Goal: Complete application form

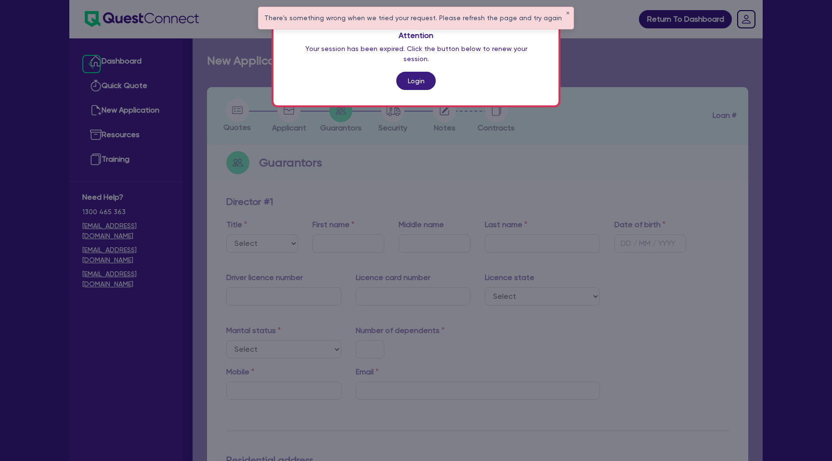
scroll to position [3, 0]
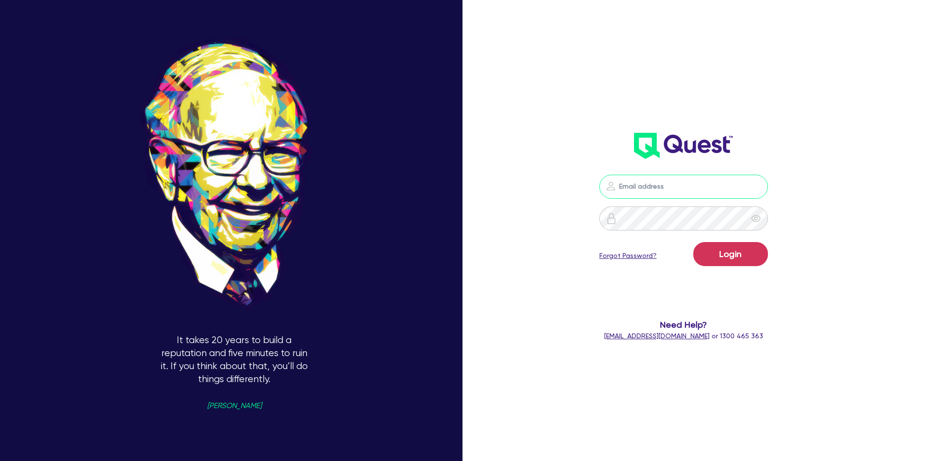
drag, startPoint x: 668, startPoint y: 186, endPoint x: 675, endPoint y: 191, distance: 9.0
click at [668, 186] on input "email" at bounding box center [683, 187] width 169 height 24
type input "gabriel.vanjour@quest.finance"
click at [729, 254] on button "Login" at bounding box center [730, 254] width 75 height 24
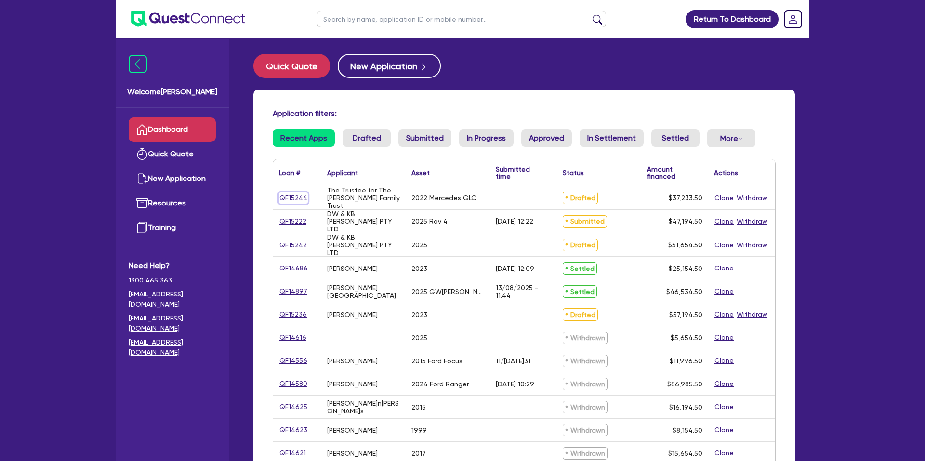
click at [296, 198] on link "QF15244" at bounding box center [293, 198] width 29 height 11
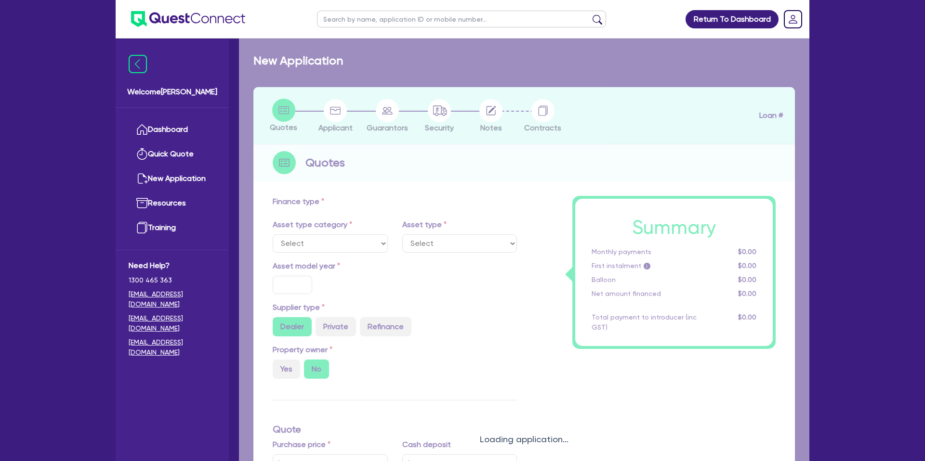
select select "CARS_AND_LIGHT_TRUCKS"
type input "2022"
radio input "true"
type input "70,490"
type input "35,000"
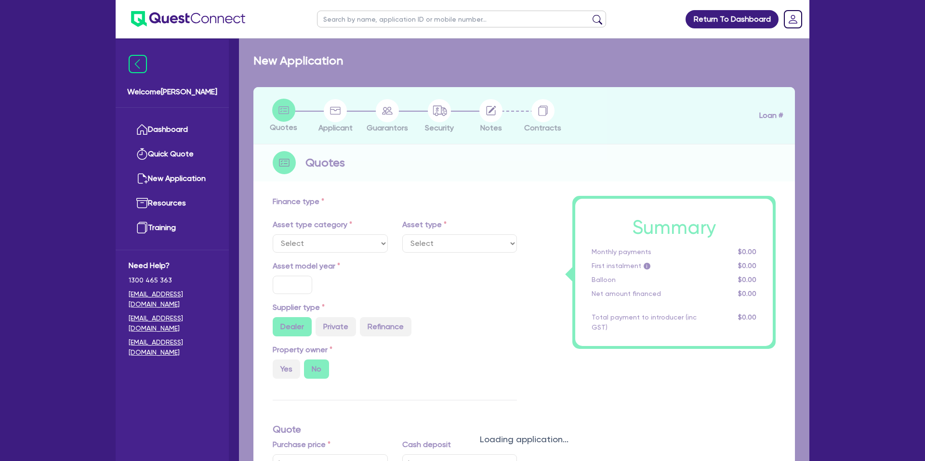
type input "8"
type input "2,978.68"
type input "7.49"
type input "990"
select select "PASSENGER_VEHICLES"
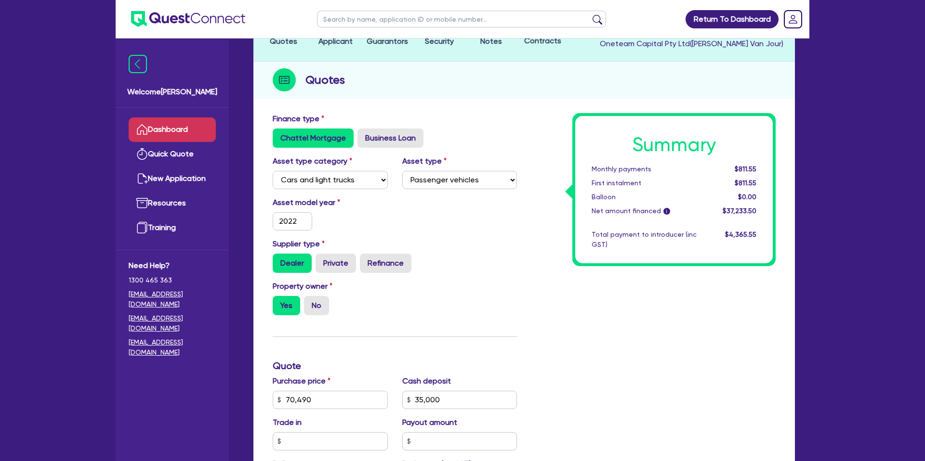
scroll to position [92, 0]
click at [165, 130] on link "Dashboard" at bounding box center [172, 130] width 87 height 25
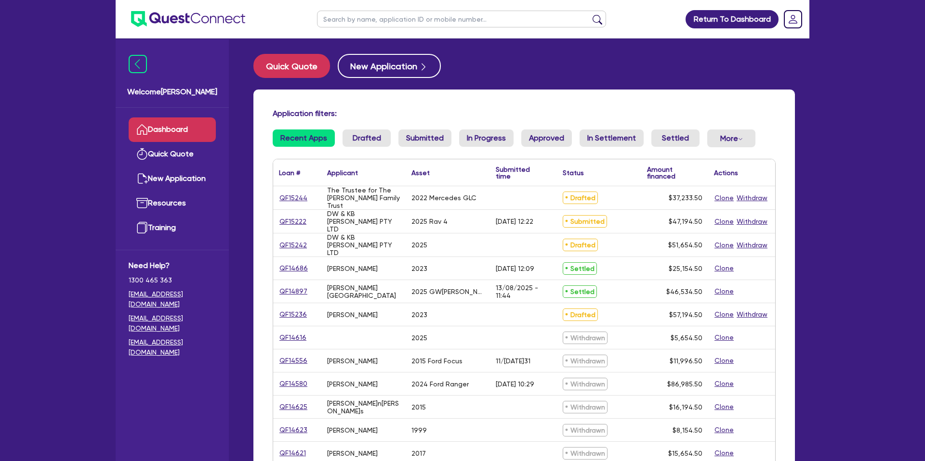
click at [354, 17] on input "text" at bounding box center [461, 19] width 289 height 17
type input "Karen"
click at [590, 14] on button "submit" at bounding box center [597, 20] width 15 height 13
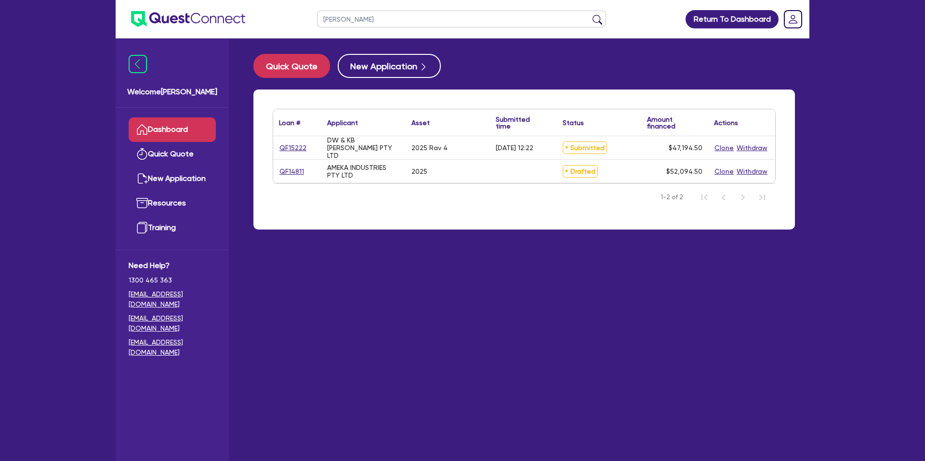
click at [308, 146] on div "QF15222" at bounding box center [297, 148] width 36 height 11
click at [293, 146] on link "QF15222" at bounding box center [293, 148] width 28 height 11
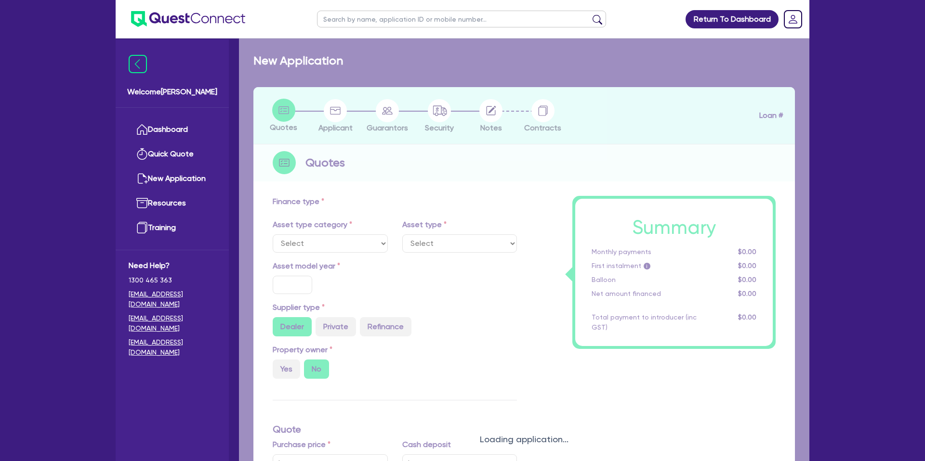
select select "CARS_AND_LIGHT_TRUCKS"
type input "2025"
radio input "true"
type input "65,000"
type input "20,000"
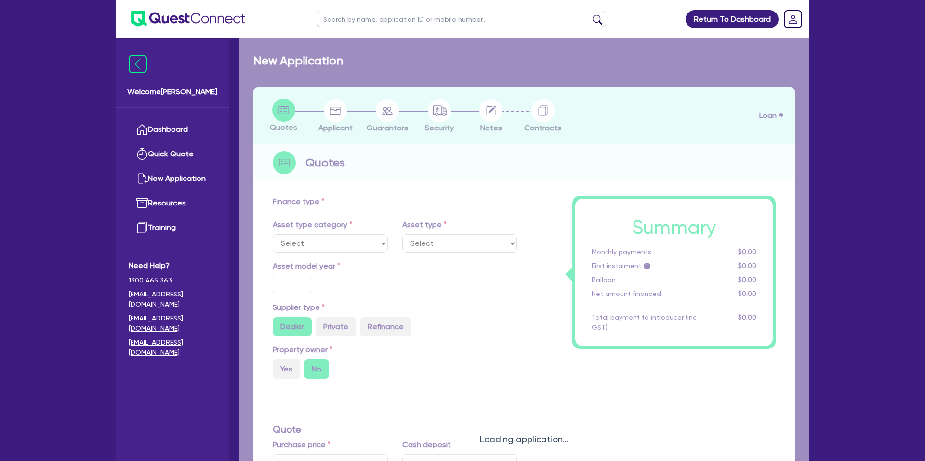
type input "30"
type input "19,500"
type input "5"
type input "2,359.73"
type input "7.49"
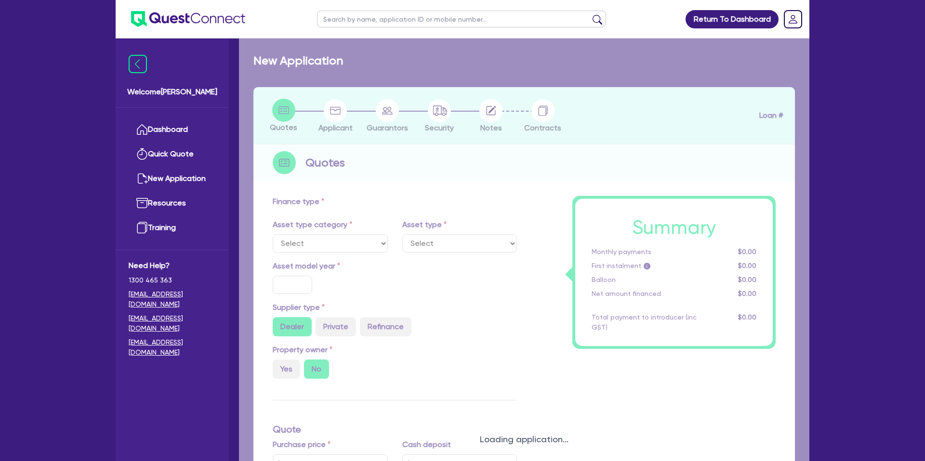
type input "1,400"
select select "PASSENGER_VEHICLES"
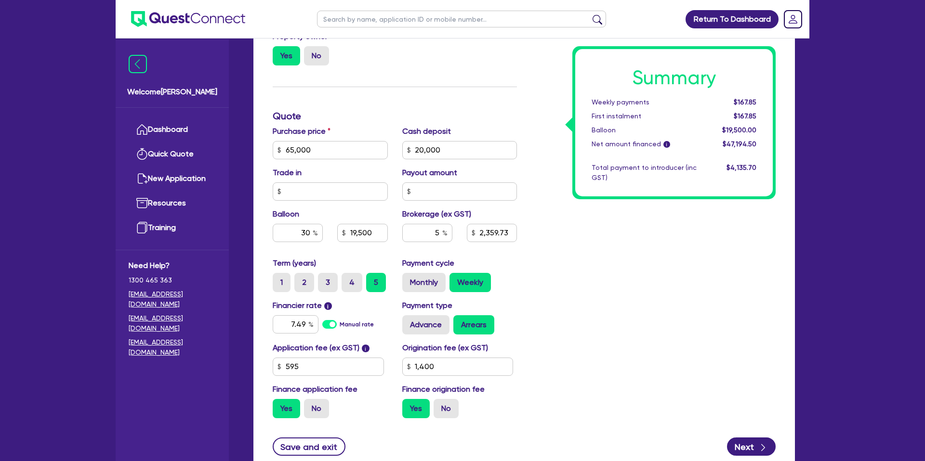
scroll to position [341, 0]
drag, startPoint x: 334, startPoint y: 151, endPoint x: 271, endPoint y: 149, distance: 62.7
click at [271, 149] on div "Purchase price 65,000" at bounding box center [330, 142] width 130 height 34
type input "65,000"
type input "20,000"
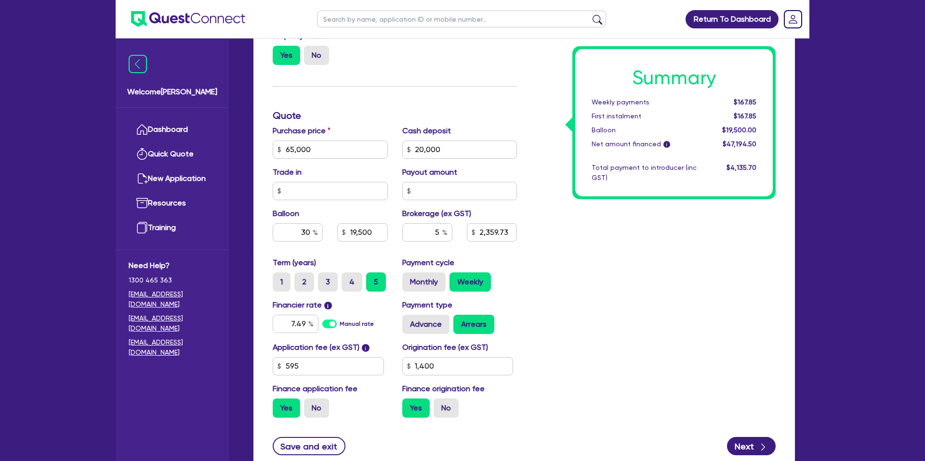
type input "19,500"
type input "2,359.73"
type input "1,400"
type input "65,000"
type input "20,000"
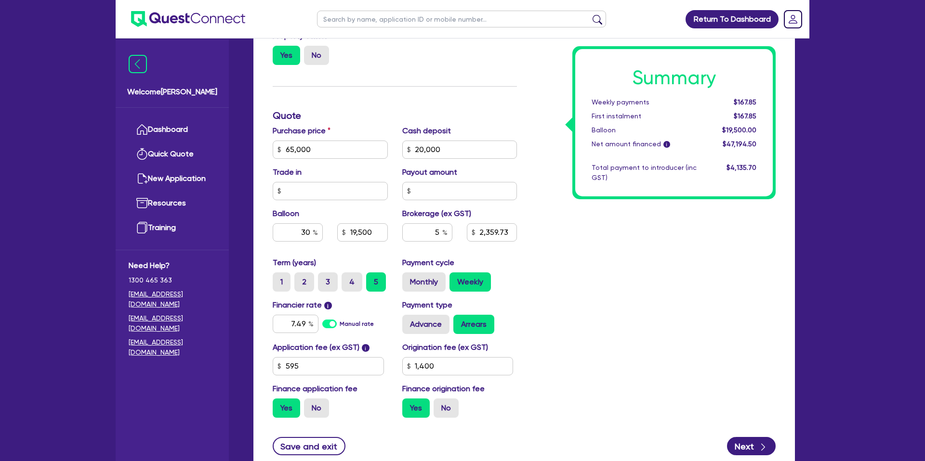
type input "19,500"
type input "2,359.73"
type input "1,400"
click at [476, 128] on div "Cash deposit 20,000" at bounding box center [460, 142] width 130 height 34
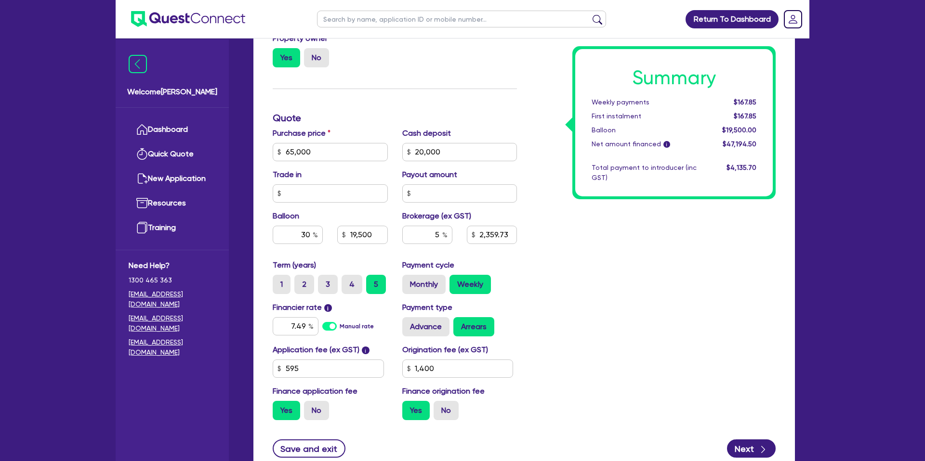
scroll to position [339, 0]
drag, startPoint x: 285, startPoint y: 151, endPoint x: 310, endPoint y: 151, distance: 24.6
click at [310, 151] on input "65,000" at bounding box center [330, 152] width 115 height 18
drag, startPoint x: 450, startPoint y: 152, endPoint x: 401, endPoint y: 153, distance: 48.7
click at [402, 153] on div "20,000" at bounding box center [459, 152] width 115 height 18
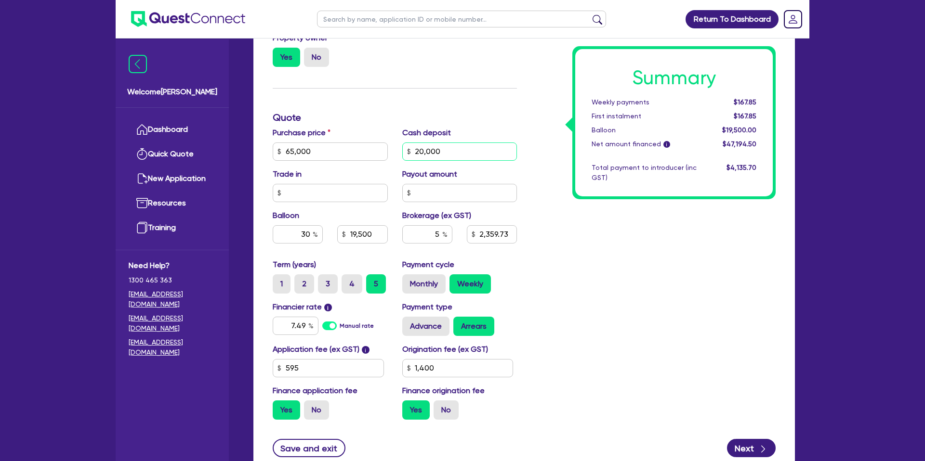
type input "65,000"
type input "19,500"
type input "2,359.73"
type input "1,400"
type input "65,000"
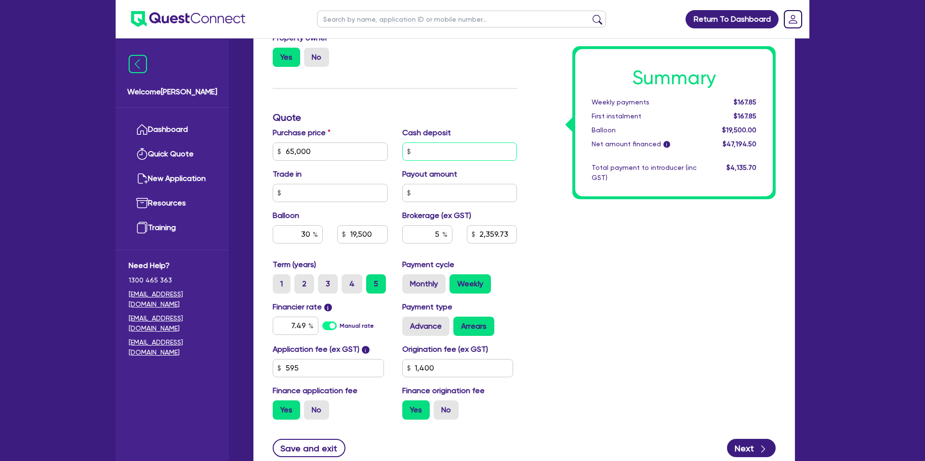
type input "19,500"
type input "3,359.73"
type input "1,400"
type input "0.00"
type input "65,000"
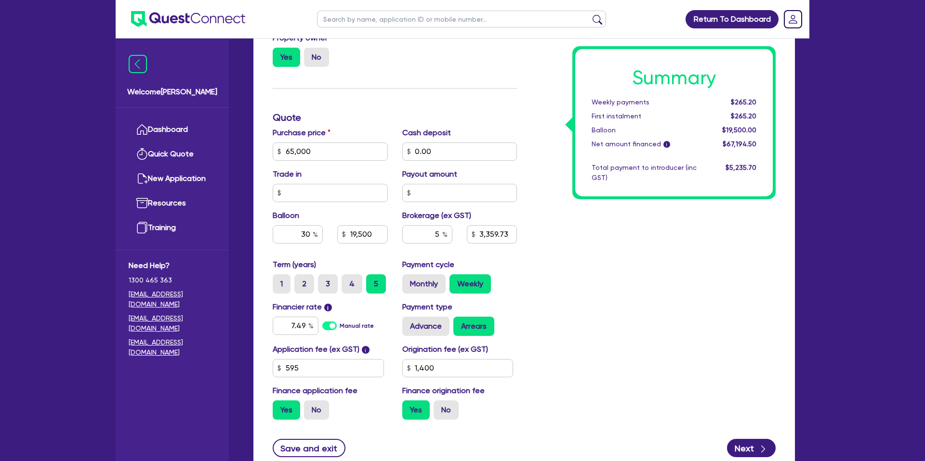
type input "19,500"
type input "3,359.73"
type input "1,400"
type input "65,000"
type input "19,500"
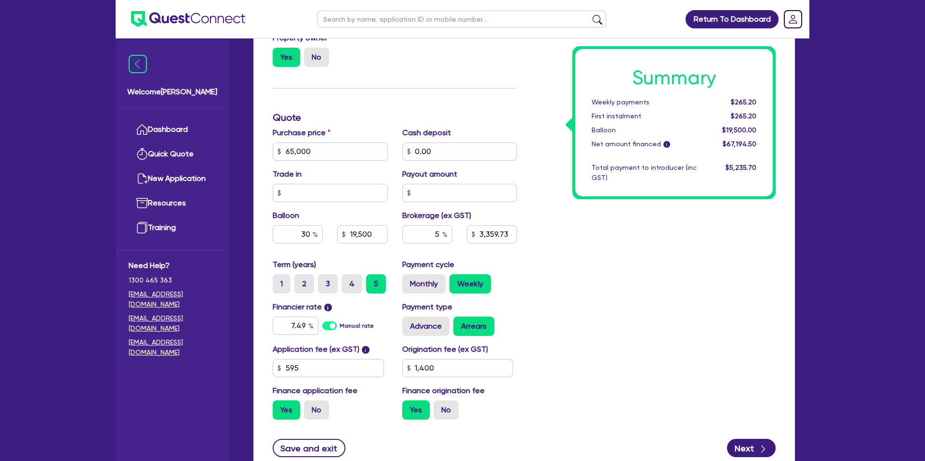
type input "3,359.73"
type input "1,400"
click at [647, 203] on div "Summary Weekly payments $265.20 First instalment $265.20 Balloon $19,500.00 Net…" at bounding box center [653, 146] width 259 height 563
drag, startPoint x: 298, startPoint y: 236, endPoint x: 316, endPoint y: 236, distance: 18.3
click at [316, 236] on div "30" at bounding box center [298, 234] width 50 height 18
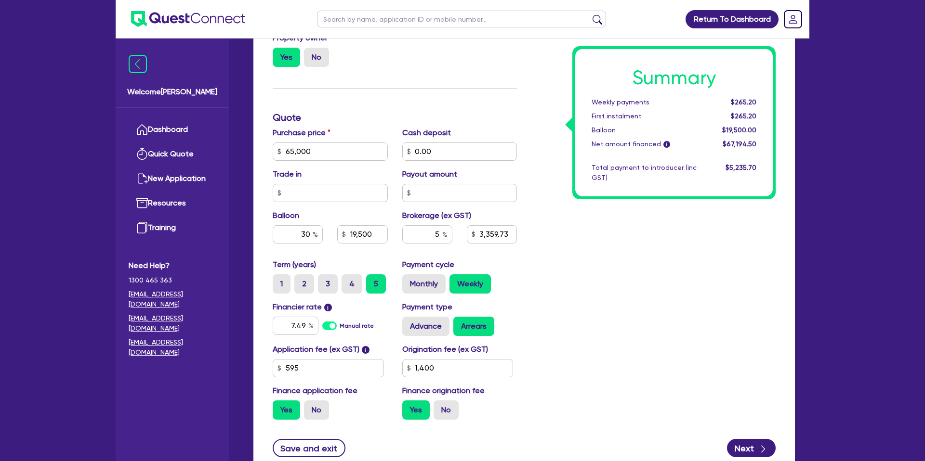
click at [597, 243] on div "Summary Weekly payments $265.20 First instalment $265.20 Balloon $19,500.00 Net…" at bounding box center [653, 146] width 259 height 563
click at [311, 233] on input "30" at bounding box center [298, 234] width 50 height 18
drag, startPoint x: 262, startPoint y: 231, endPoint x: 270, endPoint y: 230, distance: 8.2
click at [267, 230] on div "30" at bounding box center [297, 234] width 65 height 18
click at [587, 245] on div "Summary Weekly payments $265.20 First instalment $265.20 Balloon $19,500.00 Net…" at bounding box center [653, 146] width 259 height 563
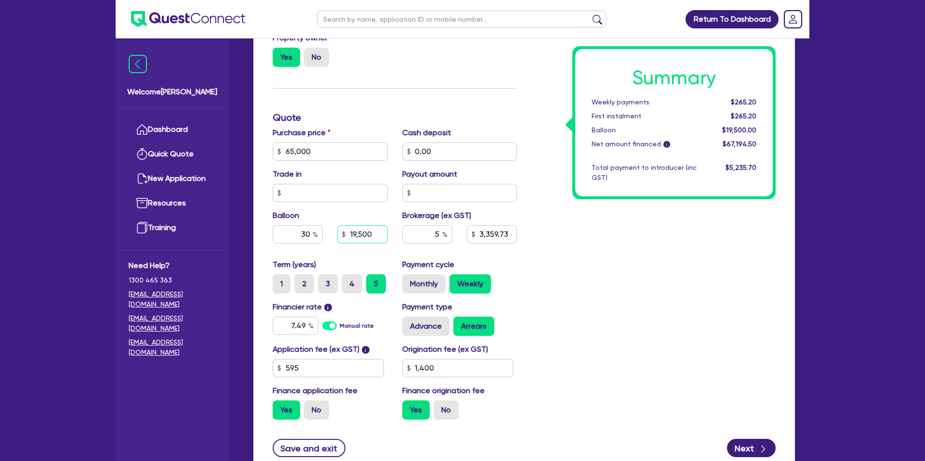
drag, startPoint x: 344, startPoint y: 235, endPoint x: 395, endPoint y: 237, distance: 51.1
click at [395, 237] on div "Purchase price 65,000 Cash deposit 0.00 Trade in Payout amount Balloon 30 19,50…" at bounding box center [394, 193] width 259 height 132
click at [696, 205] on div "Summary Weekly payments $265.20 First instalment $265.20 Balloon $19,500.00 Net…" at bounding box center [653, 146] width 259 height 563
drag, startPoint x: 284, startPoint y: 149, endPoint x: 327, endPoint y: 150, distance: 43.4
click at [327, 150] on input "65,000" at bounding box center [330, 152] width 115 height 18
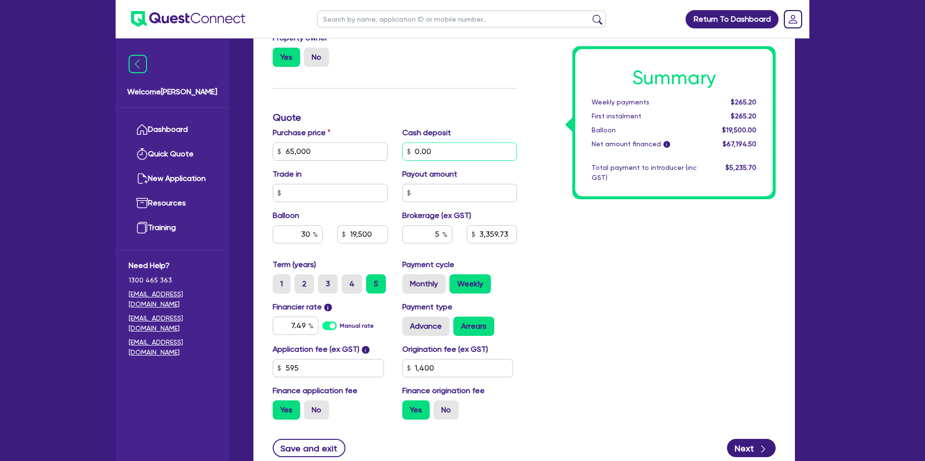
drag, startPoint x: 410, startPoint y: 153, endPoint x: 437, endPoint y: 153, distance: 27.0
click at [437, 153] on div "0.00" at bounding box center [459, 152] width 115 height 18
click at [680, 202] on div "Summary Weekly payments $265.20 First instalment $265.20 Balloon $19,500.00 Net…" at bounding box center [653, 146] width 259 height 563
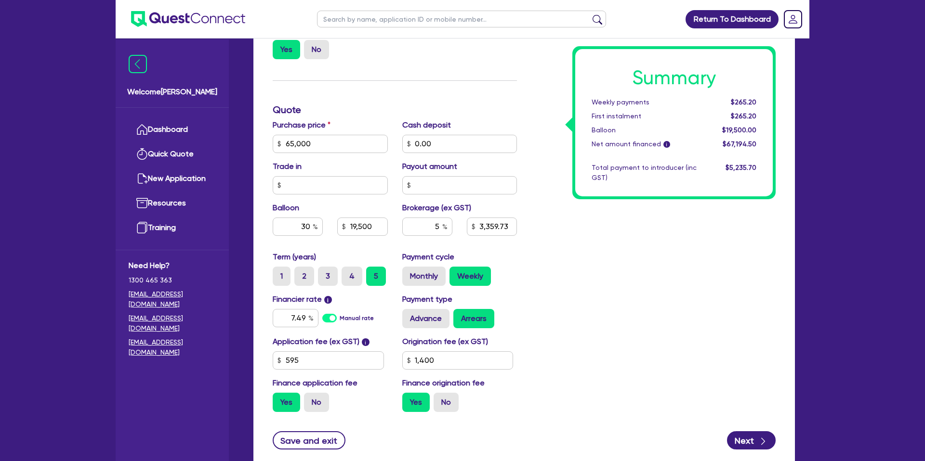
scroll to position [348, 0]
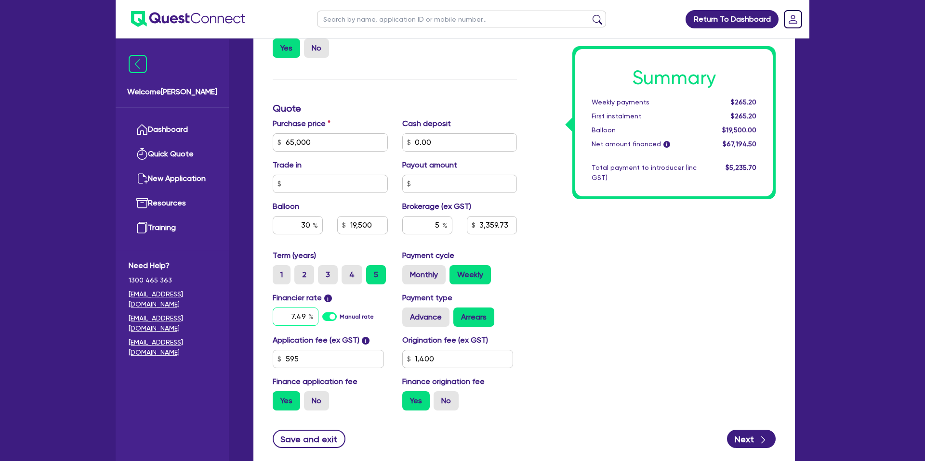
drag, startPoint x: 307, startPoint y: 316, endPoint x: 287, endPoint y: 316, distance: 19.8
click at [304, 316] on input "7.49" at bounding box center [296, 317] width 46 height 18
type input "7.49"
type input "65,000"
type input "19,500"
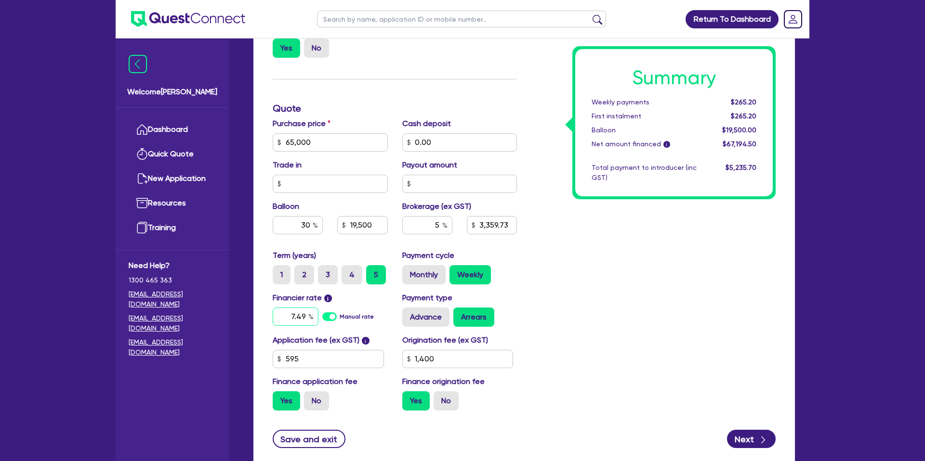
type input "3,359.73"
type input "7.4"
type input "1,400"
type input "65,000"
type input "19,500"
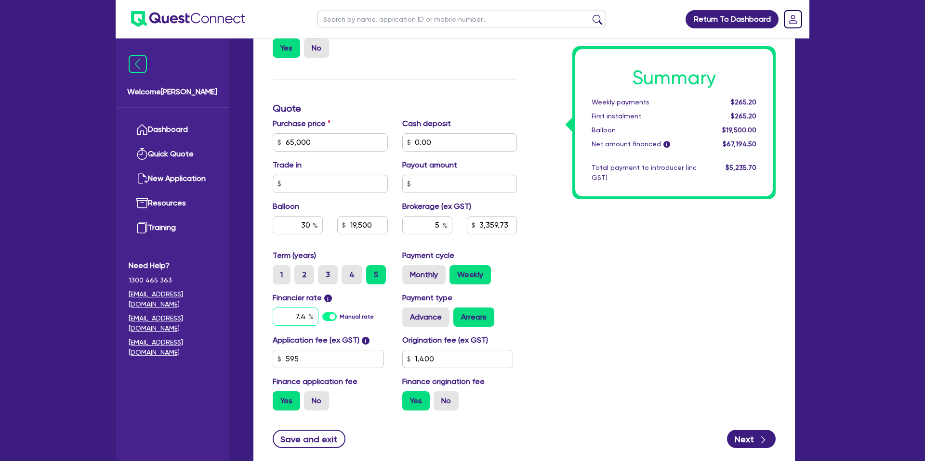
type input "3,359.73"
type input "1,400"
type input "7"
type input "6.99"
type input "65,000"
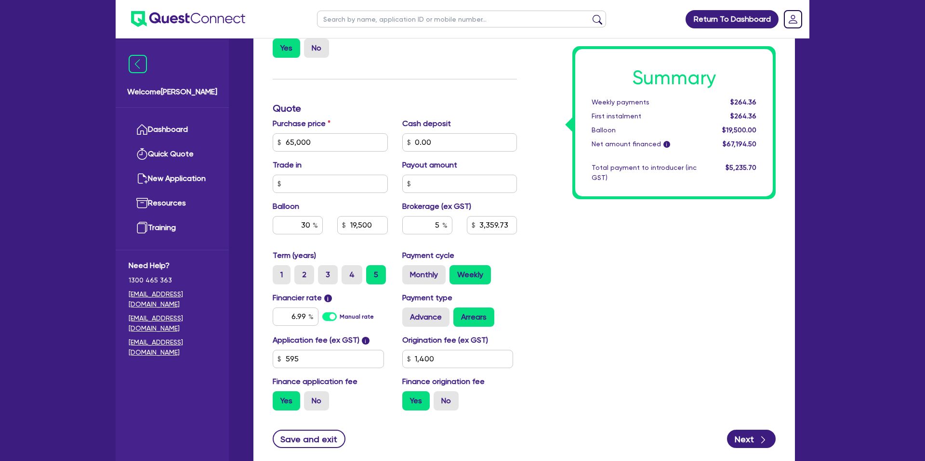
type input "19,500"
type input "3,359.73"
type input "1,400"
type input "65,000"
type input "19,500"
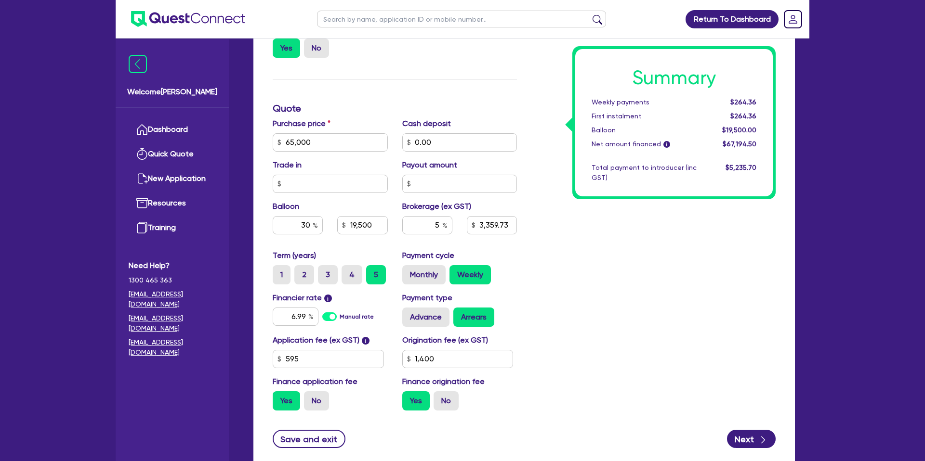
type input "3,359.73"
type input "1,400"
drag, startPoint x: 557, startPoint y: 329, endPoint x: 569, endPoint y: 322, distance: 14.5
click at [557, 327] on div "Summary Weekly payments $260.55 First instalment $260.55 Balloon $19,500.00 Net…" at bounding box center [653, 136] width 259 height 563
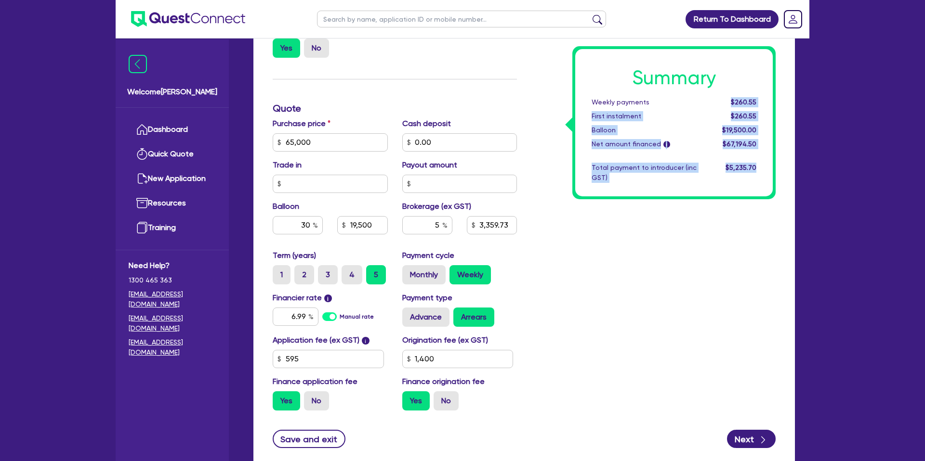
drag, startPoint x: 733, startPoint y: 100, endPoint x: 790, endPoint y: 98, distance: 57.4
click at [790, 98] on div "Finance type Chattel Mortgage Business Loan Asset type category Select Cars and…" at bounding box center [523, 159] width 541 height 617
click at [768, 96] on div "Summary Weekly payments $260.55 First instalment $260.55 Balloon $19,500.00 Net…" at bounding box center [674, 122] width 198 height 147
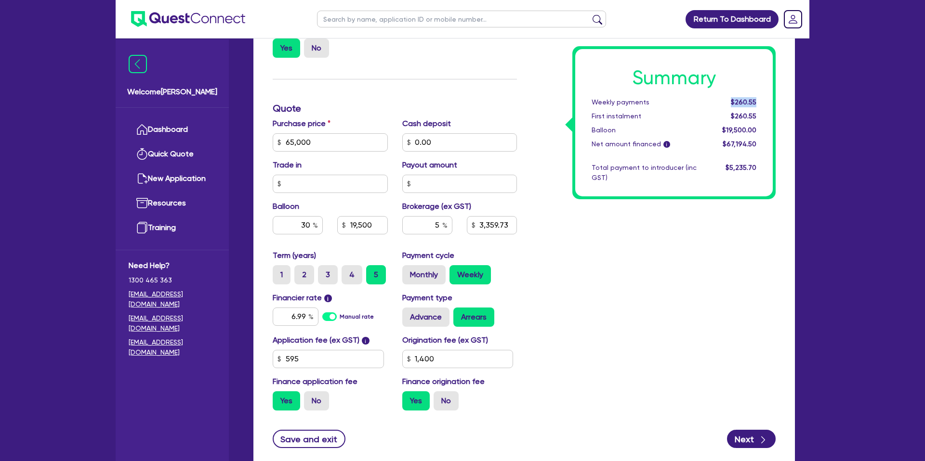
drag, startPoint x: 765, startPoint y: 97, endPoint x: 702, endPoint y: 102, distance: 63.3
click at [702, 102] on div "Summary Weekly payments $260.55 First instalment $260.55 Balloon $19,500.00 Net…" at bounding box center [674, 122] width 198 height 147
click at [678, 104] on div "Weekly payments" at bounding box center [643, 102] width 119 height 10
drag, startPoint x: 386, startPoint y: 139, endPoint x: 333, endPoint y: 139, distance: 53.5
click at [333, 139] on div "Purchase price 65,000 Cash deposit 0.00 Trade in Payout amount Balloon 30 19,50…" at bounding box center [394, 184] width 259 height 132
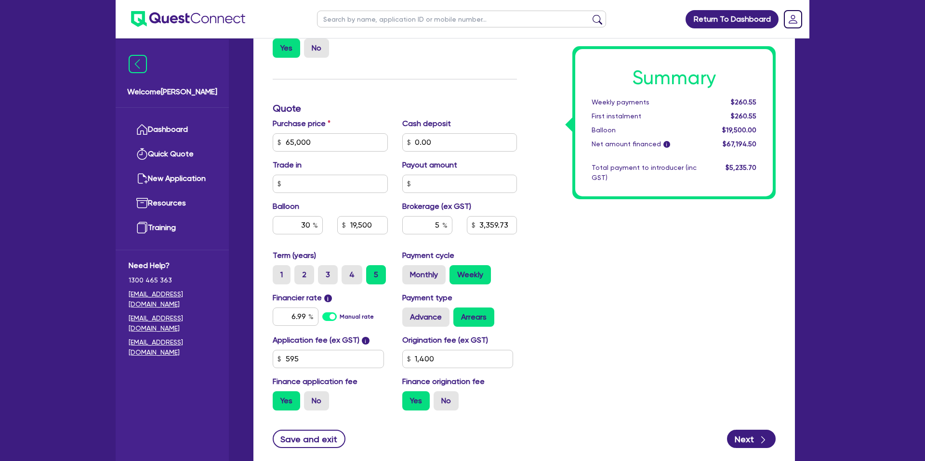
click at [588, 158] on div "Summary Weekly payments $260.55 First instalment $260.55 Balloon $19,500.00 Net…" at bounding box center [674, 122] width 198 height 147
click at [445, 136] on input "0.00" at bounding box center [459, 143] width 115 height 18
click at [438, 142] on input "0.00" at bounding box center [459, 143] width 115 height 18
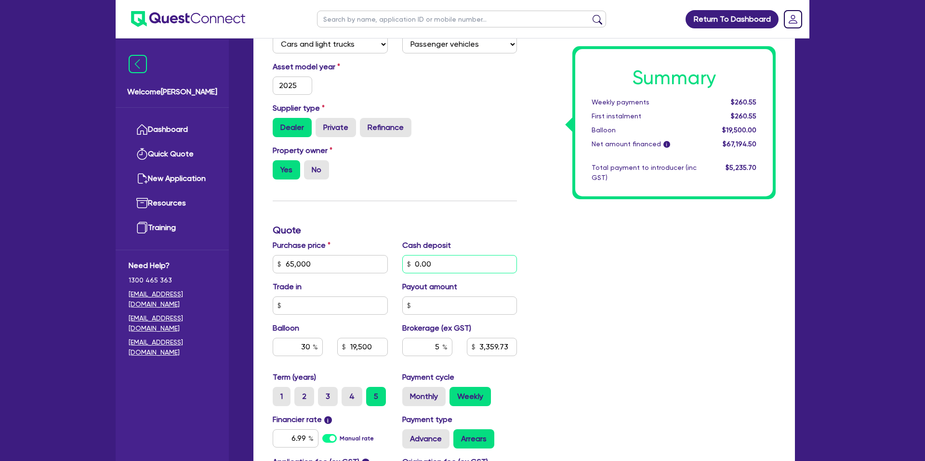
scroll to position [224, 0]
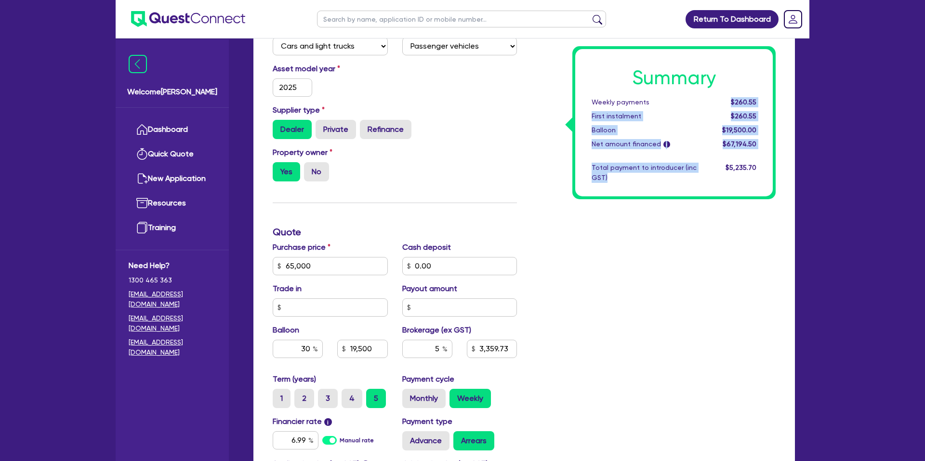
drag, startPoint x: 733, startPoint y: 102, endPoint x: 807, endPoint y: 93, distance: 74.6
click at [807, 93] on div "Submitted - DW & KB ALLAN PTY LTD Quotes Applicant Guarantors Security Notes Co…" at bounding box center [524, 216] width 570 height 774
click at [755, 96] on div "Summary Weekly payments $260.55 First instalment $260.55 Balloon $19,500.00 Net…" at bounding box center [674, 122] width 198 height 147
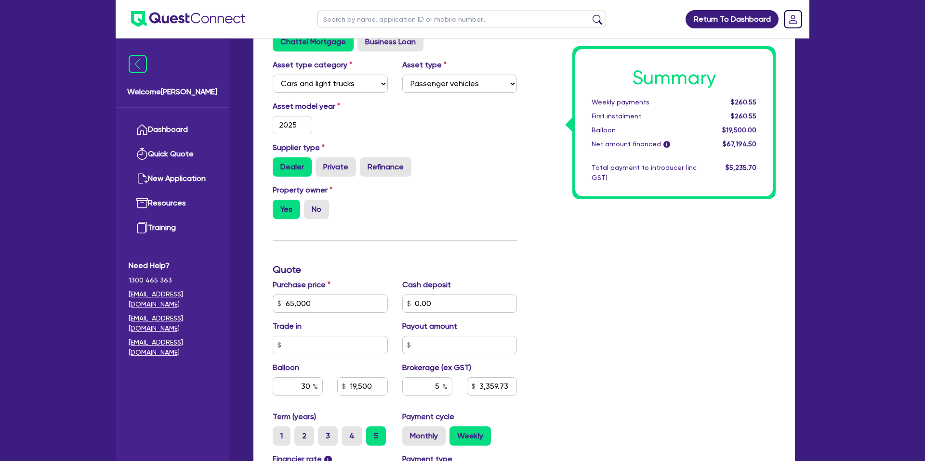
scroll to position [214, 0]
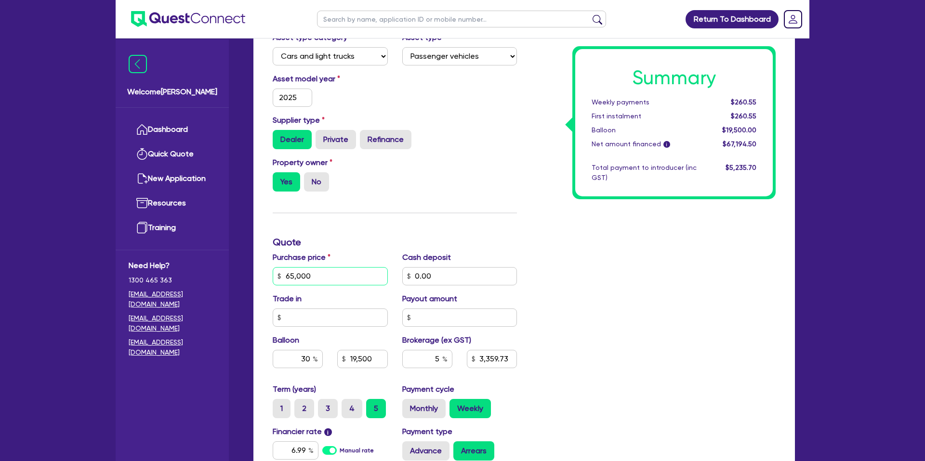
drag, startPoint x: 283, startPoint y: 276, endPoint x: 566, endPoint y: 269, distance: 282.4
click at [322, 276] on input "65,000" at bounding box center [330, 276] width 115 height 18
drag, startPoint x: 416, startPoint y: 277, endPoint x: 462, endPoint y: 276, distance: 46.3
click at [462, 276] on input "0.00" at bounding box center [459, 276] width 115 height 18
drag, startPoint x: 315, startPoint y: 277, endPoint x: 262, endPoint y: 275, distance: 53.0
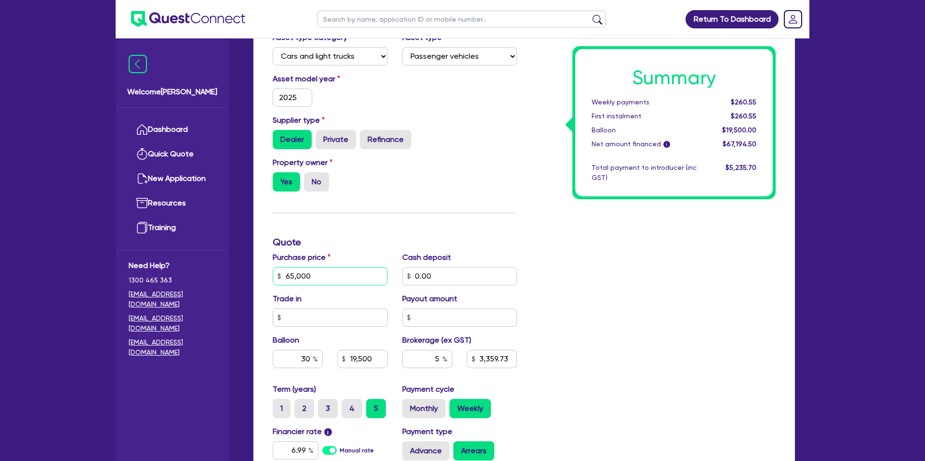
click at [262, 275] on div "Finance type Chattel Mortgage Business Loan Asset type category Select Cars and…" at bounding box center [523, 293] width 541 height 617
drag, startPoint x: 573, startPoint y: 214, endPoint x: 568, endPoint y: 206, distance: 9.1
click at [573, 213] on div "Summary Weekly payments $260.55 First instalment $260.55 Balloon $19,500.00 Net…" at bounding box center [653, 270] width 259 height 563
drag, startPoint x: 732, startPoint y: 103, endPoint x: 773, endPoint y: 102, distance: 41.0
click at [773, 102] on div "Summary Weekly payments $260.55 First instalment $260.55 Balloon $19,500.00 Net…" at bounding box center [673, 122] width 203 height 153
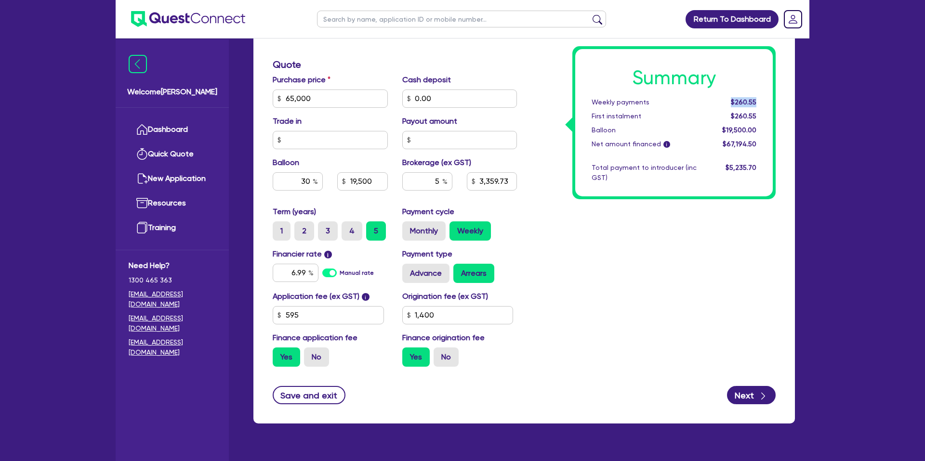
scroll to position [413, 0]
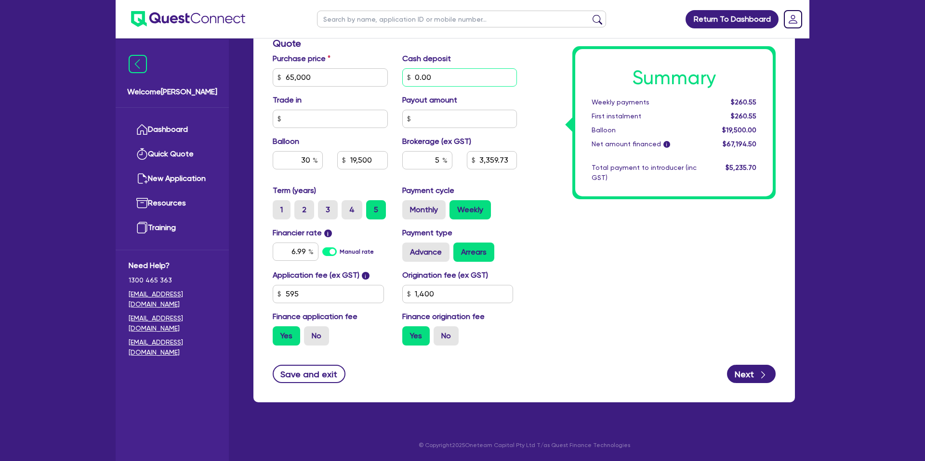
click at [434, 77] on input "0.00" at bounding box center [459, 77] width 115 height 18
drag, startPoint x: 427, startPoint y: 77, endPoint x: 413, endPoint y: 77, distance: 14.0
click at [411, 77] on input "0.00" at bounding box center [459, 77] width 115 height 18
click at [547, 115] on div "Summary Weekly payments $260.55 First instalment $260.55 Balloon $19,500.00 Net…" at bounding box center [653, 71] width 259 height 563
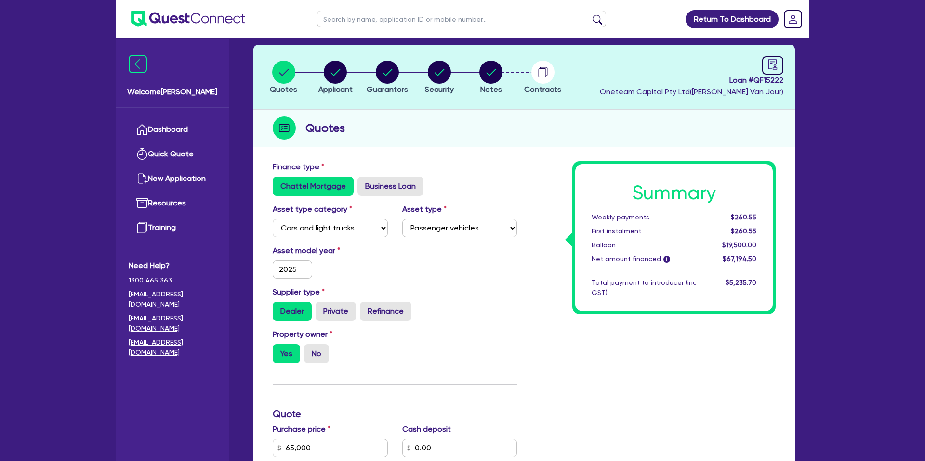
scroll to position [0, 0]
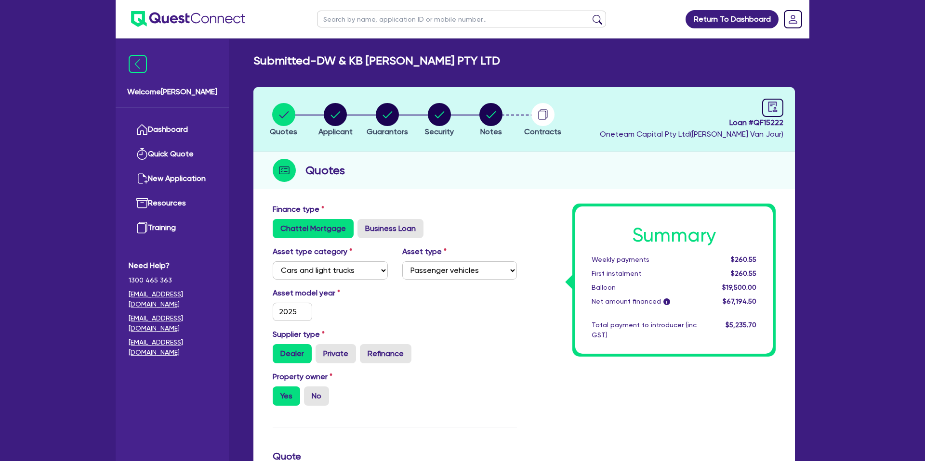
click at [593, 130] on header "Quotes Applicant Guarantors Security Notes Contracts Loan # QF15222 Oneteam Cap…" at bounding box center [523, 119] width 541 height 65
click at [471, 157] on div "Quotes" at bounding box center [523, 170] width 541 height 37
click at [158, 131] on link "Dashboard" at bounding box center [172, 130] width 87 height 25
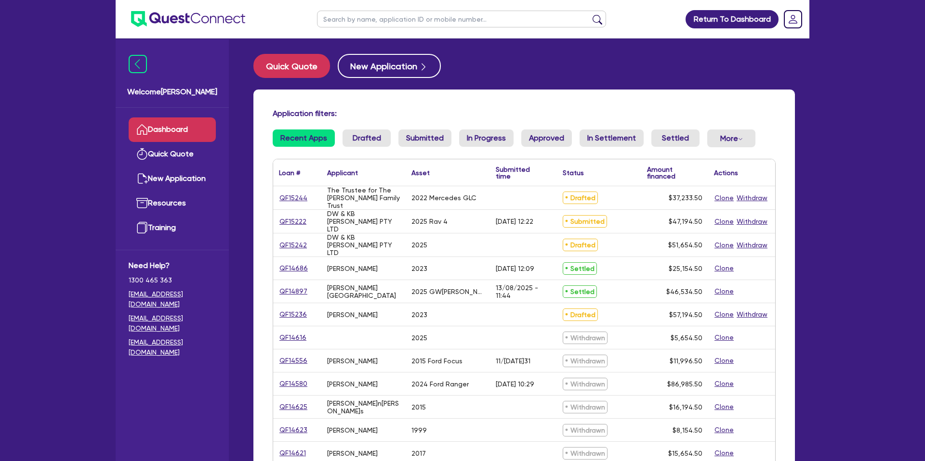
click at [370, 18] on input "text" at bounding box center [461, 19] width 289 height 17
type input "AN & D TOWING PTY LTD"
click at [590, 14] on button "submit" at bounding box center [597, 20] width 15 height 13
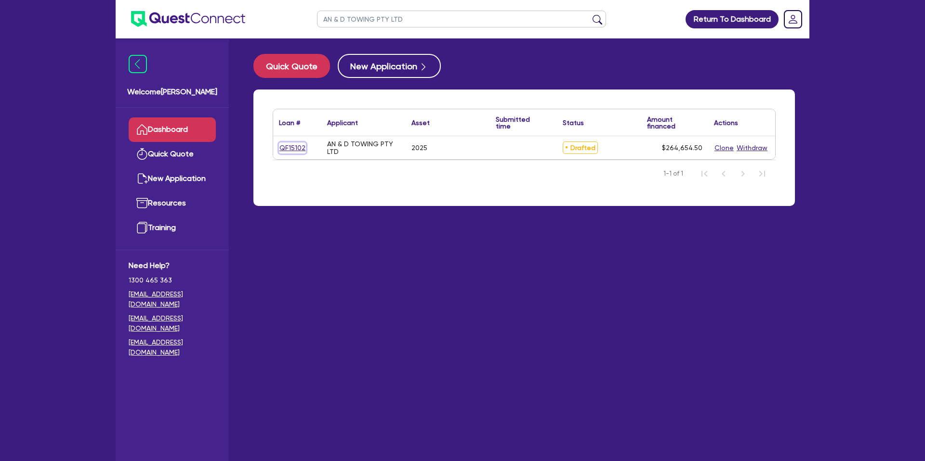
click at [289, 148] on link "QF15102" at bounding box center [292, 148] width 27 height 11
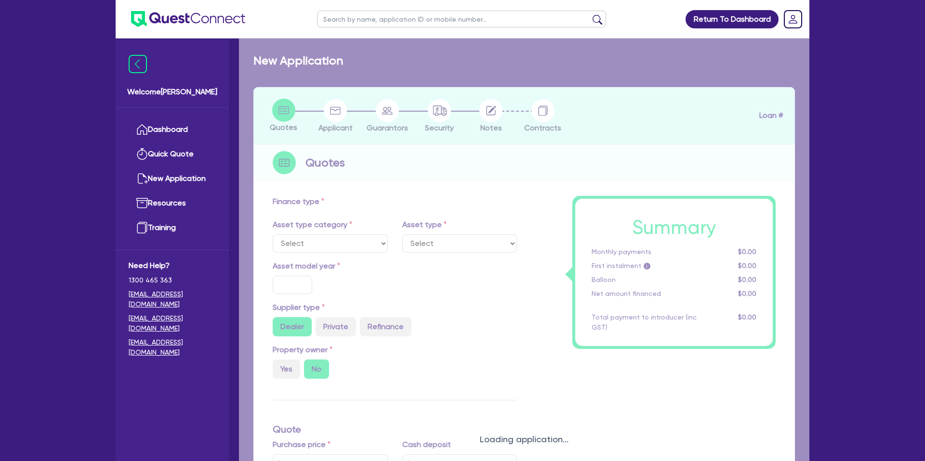
select select "CARS_AND_LIGHT_TRUCKS"
type input "2025"
type input "264,000"
type input "30"
type input "79,200"
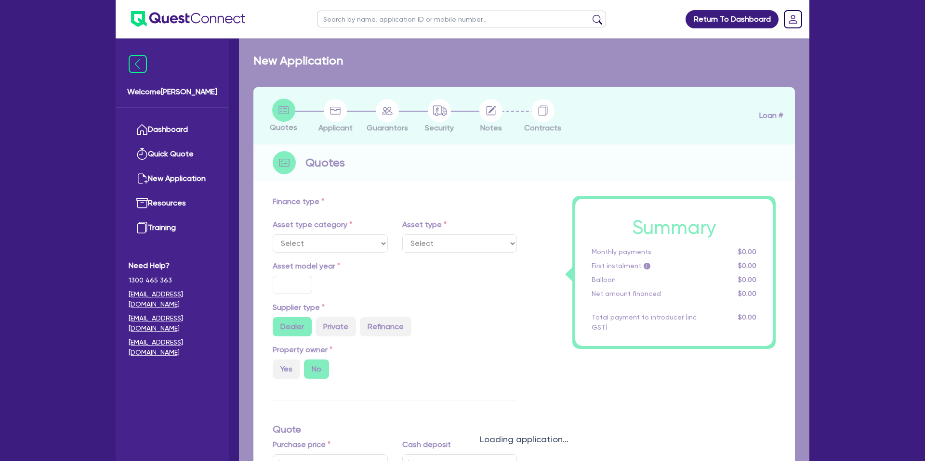
type input "18.95"
type input "2,200"
select select "PASSENGER_VEHICLES"
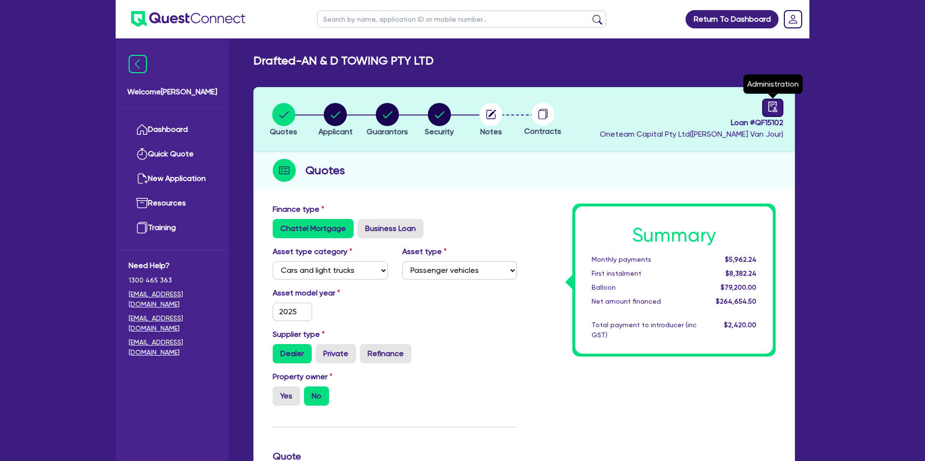
click at [767, 110] on icon "audit" at bounding box center [772, 107] width 11 height 11
select select "DRAFTED_NEW"
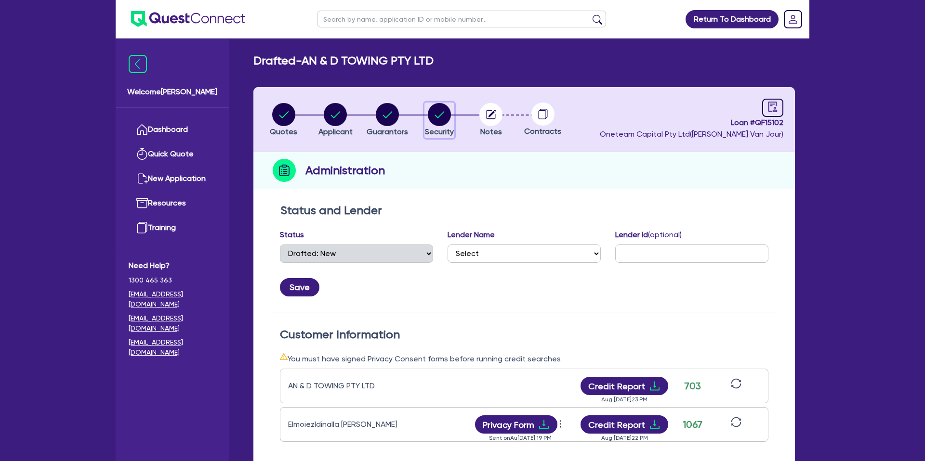
drag, startPoint x: 445, startPoint y: 114, endPoint x: 454, endPoint y: 115, distance: 8.7
click at [445, 114] on circle "button" at bounding box center [439, 114] width 23 height 23
select select "CARS_AND_LIGHT_TRUCKS"
select select "PASSENGER_VEHICLES"
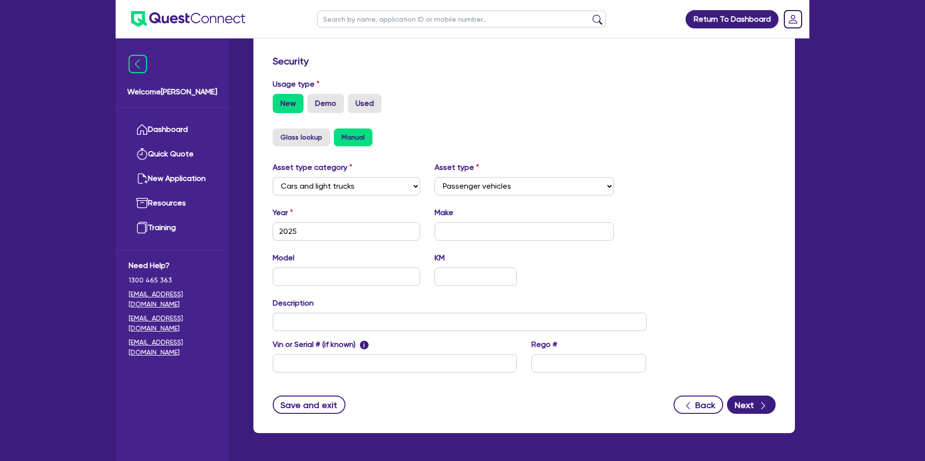
scroll to position [257, 0]
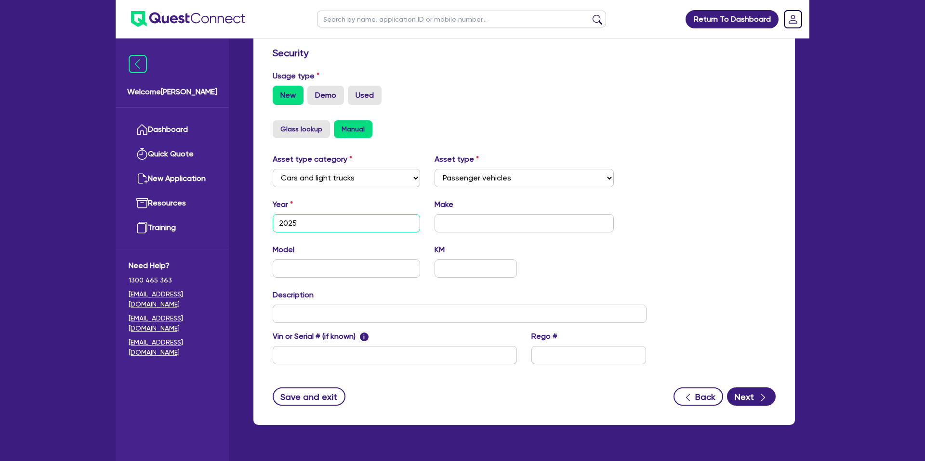
click at [305, 227] on input "2025" at bounding box center [346, 223] width 147 height 18
type input "2023"
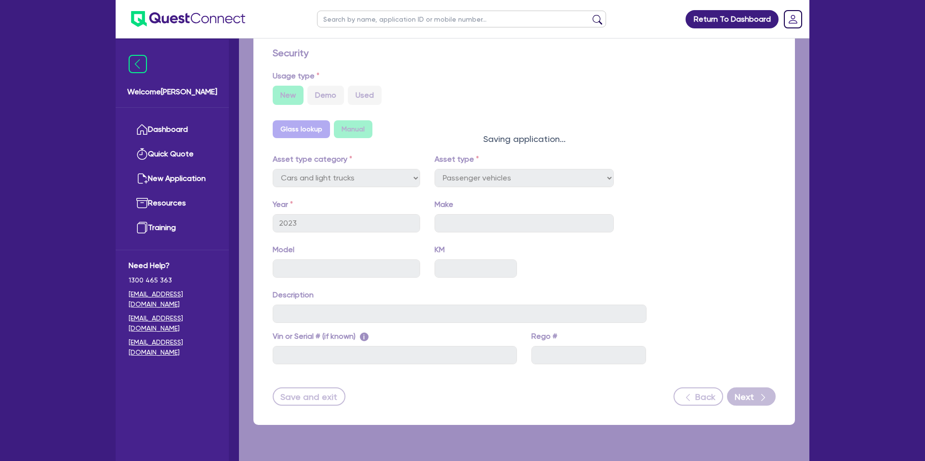
select select "PASSENGER_VEHICLES"
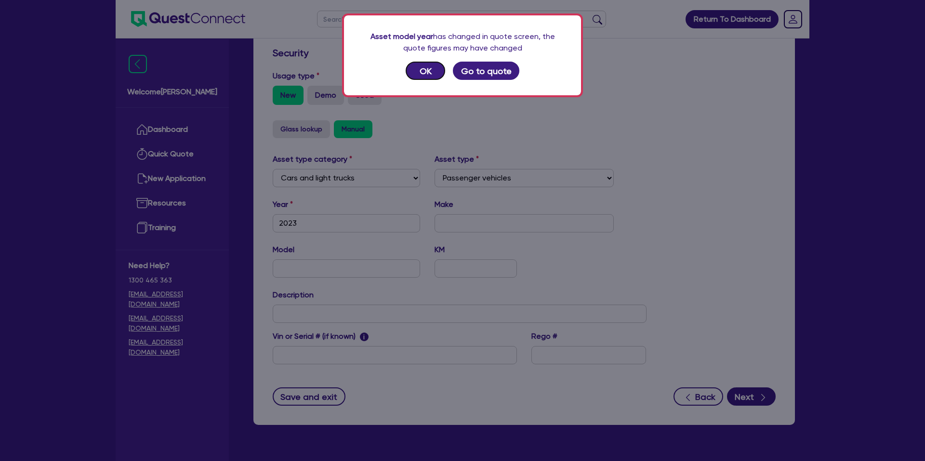
click at [432, 71] on button "OK" at bounding box center [426, 71] width 40 height 18
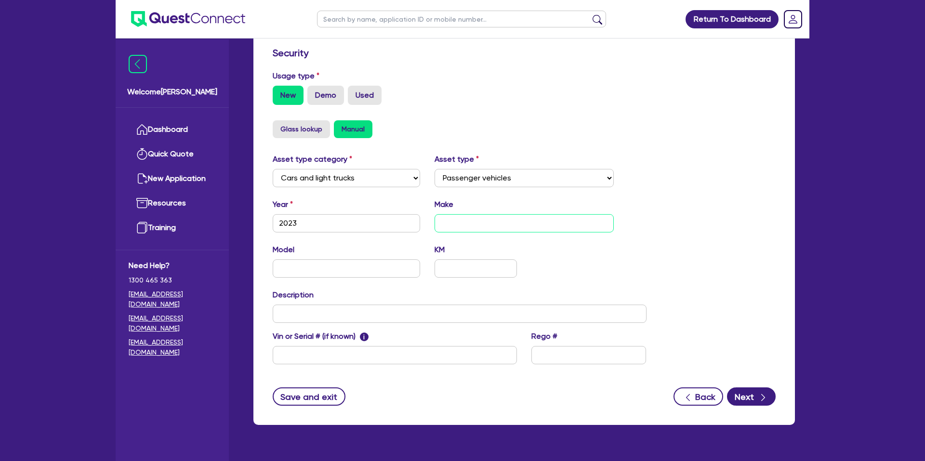
click at [552, 224] on input "text" at bounding box center [525, 223] width 180 height 18
type input "Hino"
click at [684, 132] on div "Glass lookup Manual" at bounding box center [524, 129] width 503 height 18
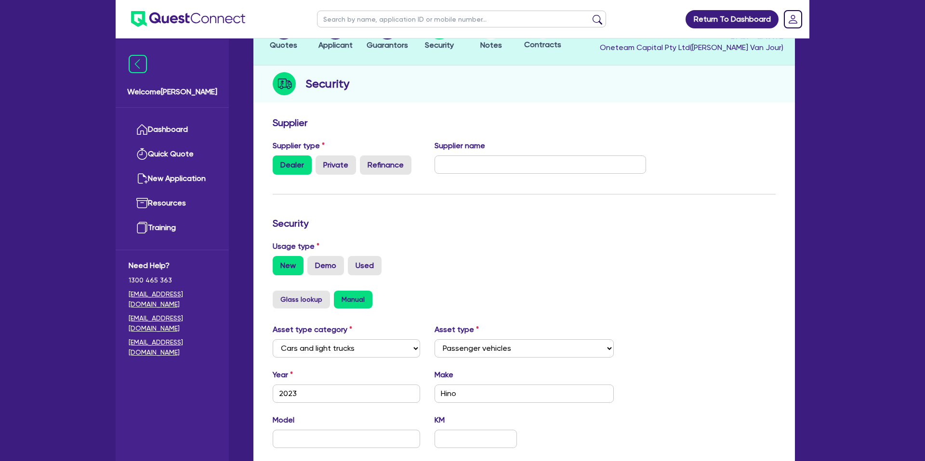
scroll to position [0, 0]
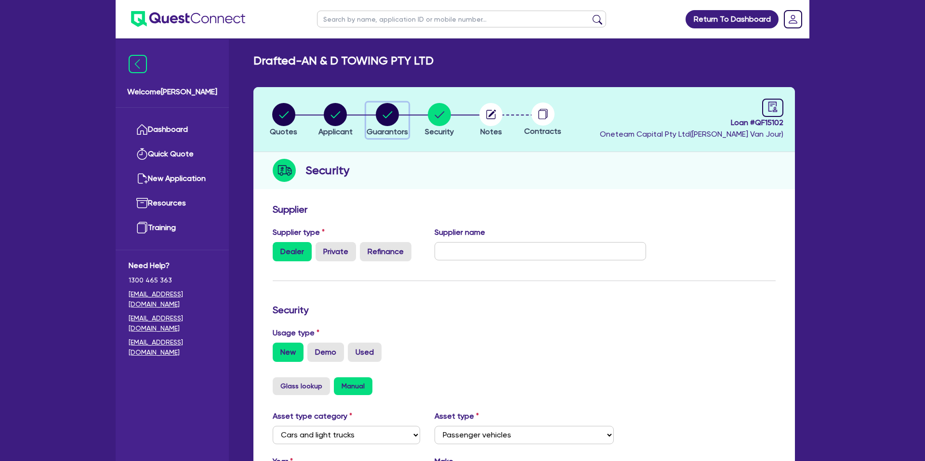
click at [386, 109] on circle "button" at bounding box center [387, 114] width 23 height 23
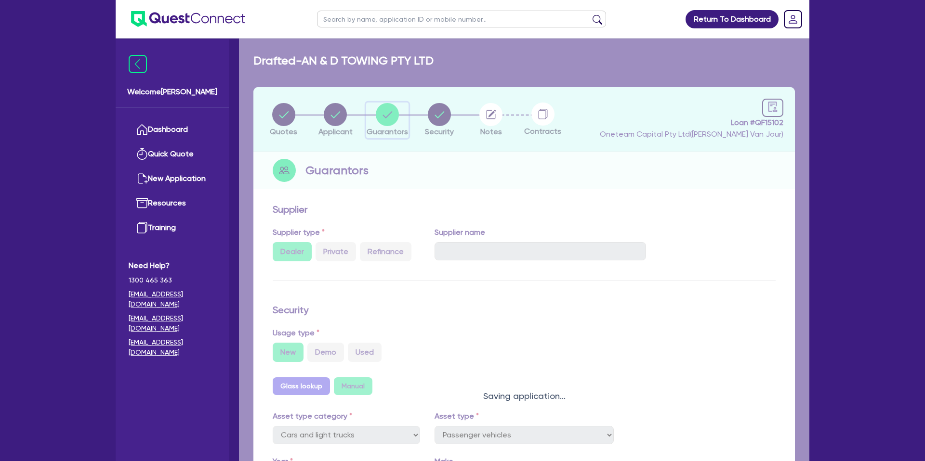
select select "MR"
select select "VIC"
select select "SINGLE"
select select "CASH"
select select "CREDIT_CARD"
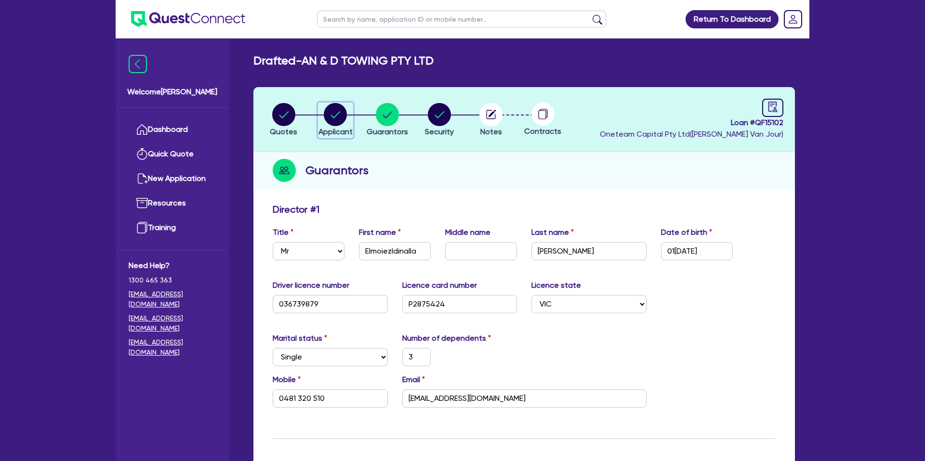
click at [342, 112] on circle "button" at bounding box center [335, 114] width 23 height 23
select select "COMPANY"
select select "TRANSPORT_WAREHOUSING"
select select "PASSENGERS_FREIGHT_TRANSPORT"
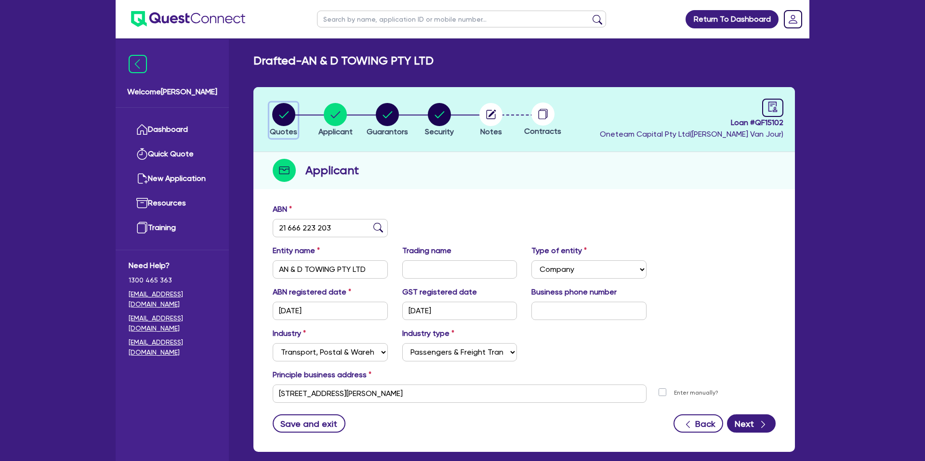
click at [282, 119] on circle "button" at bounding box center [283, 114] width 23 height 23
select select "CARS_AND_LIGHT_TRUCKS"
select select "PASSENGER_VEHICLES"
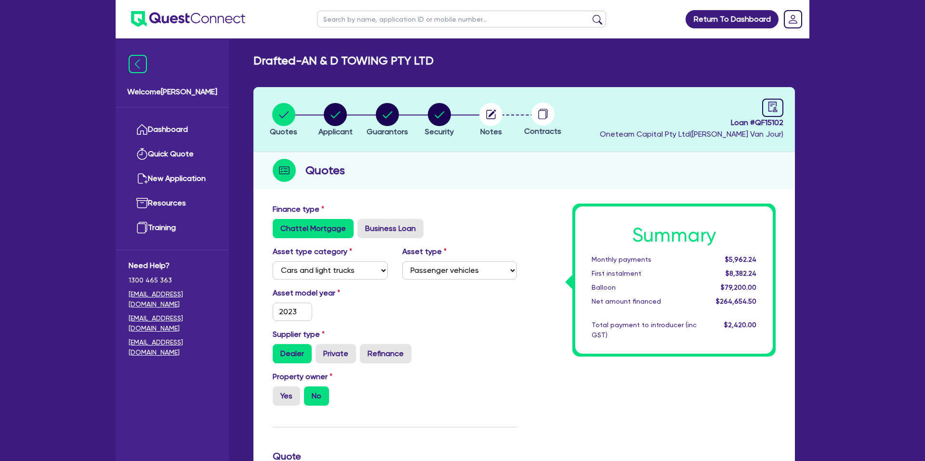
drag, startPoint x: 479, startPoint y: 68, endPoint x: 280, endPoint y: 3, distance: 209.3
click at [477, 66] on div "Drafted - AN & D TOWING PTY LTD Quotes Applicant Guarantors Security Notes Cont…" at bounding box center [524, 441] width 570 height 774
click at [182, 131] on link "Dashboard" at bounding box center [172, 130] width 87 height 25
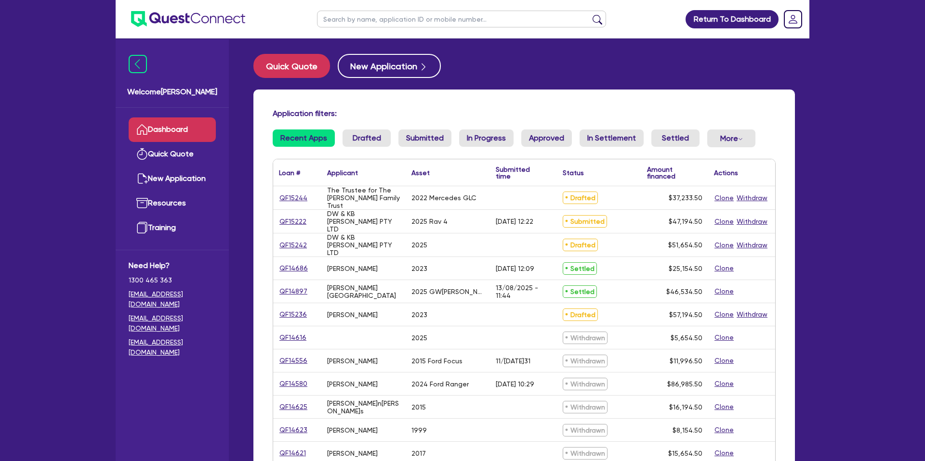
click at [404, 19] on input "text" at bounding box center [461, 19] width 289 height 17
type input "L"
type input "Kim"
click at [590, 14] on button "submit" at bounding box center [597, 20] width 15 height 13
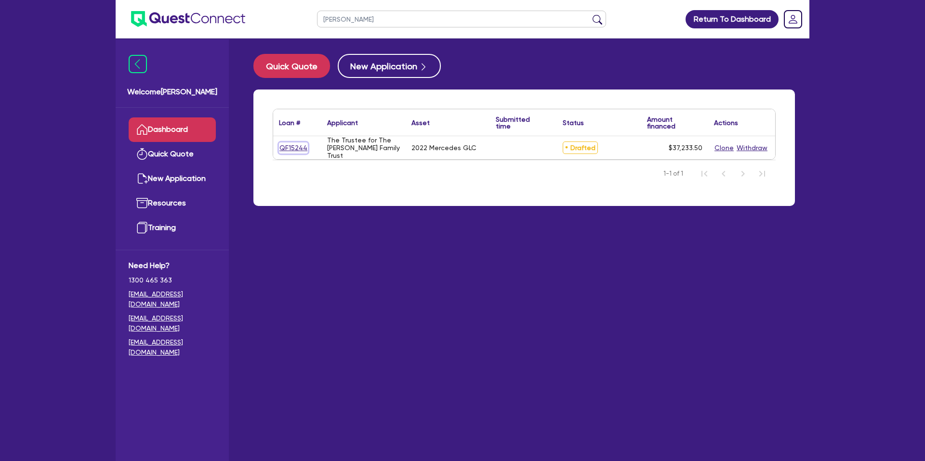
click at [286, 148] on link "QF15244" at bounding box center [293, 148] width 29 height 11
select select "CARS_AND_LIGHT_TRUCKS"
select select "PASSENGER_VEHICLES"
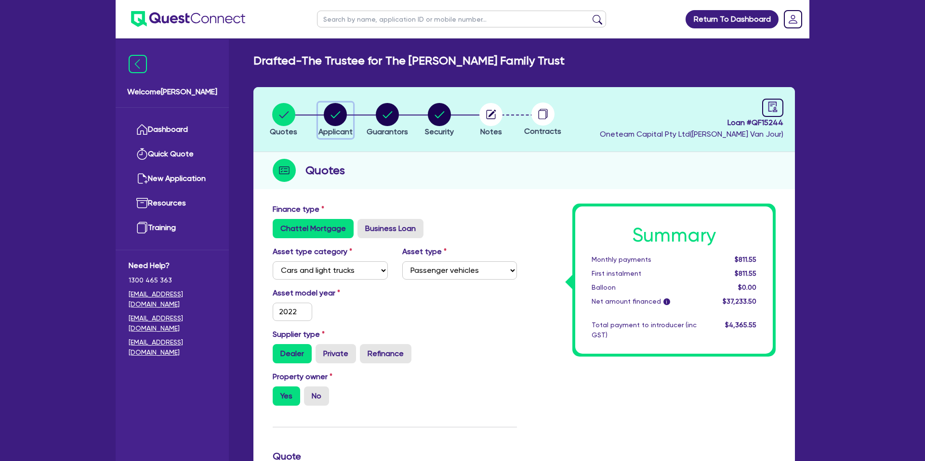
click at [329, 118] on circle "button" at bounding box center [335, 114] width 23 height 23
select select "TRUST"
select select "INDIVIDUAL"
select select "MANUFACTURING"
select select "BEVERAGES"
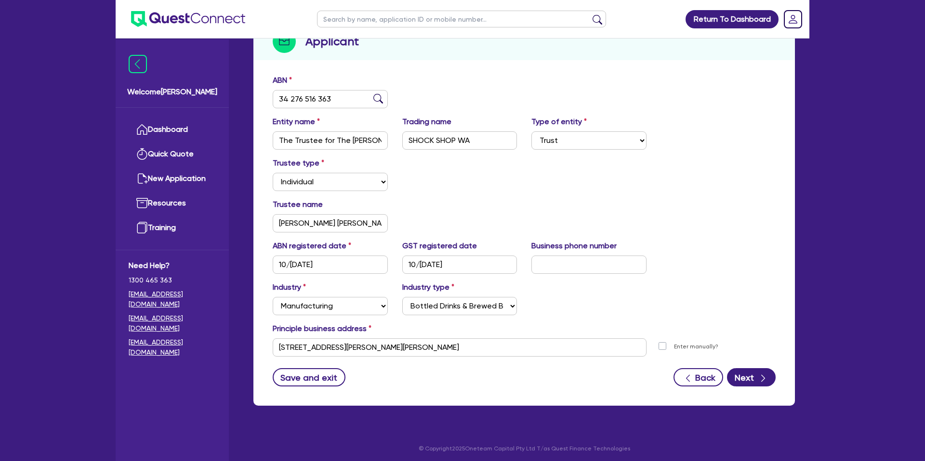
scroll to position [131, 0]
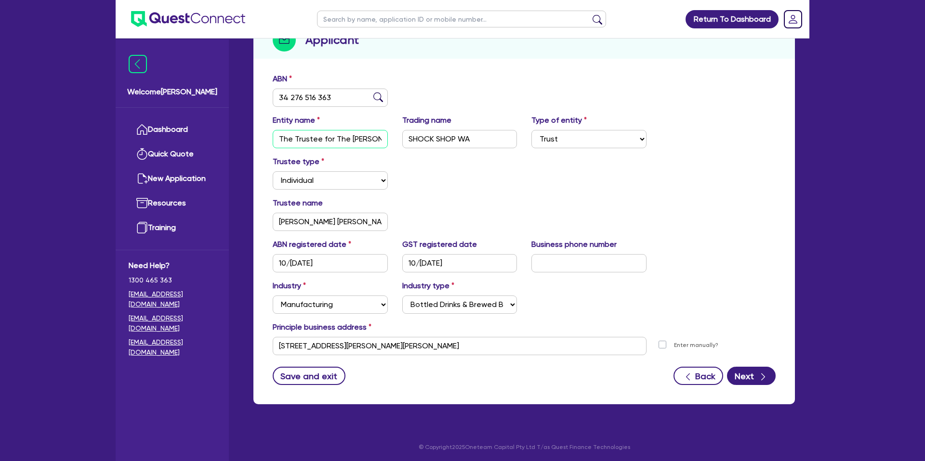
click at [326, 136] on input "The Trustee for The Buswell Family Trust" at bounding box center [330, 139] width 115 height 18
click at [319, 352] on input "268 Partridge St Henley Brook WA 6055" at bounding box center [460, 346] width 374 height 18
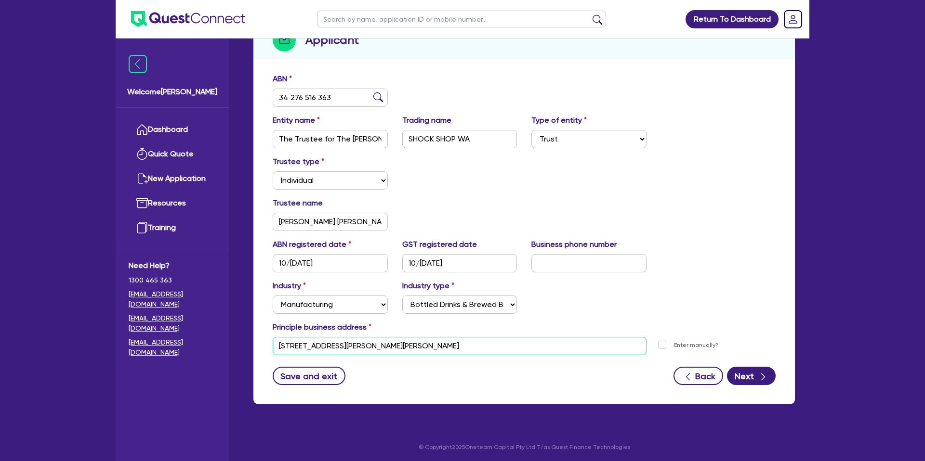
click at [320, 346] on input "268 Partridge St Henley Brook WA 6055" at bounding box center [460, 346] width 374 height 18
click at [320, 347] on input "268 Partridge St Henley Brook WA 6055" at bounding box center [460, 346] width 374 height 18
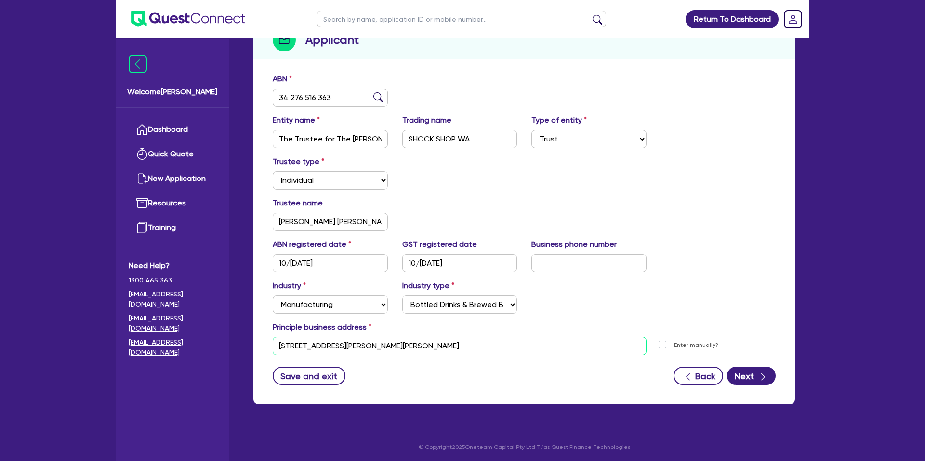
click at [320, 347] on input "268 Partridge St Henley Brook WA 6055" at bounding box center [460, 346] width 374 height 18
drag, startPoint x: 466, startPoint y: 195, endPoint x: 453, endPoint y: 192, distance: 13.2
click at [462, 194] on div "Trustee type Select Individual Company" at bounding box center [523, 176] width 517 height 41
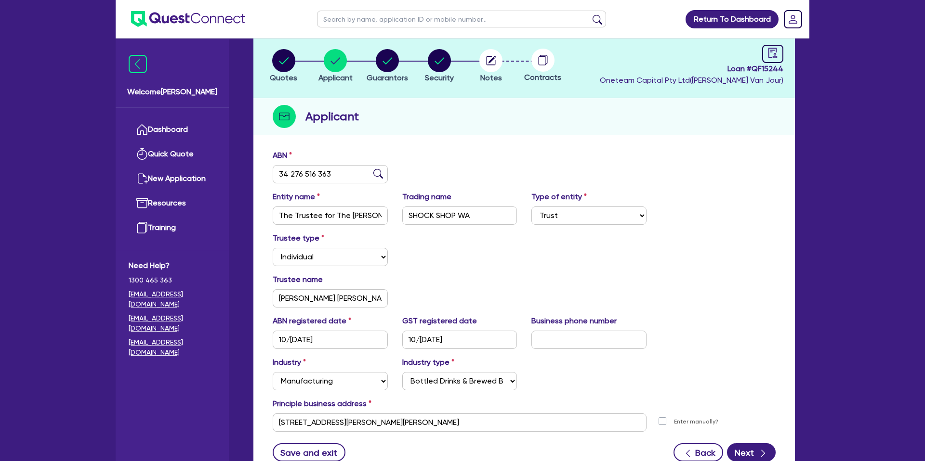
scroll to position [0, 0]
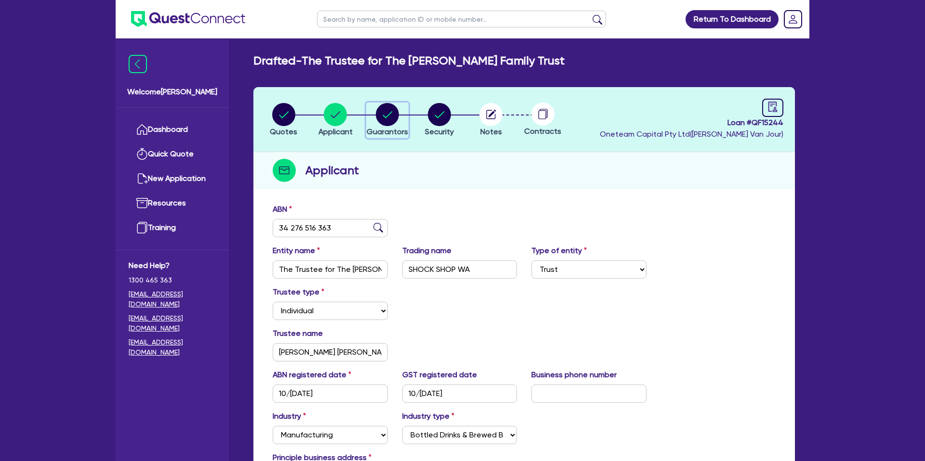
click at [387, 127] on span "Guarantors" at bounding box center [387, 131] width 41 height 9
select select "MRS"
select select "WA"
select select "MARRIED"
select select "PROPERTY"
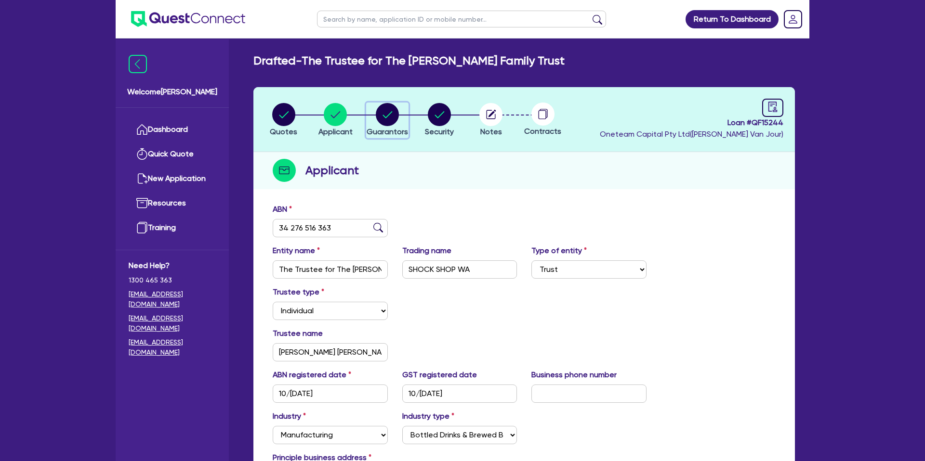
select select "CASH"
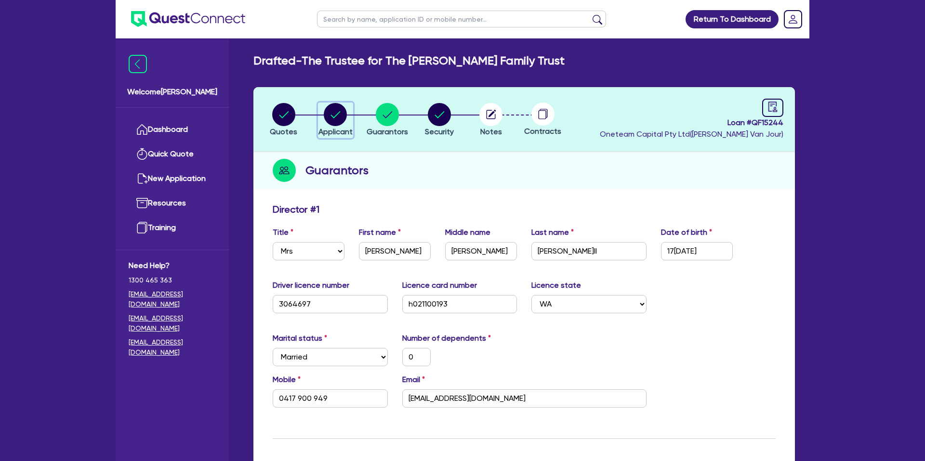
click at [333, 115] on icon "button" at bounding box center [335, 114] width 23 height 23
select select "TRUST"
select select "INDIVIDUAL"
select select "MANUFACTURING"
select select "BEVERAGES"
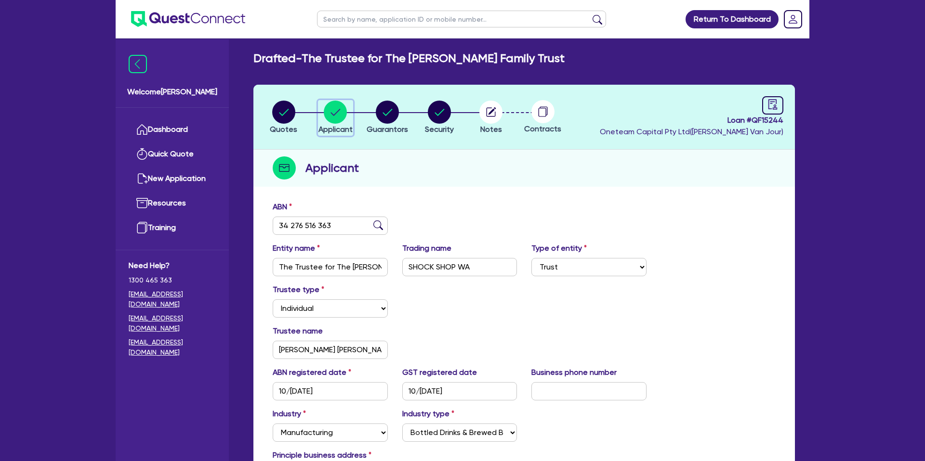
scroll to position [4, 0]
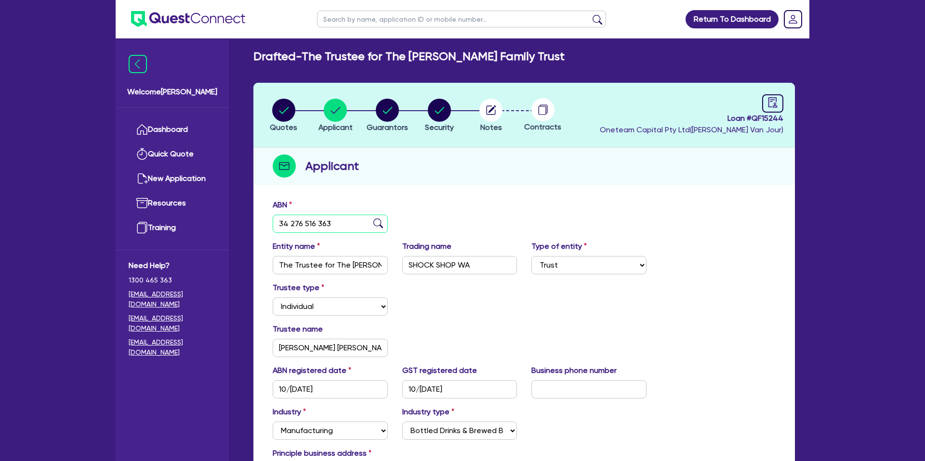
click at [309, 229] on input "34 276 516 363" at bounding box center [330, 224] width 115 height 18
click at [520, 191] on div "Quotes Applicant Guarantors Security Notes Contracts Loan # QF15244 Oneteam Cap…" at bounding box center [523, 307] width 541 height 448
click at [384, 112] on icon "button" at bounding box center [387, 110] width 23 height 23
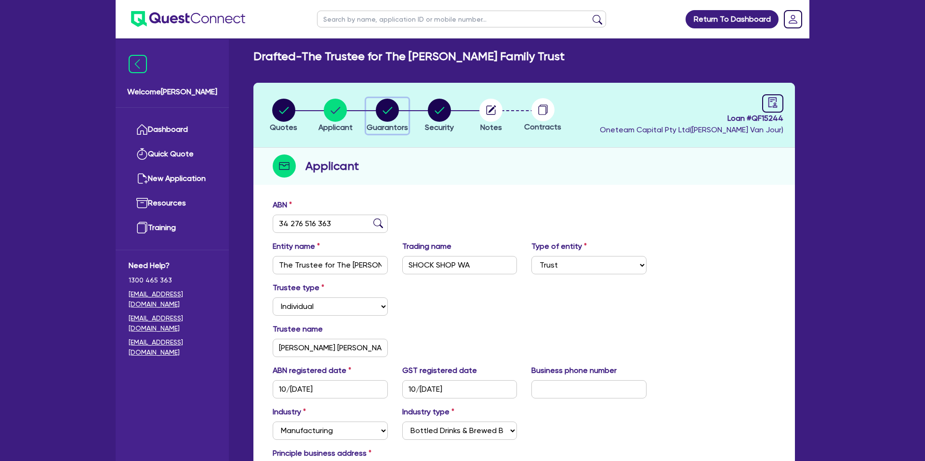
select select "MRS"
select select "WA"
select select "MARRIED"
select select "PROPERTY"
select select "CASH"
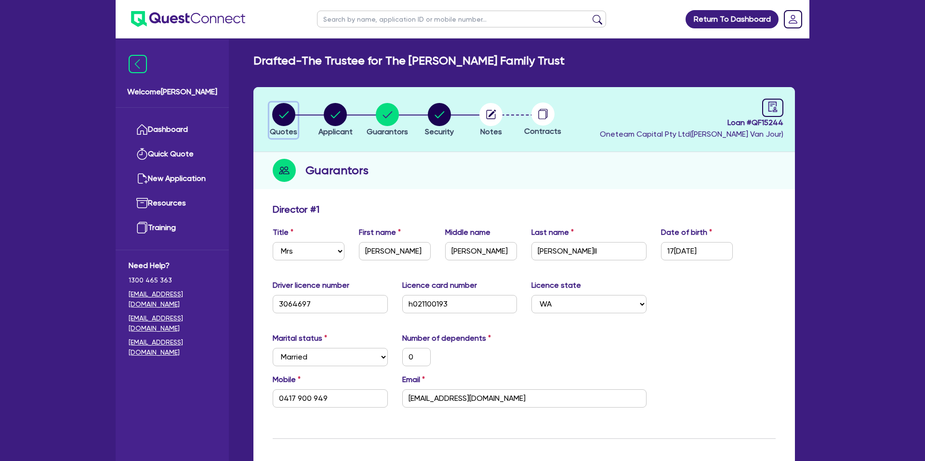
click at [280, 112] on circle "button" at bounding box center [283, 114] width 23 height 23
select select "CARS_AND_LIGHT_TRUCKS"
select select "PASSENGER_VEHICLES"
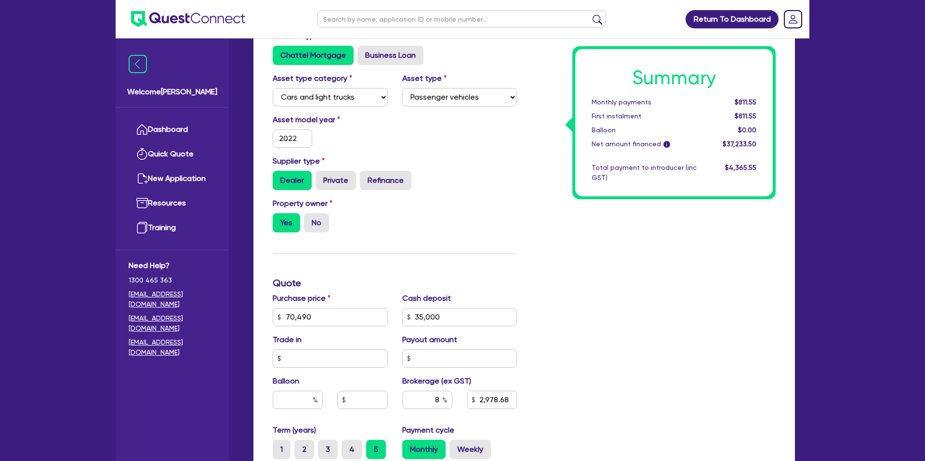
scroll to position [174, 0]
drag, startPoint x: 420, startPoint y: 320, endPoint x: 451, endPoint y: 322, distance: 31.9
click at [451, 322] on input "35,000" at bounding box center [459, 317] width 115 height 18
type input "70,490"
type input "35,000"
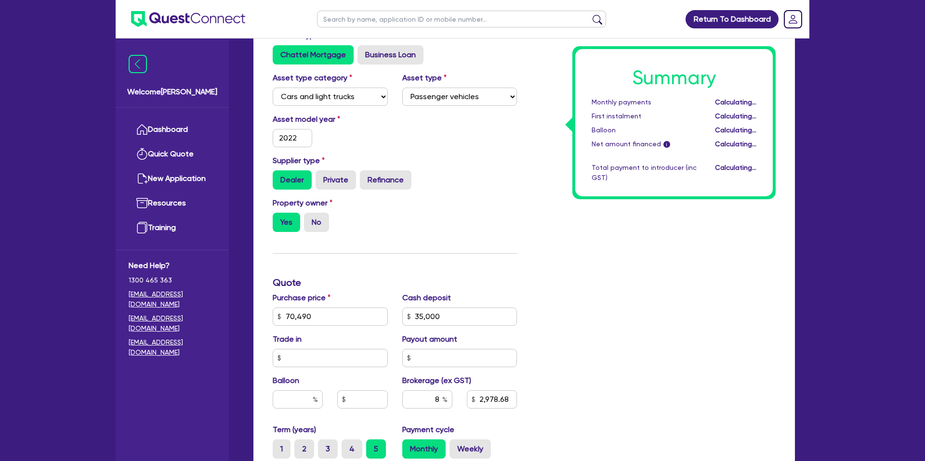
type input "2,978.68"
type input "70,490"
type input "35,000"
type input "2,978.68"
drag, startPoint x: 598, startPoint y: 163, endPoint x: 593, endPoint y: 163, distance: 5.8
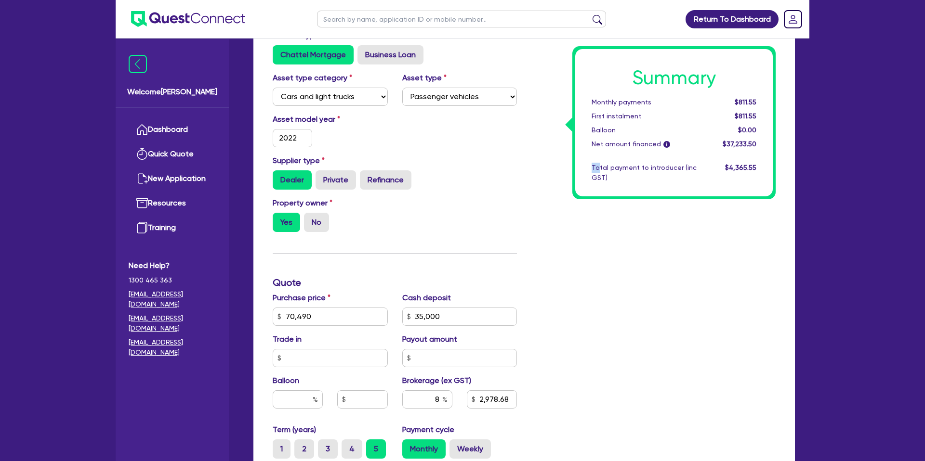
click at [595, 161] on div "Summary Monthly payments $811.55 First instalment $811.55 Balloon $0.00 Net amo…" at bounding box center [674, 122] width 198 height 147
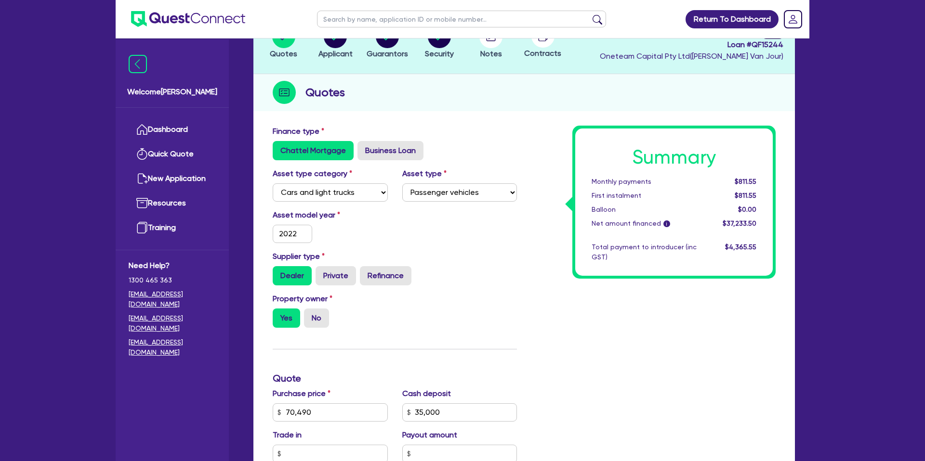
scroll to position [0, 0]
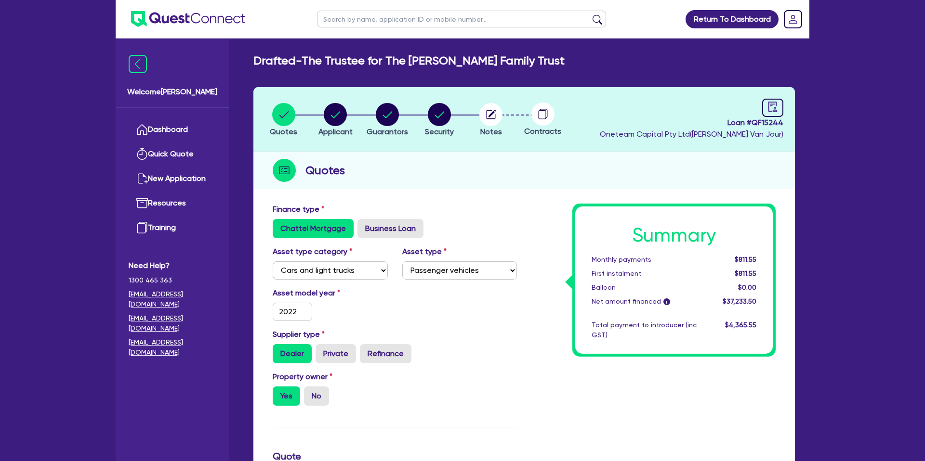
click at [366, 14] on input "text" at bounding box center [461, 19] width 289 height 17
type input "neil"
click button "submit" at bounding box center [597, 20] width 15 height 13
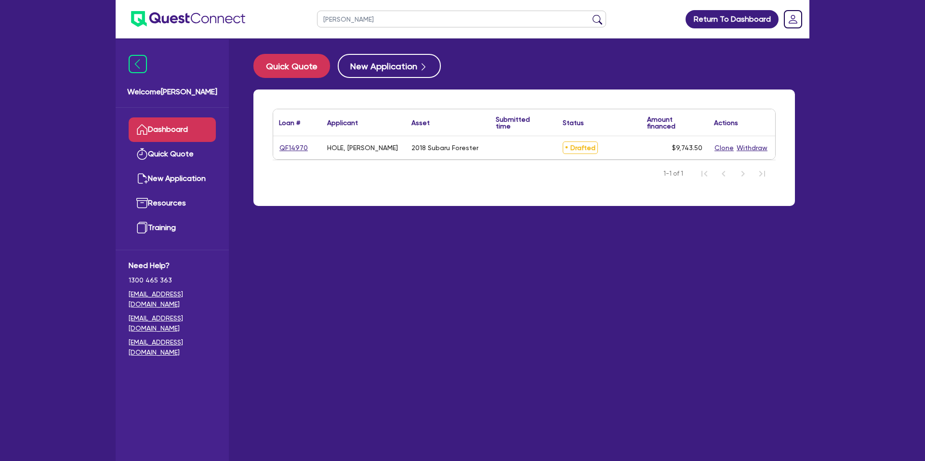
click at [305, 143] on div "QF14970" at bounding box center [297, 148] width 36 height 11
click at [297, 146] on link "QF14970" at bounding box center [293, 148] width 29 height 11
select select "CARS_AND_LIGHT_TRUCKS"
select select "PASSENGER_VEHICLES"
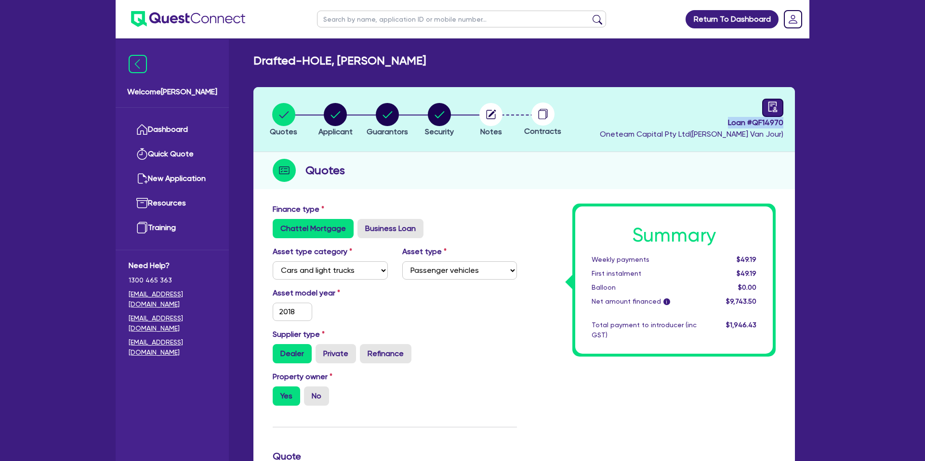
drag, startPoint x: 729, startPoint y: 121, endPoint x: 781, endPoint y: 114, distance: 52.5
click at [785, 119] on header "Quotes Applicant Guarantors Security Notes Contracts Loan # QF14970 Oneteam Cap…" at bounding box center [523, 119] width 541 height 65
copy span "Loan # QF14970"
click at [176, 133] on link "Dashboard" at bounding box center [172, 130] width 87 height 25
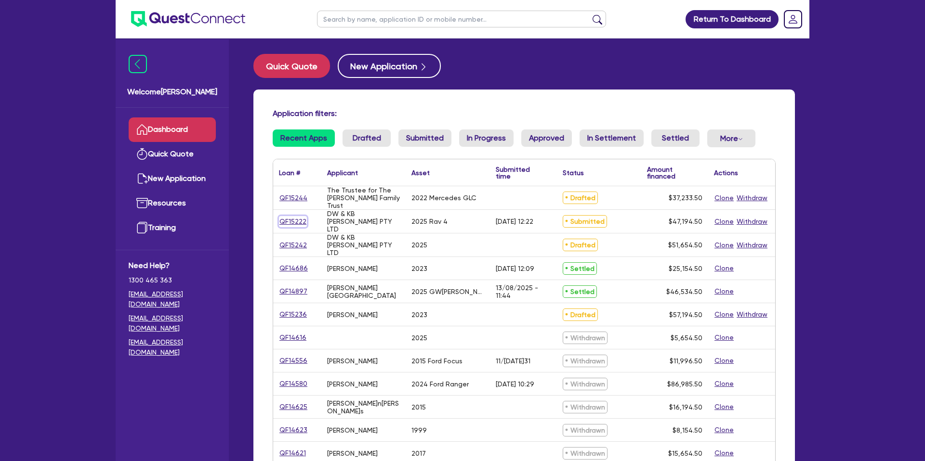
click at [289, 224] on link "QF15222" at bounding box center [293, 221] width 28 height 11
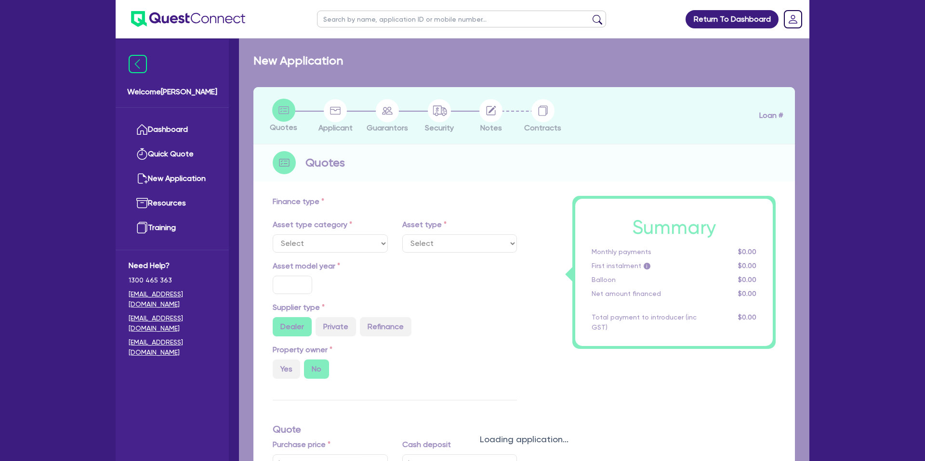
select select "CARS_AND_LIGHT_TRUCKS"
type input "2025"
radio input "true"
type input "65,000"
type input "20,000"
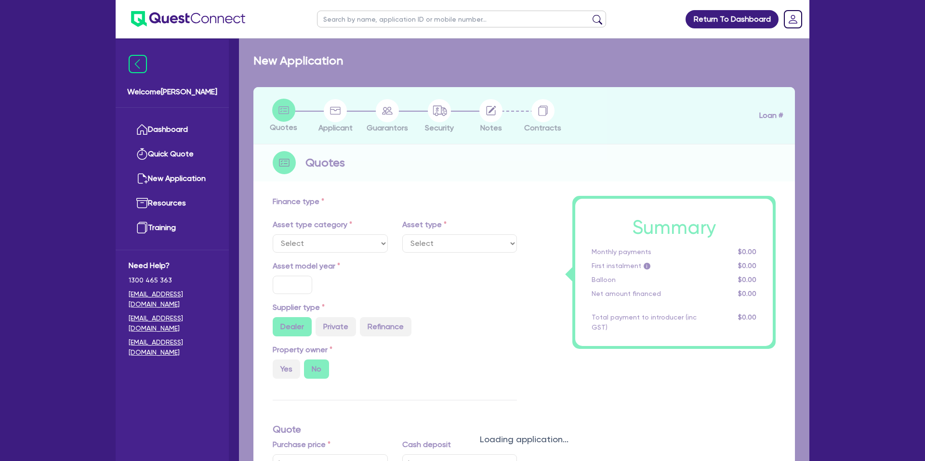
type input "30"
type input "19,500"
type input "5"
type input "2,359.73"
type input "7.49"
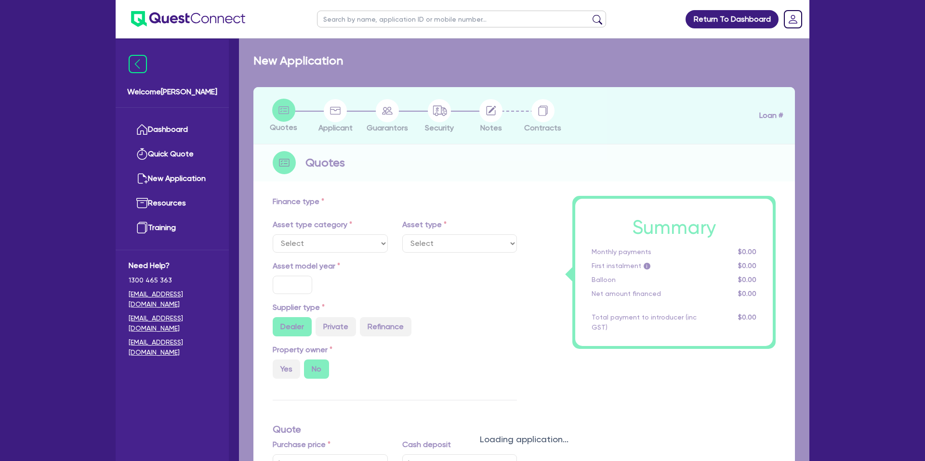
type input "1,400"
select select "PASSENGER_VEHICLES"
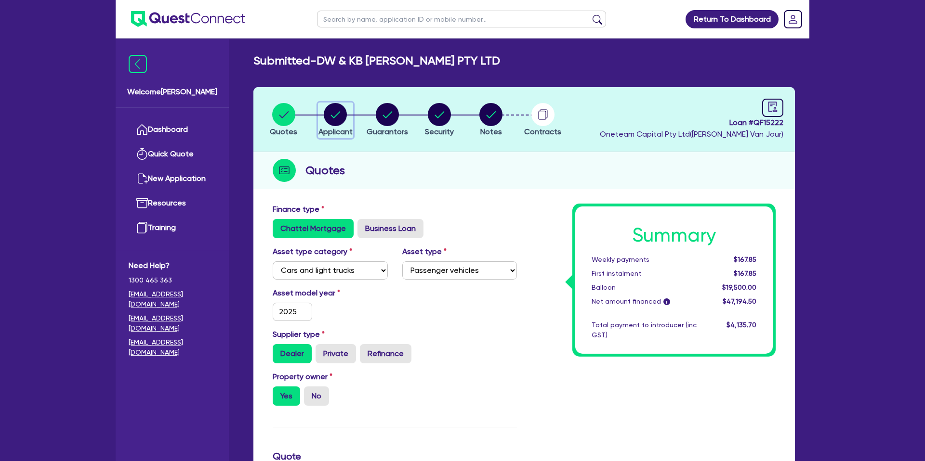
click at [345, 110] on circle "button" at bounding box center [335, 114] width 23 height 23
select select "COMPANY"
select select "ACCOMODATION_FOOD"
select select "OTHER_ACCOMODATION"
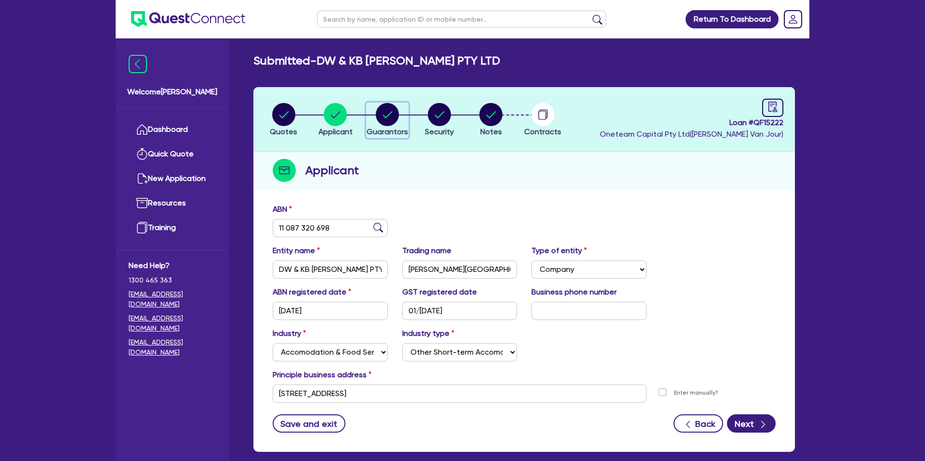
click at [390, 110] on circle "button" at bounding box center [387, 114] width 23 height 23
select select "MRS"
select select "[GEOGRAPHIC_DATA]"
select select "MARRIED"
select select "CASH"
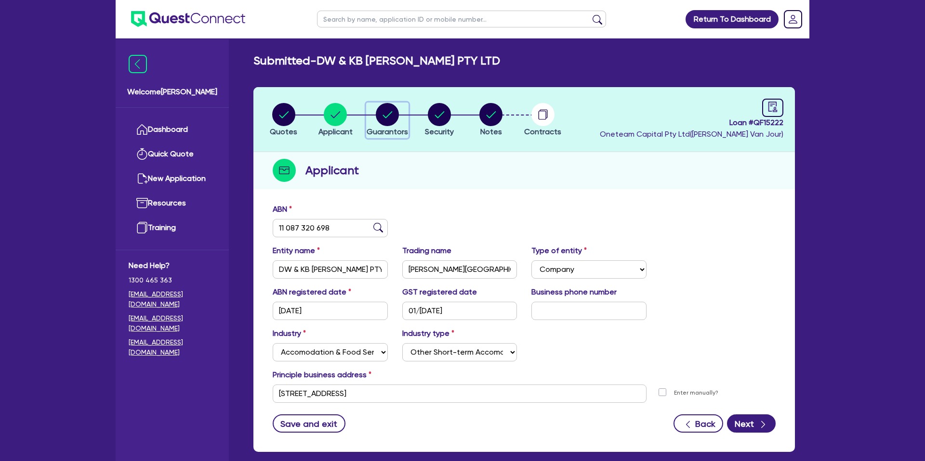
select select "PROPERTY"
select select "VEHICLE"
select select "CREDIT_CARD"
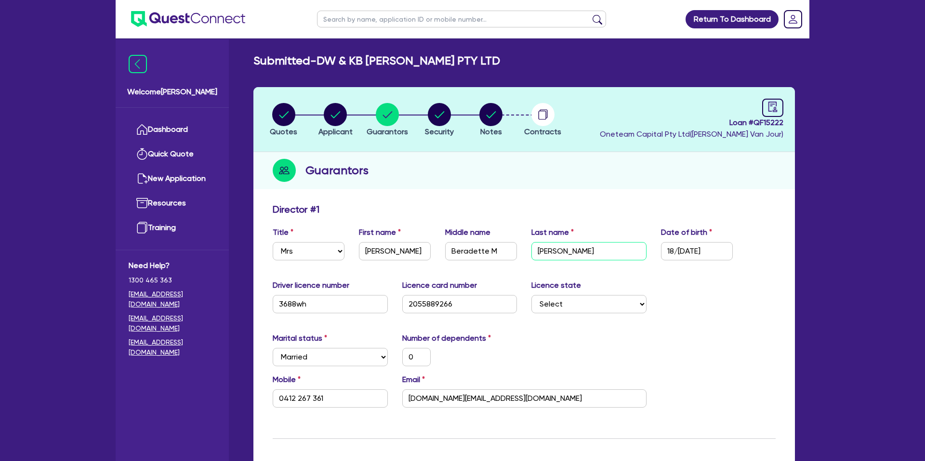
drag, startPoint x: 537, startPoint y: 250, endPoint x: 585, endPoint y: 249, distance: 47.7
click at [585, 249] on input "Allan" at bounding box center [588, 251] width 115 height 18
click at [730, 284] on div "Driver licence number 3688wh Licence card number 2055889266 Licence state Selec…" at bounding box center [523, 300] width 517 height 41
click at [335, 114] on circle "button" at bounding box center [335, 114] width 23 height 23
select select "COMPANY"
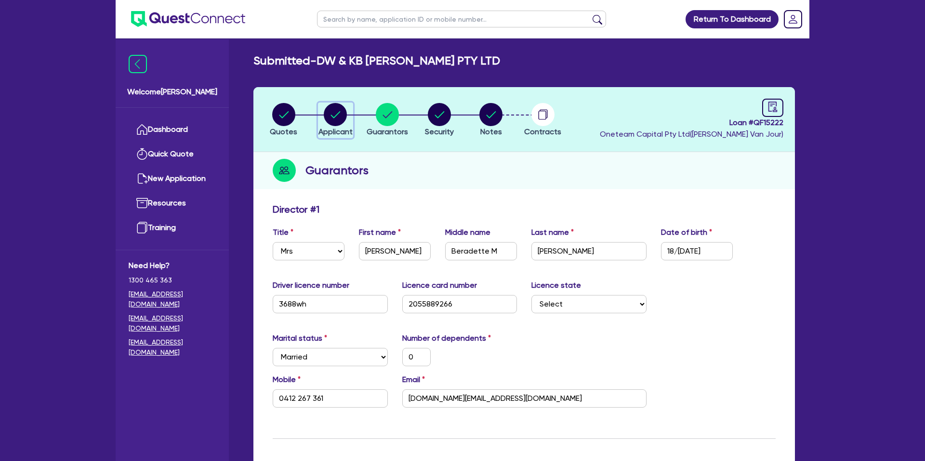
select select "ACCOMODATION_FOOD"
select select "OTHER_ACCOMODATION"
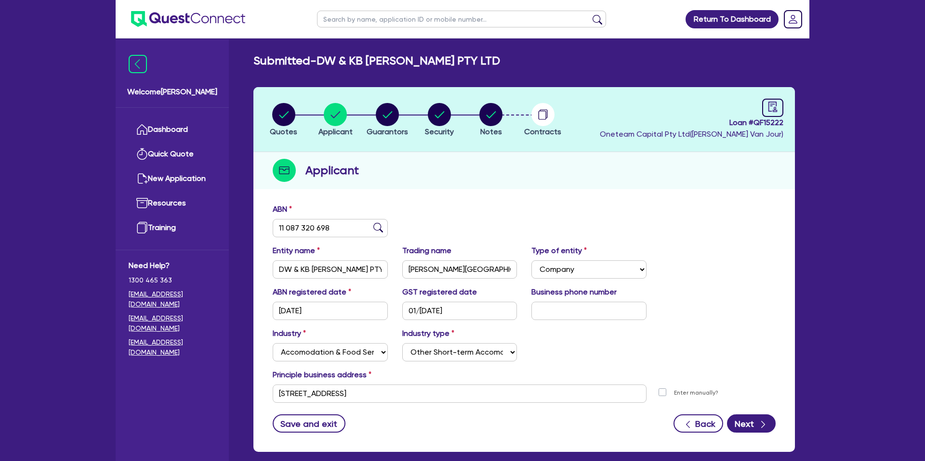
click at [366, 23] on input "text" at bounding box center [461, 19] width 289 height 17
type input "AN"
click button "submit" at bounding box center [597, 20] width 15 height 13
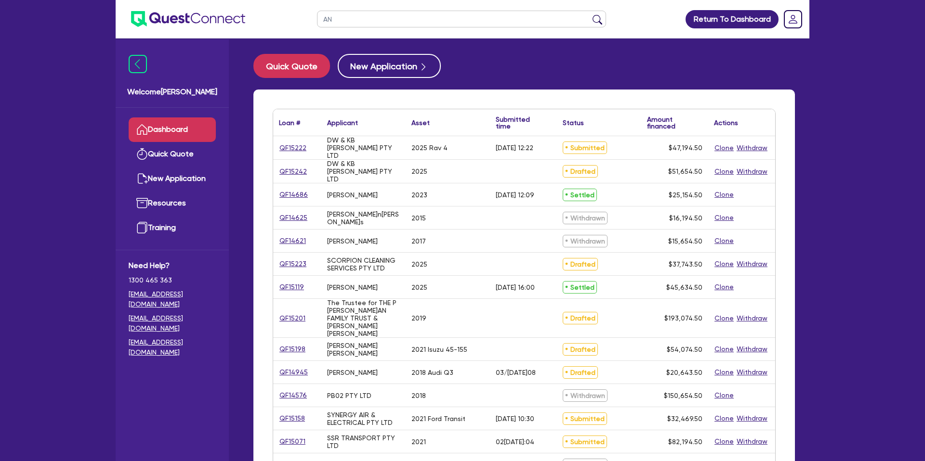
click at [361, 17] on input "AN" at bounding box center [461, 19] width 289 height 17
type input "AN & D TOWING PTY LTD"
click at [590, 14] on button "submit" at bounding box center [597, 20] width 15 height 13
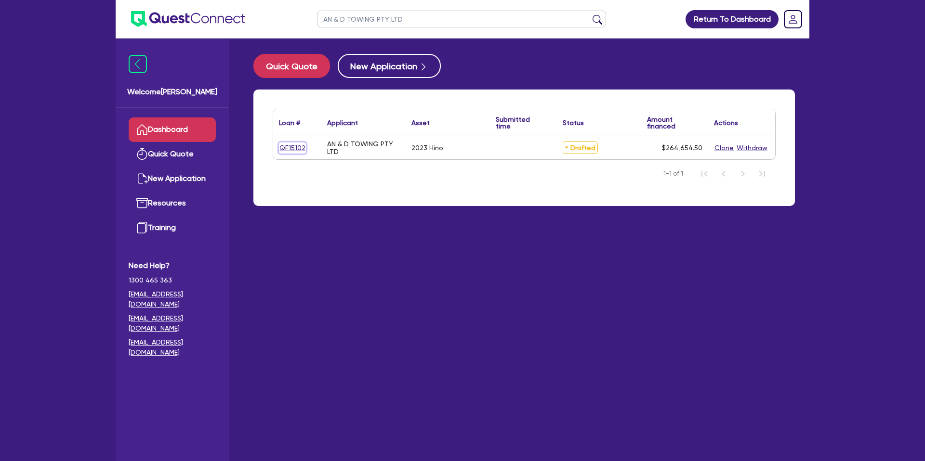
click at [290, 146] on link "QF15102" at bounding box center [292, 148] width 27 height 11
select select "CARS_AND_LIGHT_TRUCKS"
select select "PASSENGER_VEHICLES"
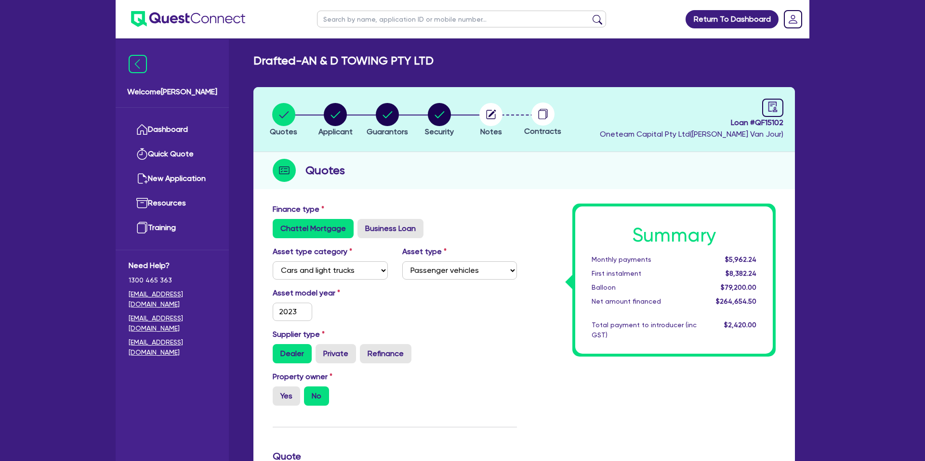
click at [754, 110] on div "Loan # QF15102 Oneteam Capital Pty Ltd ( Gabriel Van Jour )" at bounding box center [692, 119] width 184 height 41
click at [764, 109] on link at bounding box center [772, 108] width 21 height 18
select select "DRAFTED_NEW"
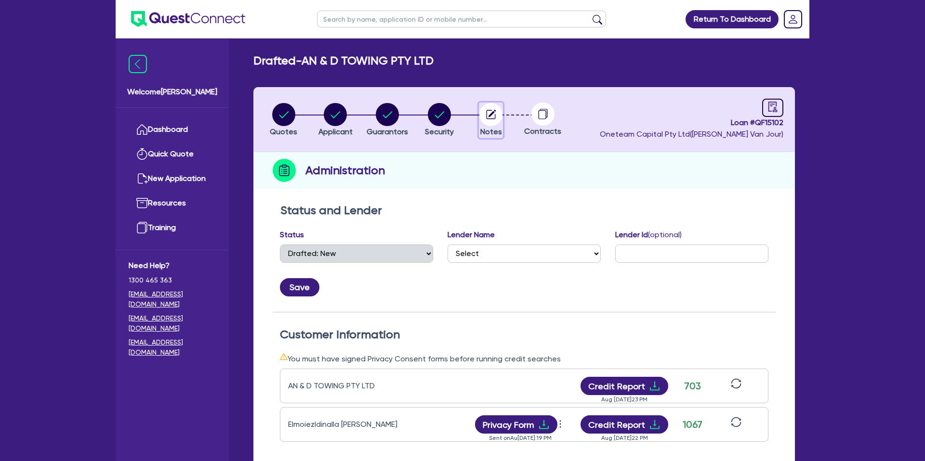
click at [489, 114] on circle "button" at bounding box center [490, 114] width 23 height 23
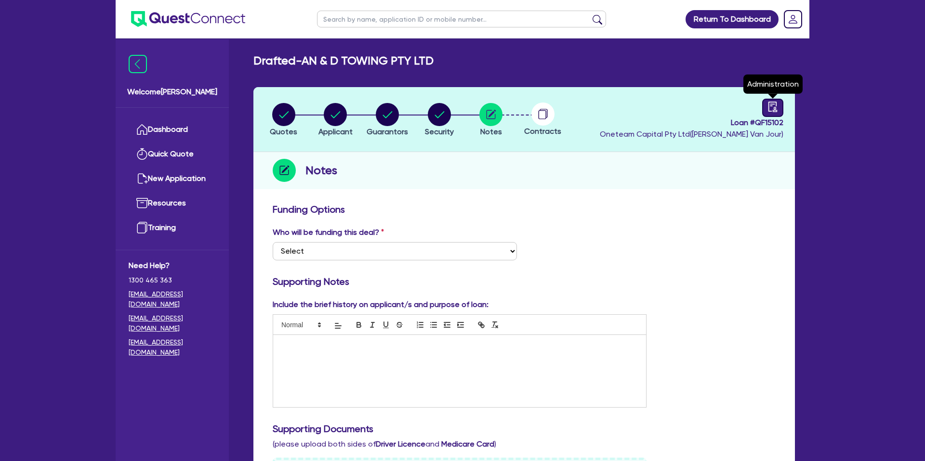
click at [779, 105] on link at bounding box center [772, 108] width 21 height 18
select select "DRAFTED_NEW"
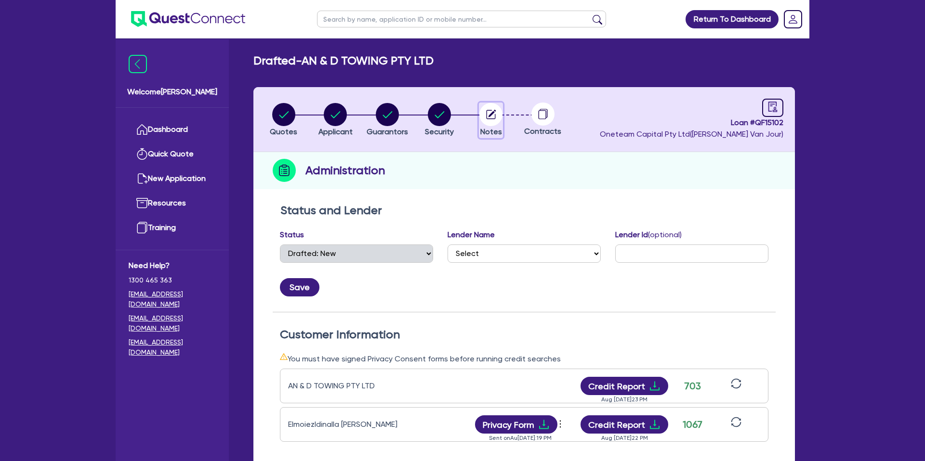
click at [499, 115] on circle "button" at bounding box center [490, 114] width 23 height 23
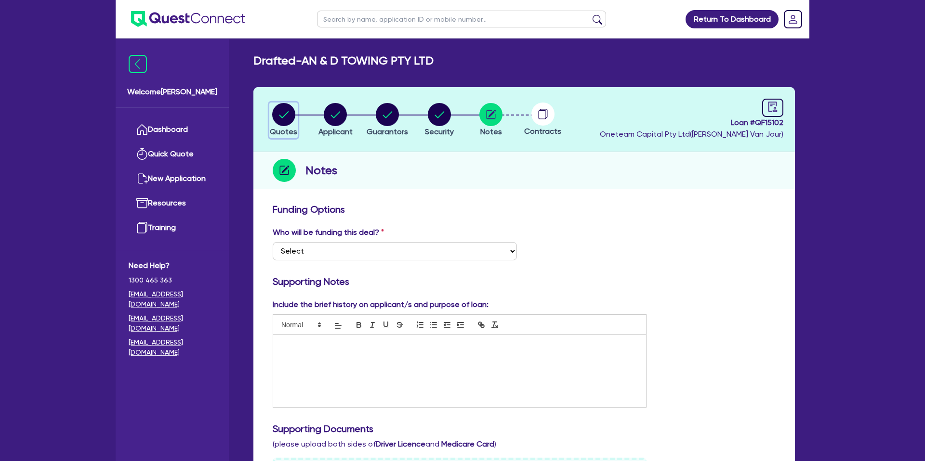
click at [283, 110] on circle "button" at bounding box center [283, 114] width 23 height 23
select select "CARS_AND_LIGHT_TRUCKS"
select select "PASSENGER_VEHICLES"
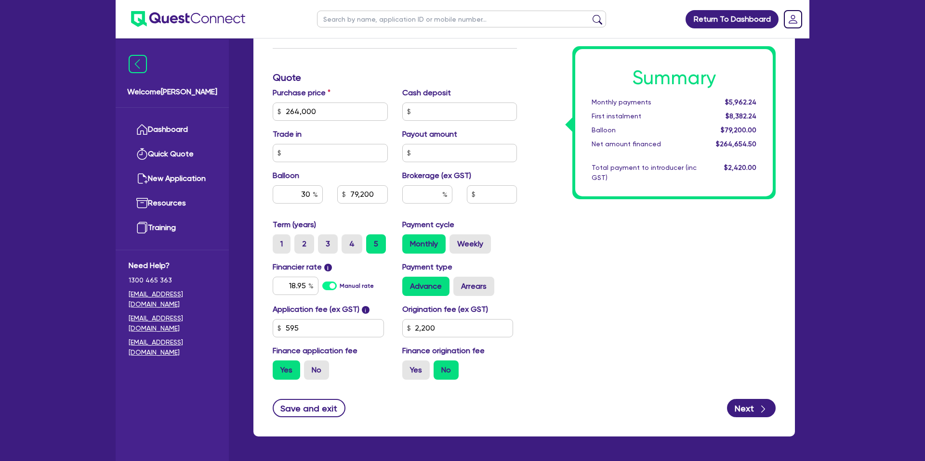
scroll to position [389, 0]
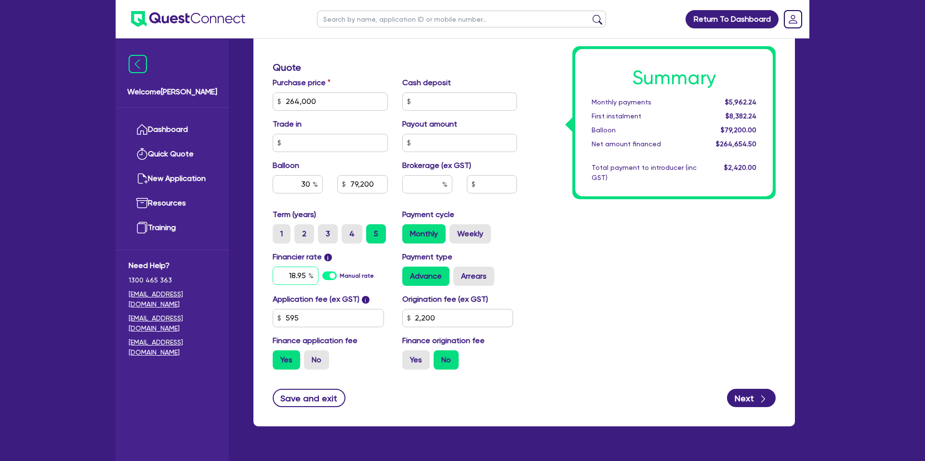
click at [308, 277] on div "18.95" at bounding box center [296, 276] width 46 height 18
type input "1"
type input "9.99"
type input "264,000"
type input "79,200"
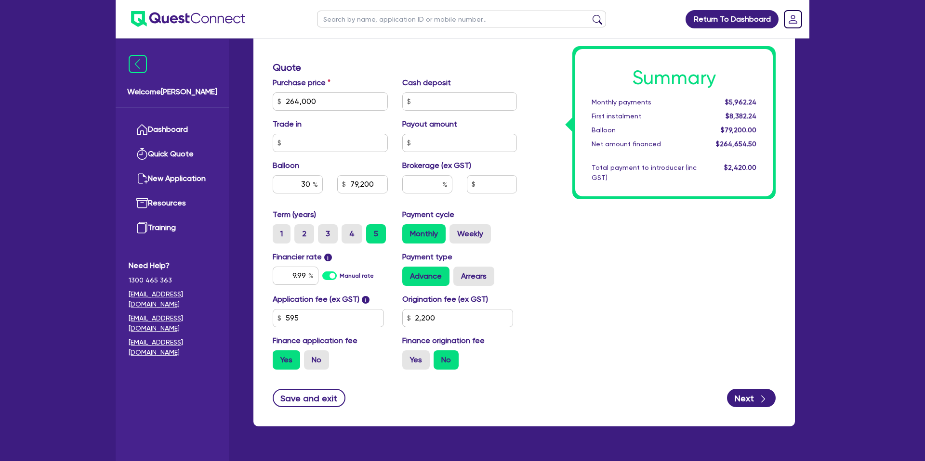
type input "2,200"
type input "264,000"
type input "79,200"
type input "2,200"
drag, startPoint x: 574, startPoint y: 285, endPoint x: 426, endPoint y: 304, distance: 149.1
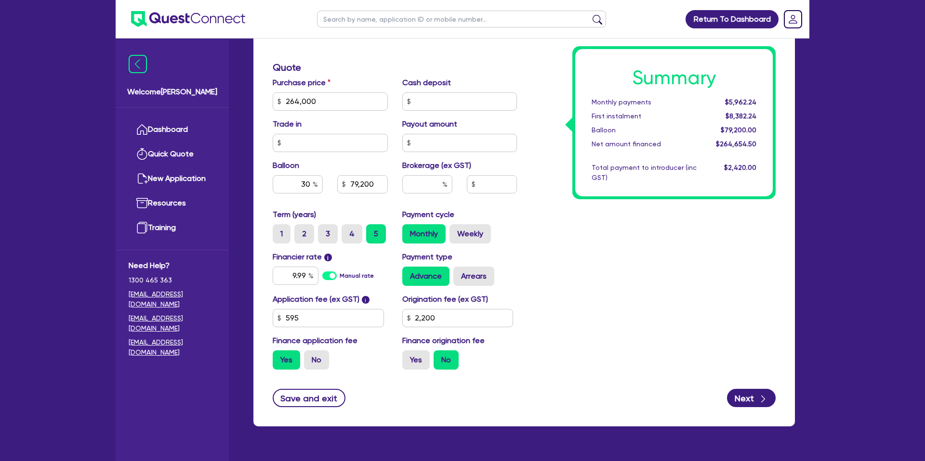
click at [572, 286] on div "Summary Monthly payments $5,962.24 First instalment $8,382.24 Balloon $79,200.0…" at bounding box center [653, 96] width 259 height 563
drag, startPoint x: 436, startPoint y: 315, endPoint x: 365, endPoint y: 315, distance: 70.8
click at [371, 317] on div "Application fee (ex GST) i 595 Origination fee (ex GST) 2,200 Finance applicati…" at bounding box center [394, 336] width 259 height 84
type input "990"
type input "264,000"
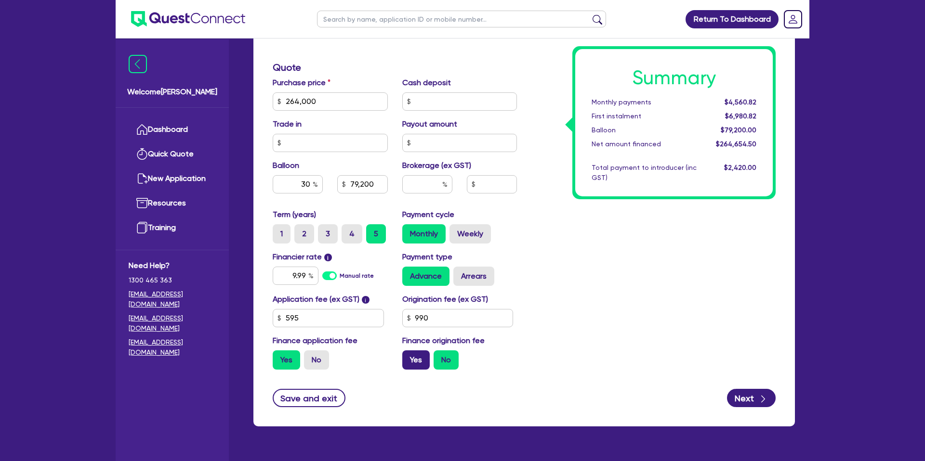
type input "79,200"
type input "264,000"
type input "79,200"
drag, startPoint x: 415, startPoint y: 358, endPoint x: 425, endPoint y: 256, distance: 103.1
click at [417, 356] on label "Yes" at bounding box center [415, 360] width 27 height 19
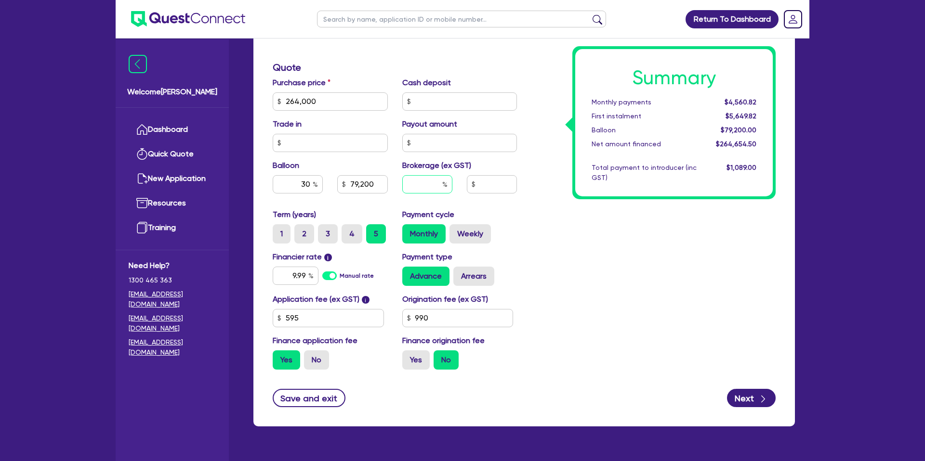
click at [434, 185] on input "text" at bounding box center [427, 184] width 50 height 18
type input "8"
type input "264,000"
type input "79,200"
click at [615, 201] on div "Summary Monthly payments Calculating... First instalment Calculating... Balloon…" at bounding box center [653, 96] width 259 height 563
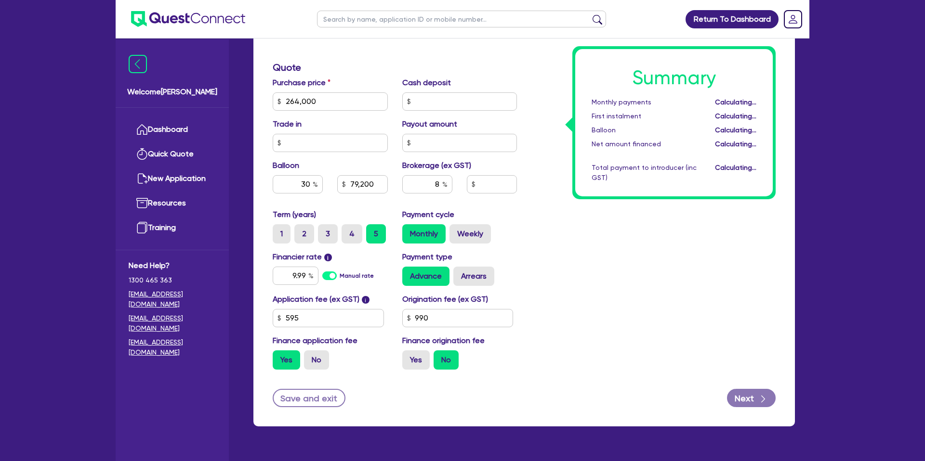
type input "264,000"
type input "79,200"
type input "21,172.36"
drag, startPoint x: 315, startPoint y: 98, endPoint x: 255, endPoint y: 96, distance: 59.8
click at [254, 96] on div "Finance type Chattel Mortgage Business Loan Asset type category Select Cars and…" at bounding box center [523, 118] width 541 height 617
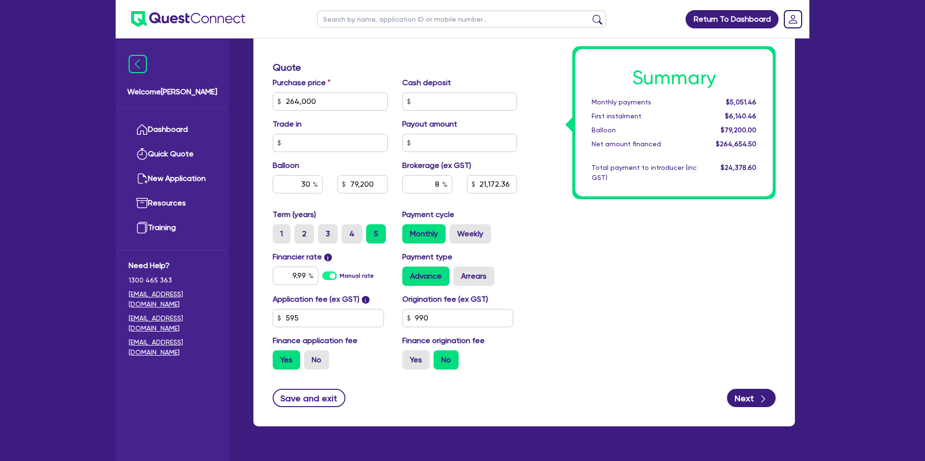
type input "264,000"
type input "79,200"
type input "21,172.36"
type input "264,000"
type input "79,200"
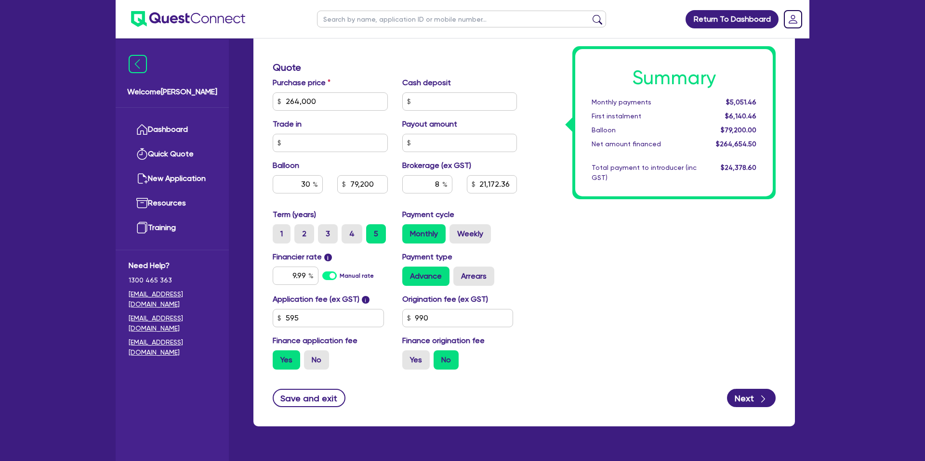
type input "21,172.36"
click at [655, 258] on div "Summary Monthly payments $5,051.46 First instalment $6,140.46 Balloon $79,200.0…" at bounding box center [653, 96] width 259 height 563
click at [464, 282] on label "Arrears" at bounding box center [473, 276] width 41 height 19
click at [460, 273] on input "Arrears" at bounding box center [456, 270] width 6 height 6
radio input "true"
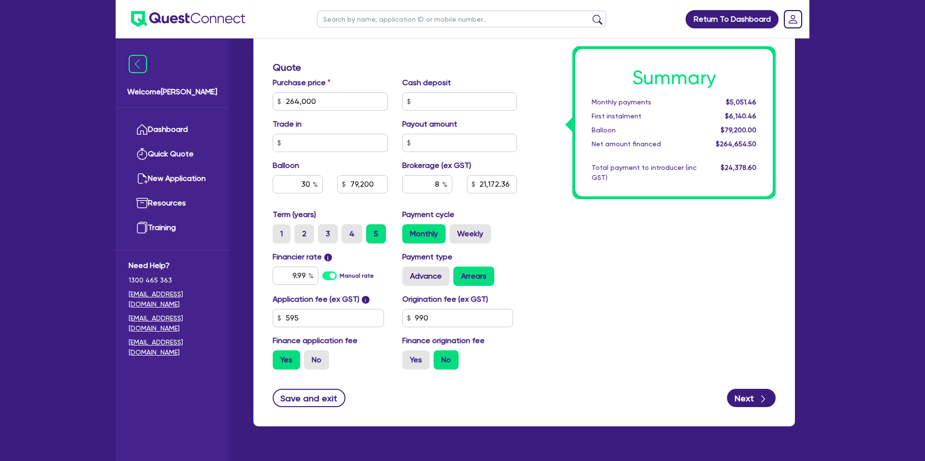
type input "264,000"
type input "79,200"
type input "21,172.36"
type input "264,000"
type input "79,200"
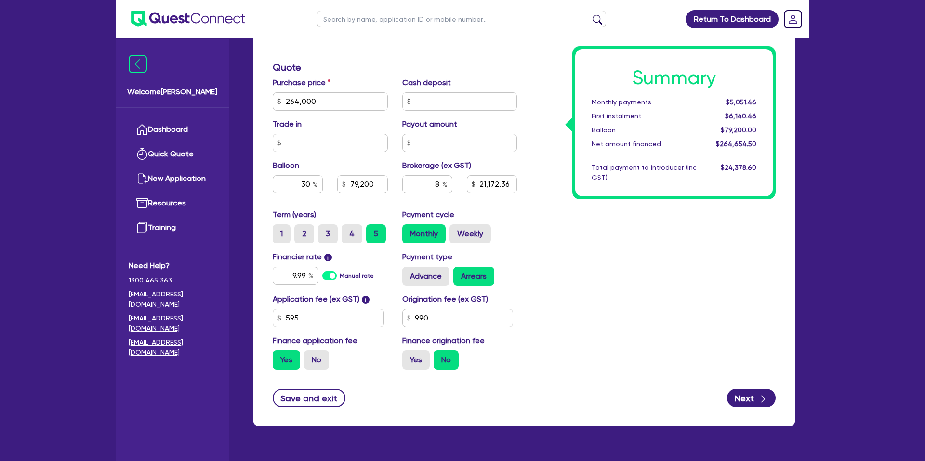
type input "21,172.36"
click at [558, 231] on div "Summary Monthly payments $5,093.51 First instalment $6,182.51 Balloon $79,200.0…" at bounding box center [653, 96] width 259 height 563
drag, startPoint x: 311, startPoint y: 184, endPoint x: 280, endPoint y: 182, distance: 30.4
click at [278, 182] on input "30" at bounding box center [298, 184] width 50 height 18
click at [769, 312] on div "Summary Monthly payments $5,093.51 First instalment $6,182.51 Balloon $79,200.0…" at bounding box center [653, 96] width 259 height 563
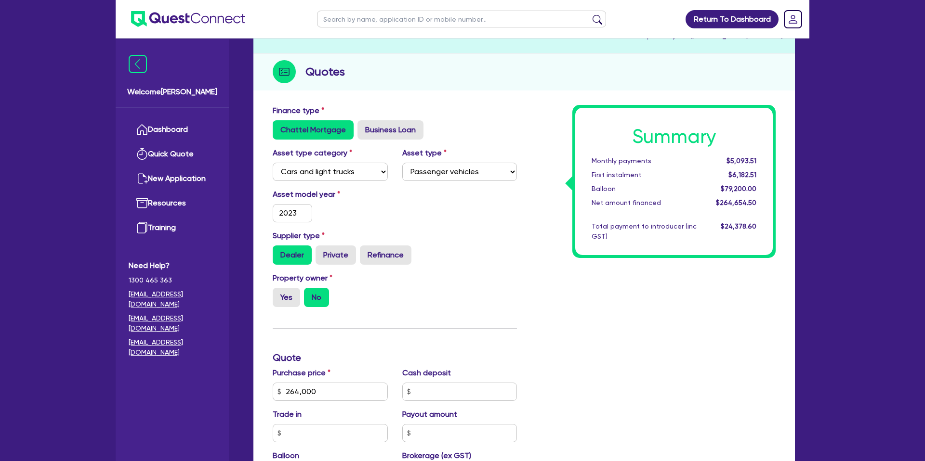
scroll to position [0, 0]
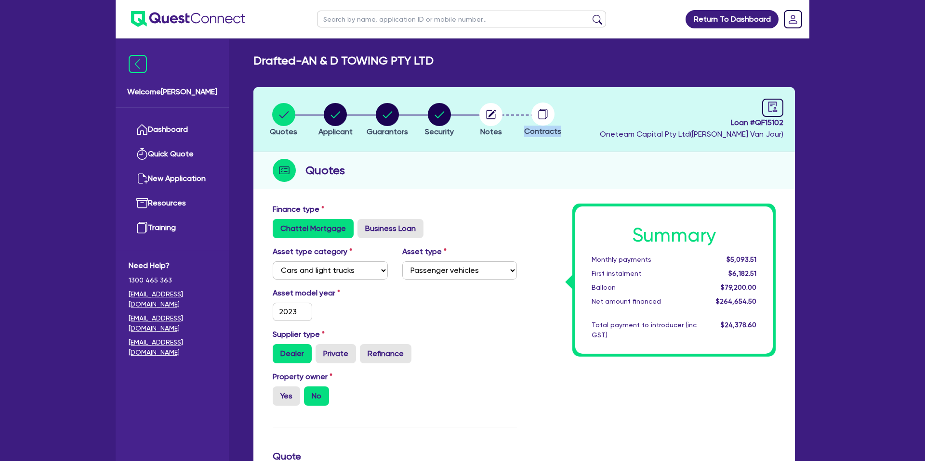
click at [592, 126] on header "Quotes Applicant Guarantors Security Notes Contracts Loan # QF15102 Oneteam Cap…" at bounding box center [523, 119] width 541 height 65
click at [444, 110] on circle "button" at bounding box center [439, 114] width 23 height 23
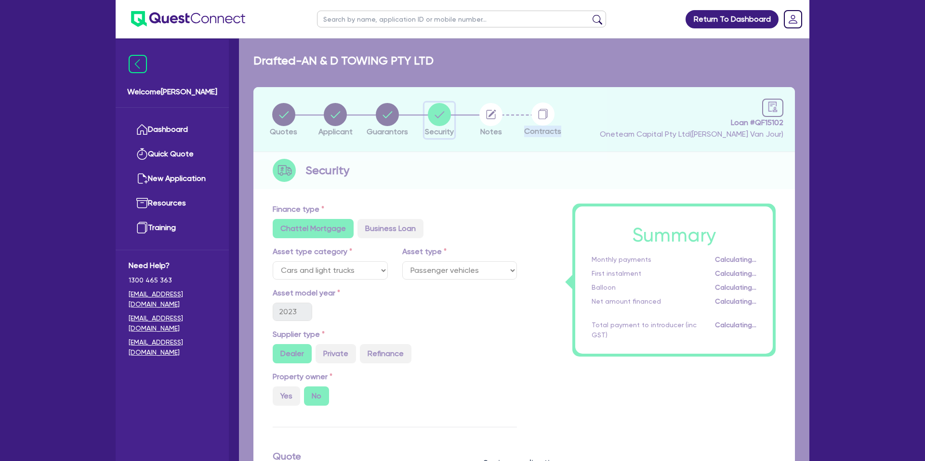
select select "CARS_AND_LIGHT_TRUCKS"
select select "PASSENGER_VEHICLES"
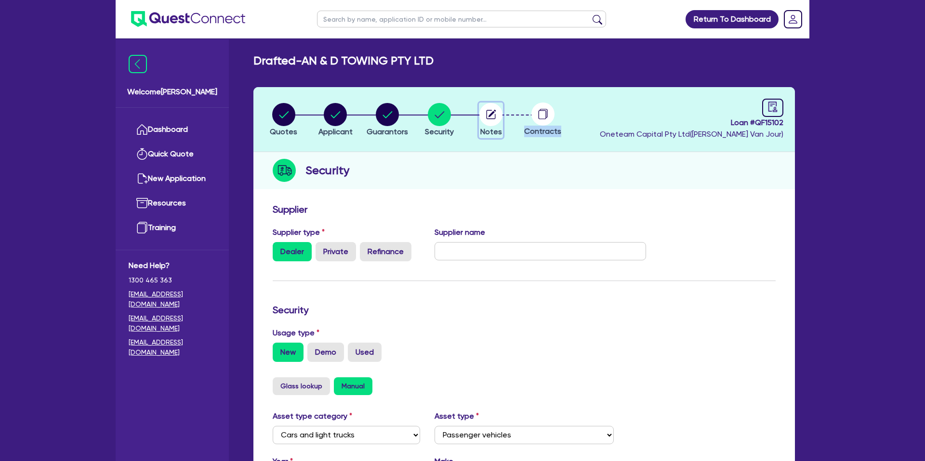
click at [495, 113] on circle "button" at bounding box center [490, 114] width 23 height 23
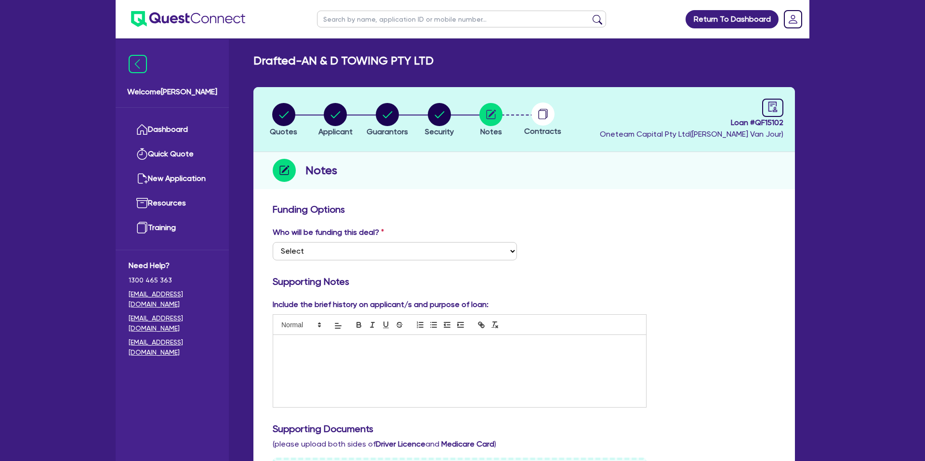
click at [628, 155] on div "Notes" at bounding box center [523, 170] width 541 height 37
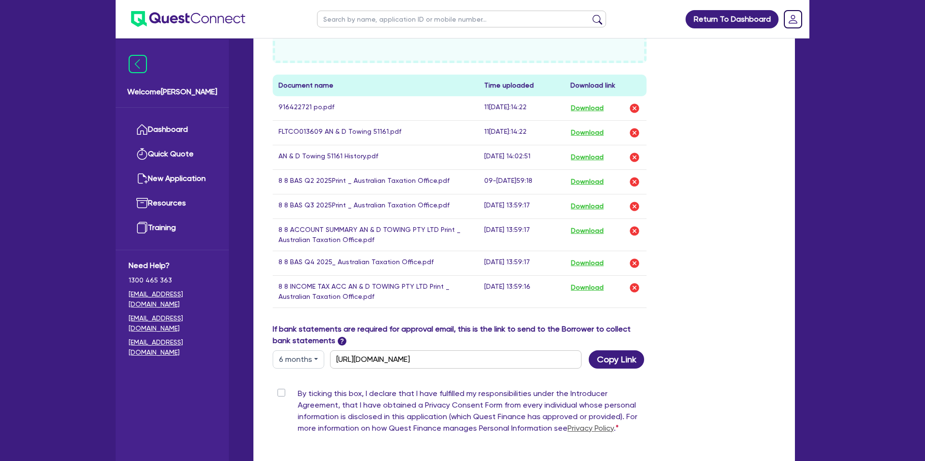
scroll to position [485, 0]
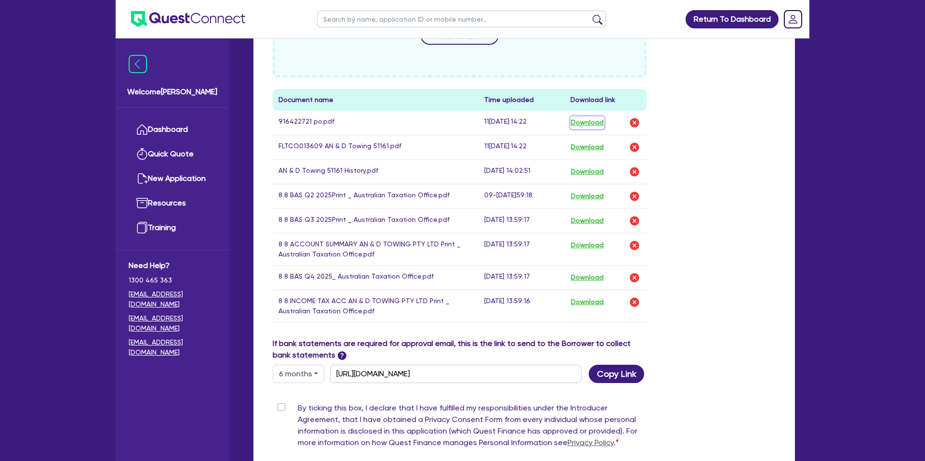
drag, startPoint x: 587, startPoint y: 120, endPoint x: 593, endPoint y: 122, distance: 6.4
click at [591, 121] on button "Download" at bounding box center [587, 123] width 34 height 13
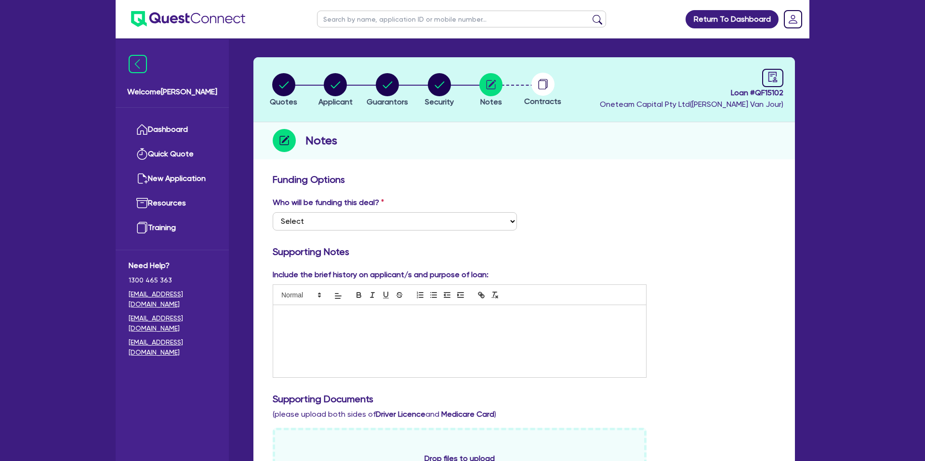
scroll to position [0, 0]
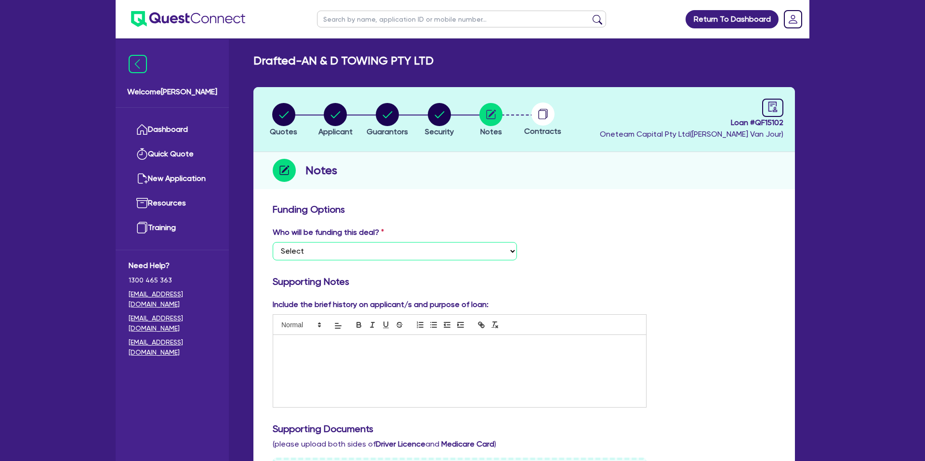
click at [365, 254] on select "Select I want Quest to fund 100% I will fund 100% I will co-fund with Quest Oth…" at bounding box center [395, 251] width 244 height 18
select select "Other"
click at [273, 242] on select "Select I want Quest to fund 100% I will fund 100% I will co-fund with Quest Oth…" at bounding box center [395, 251] width 244 height 18
click at [366, 369] on div at bounding box center [459, 371] width 373 height 72
click at [342, 116] on circle "button" at bounding box center [335, 114] width 23 height 23
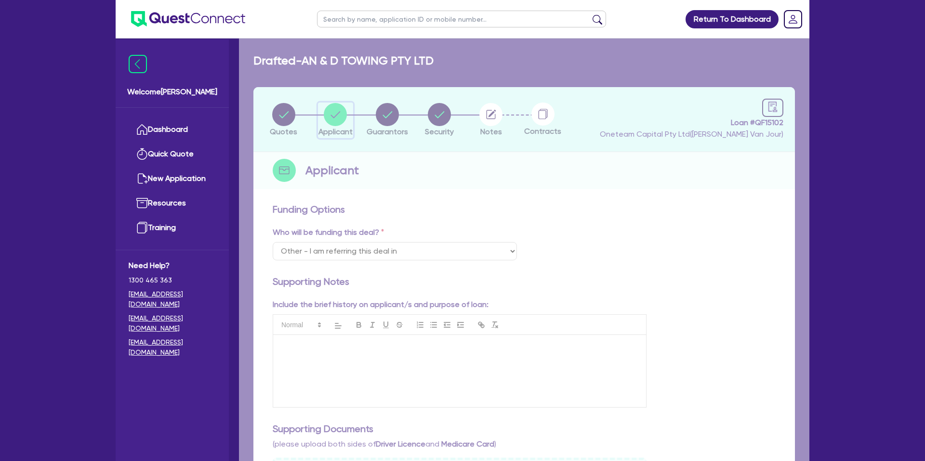
select select "COMPANY"
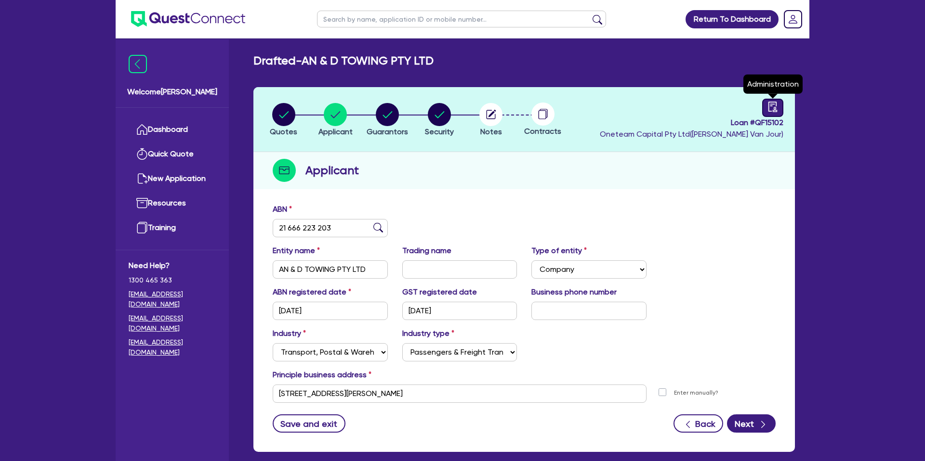
click at [774, 105] on icon "audit" at bounding box center [772, 107] width 11 height 11
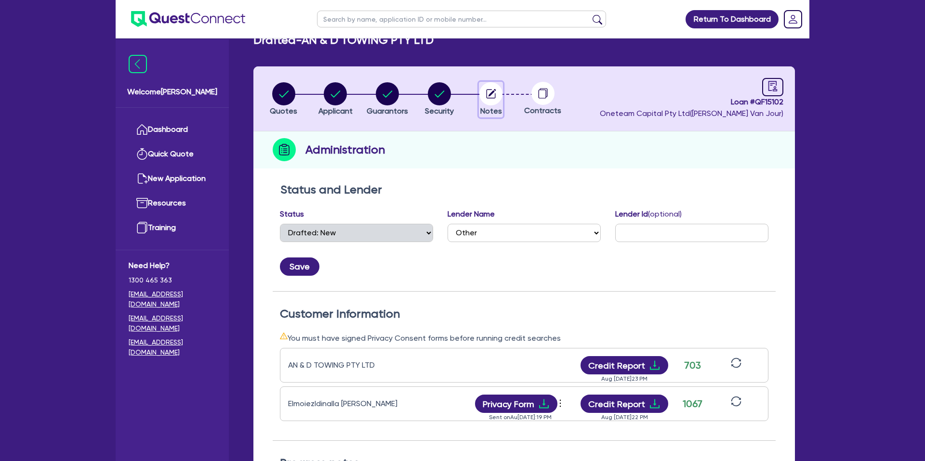
scroll to position [20, 0]
click at [493, 93] on circle "button" at bounding box center [490, 94] width 23 height 23
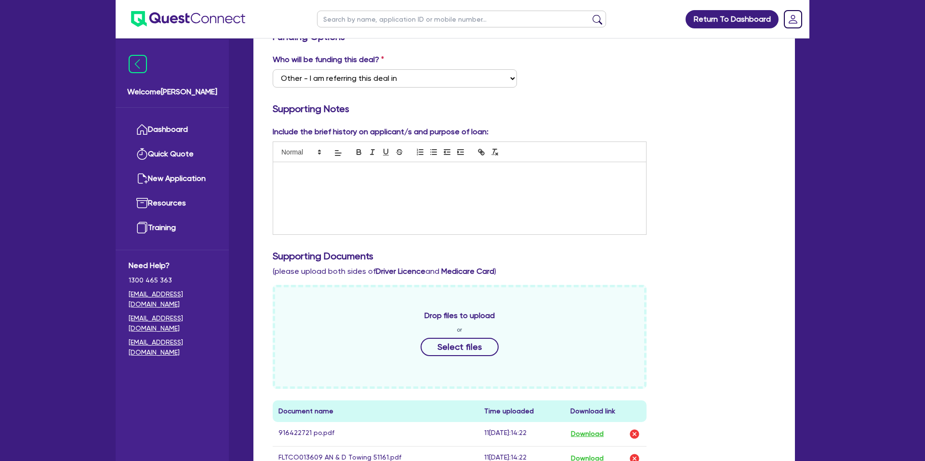
scroll to position [174, 0]
drag, startPoint x: 282, startPoint y: 168, endPoint x: 371, endPoint y: 173, distance: 89.3
click at [283, 168] on p at bounding box center [459, 171] width 358 height 9
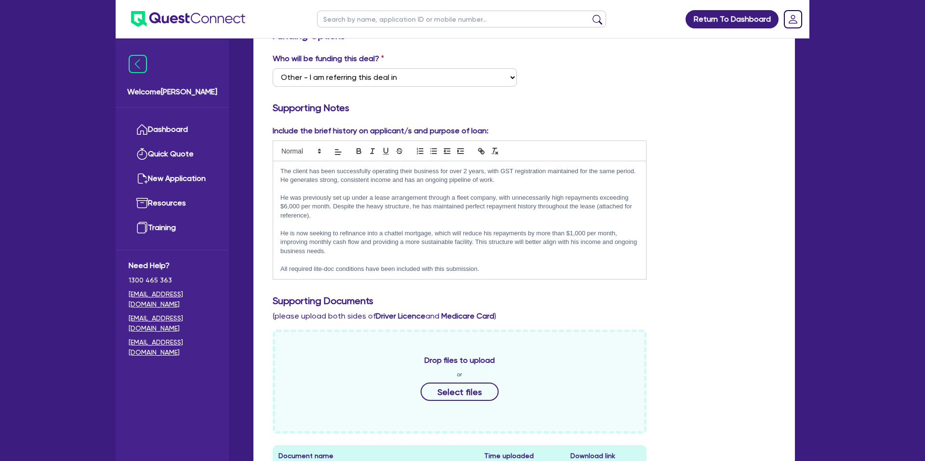
drag, startPoint x: 658, startPoint y: 122, endPoint x: 655, endPoint y: 128, distance: 6.0
click at [658, 122] on div "Funding Options Who will be funding this deal? Select I want Quest to fund 100%…" at bounding box center [524, 440] width 503 height 821
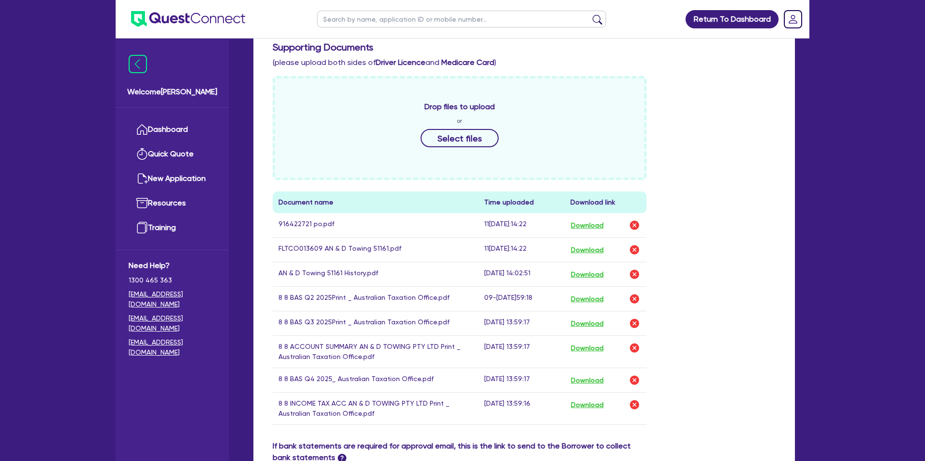
scroll to position [428, 0]
click at [587, 250] on button "Download" at bounding box center [587, 249] width 34 height 13
click at [583, 224] on button "Download" at bounding box center [587, 225] width 34 height 13
click at [593, 272] on button "Download" at bounding box center [587, 274] width 34 height 13
click at [589, 301] on button "Download" at bounding box center [587, 298] width 34 height 13
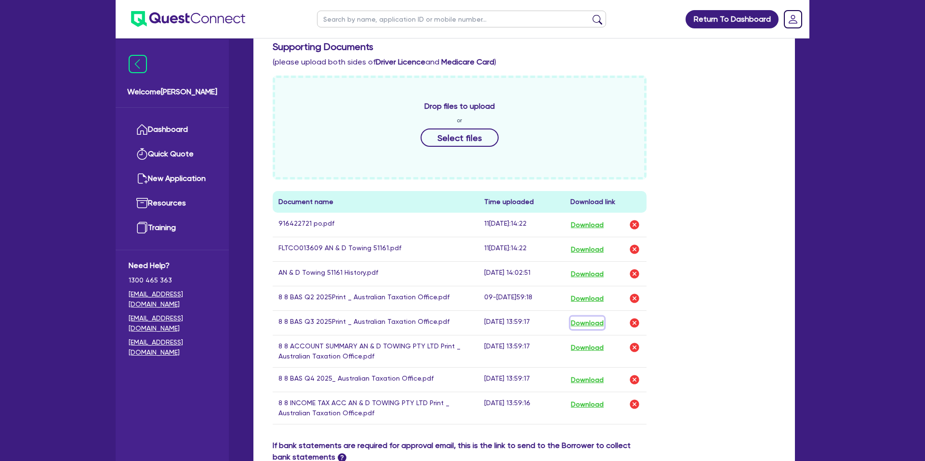
click at [595, 322] on button "Download" at bounding box center [587, 323] width 34 height 13
click at [597, 346] on button "Download" at bounding box center [587, 348] width 34 height 13
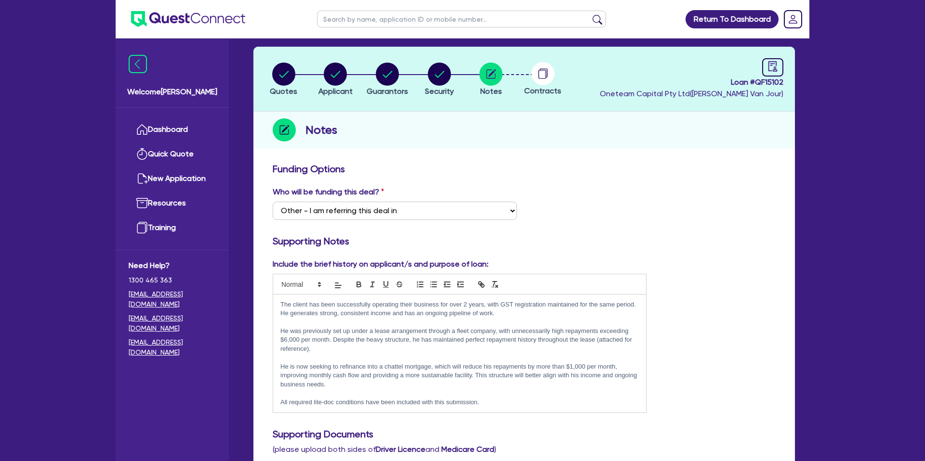
scroll to position [0, 0]
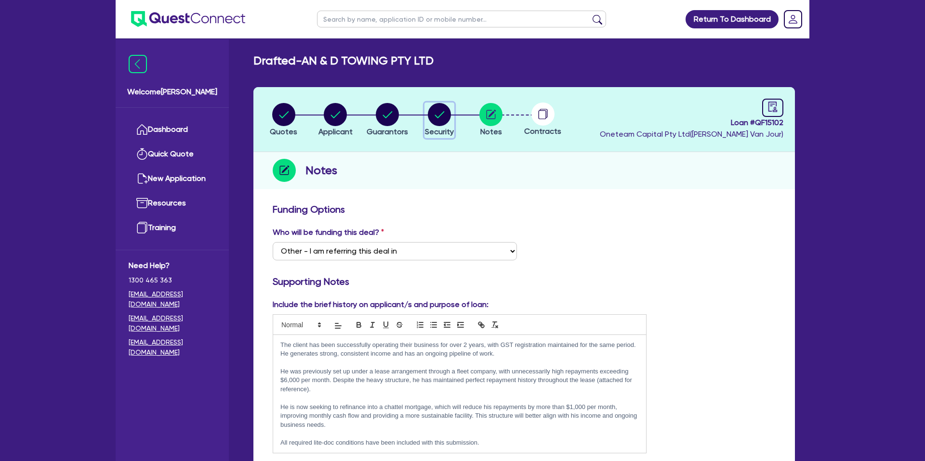
click at [440, 115] on icon "button" at bounding box center [440, 114] width 10 height 7
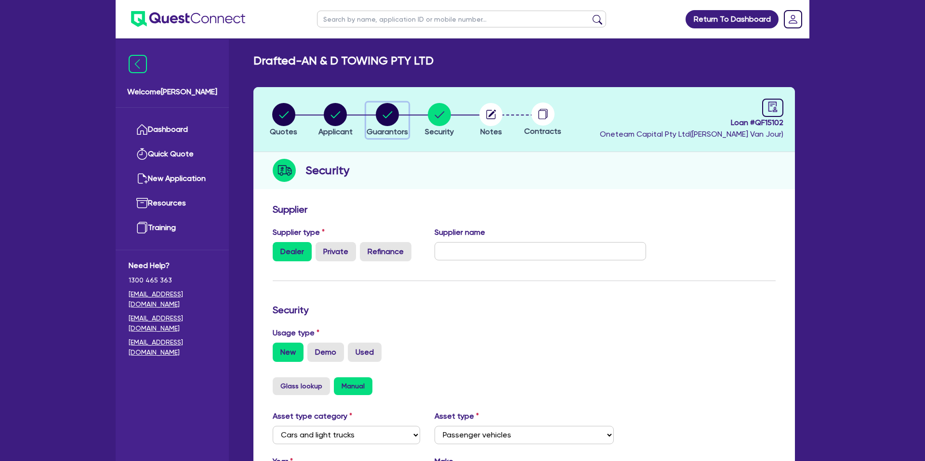
click at [385, 117] on circle "button" at bounding box center [387, 114] width 23 height 23
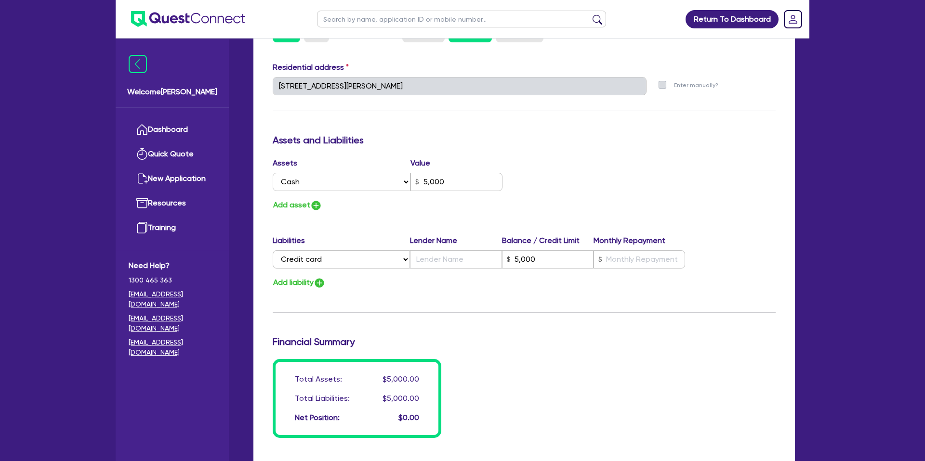
scroll to position [478, 0]
drag, startPoint x: 448, startPoint y: 172, endPoint x: 450, endPoint y: 182, distance: 9.6
click at [438, 179] on input "5,000" at bounding box center [456, 181] width 92 height 18
drag, startPoint x: 456, startPoint y: 183, endPoint x: 387, endPoint y: 172, distance: 69.1
click at [392, 176] on div "Select Asset Cash Property Investment property Vehicle Truck Trailer Equipment …" at bounding box center [388, 181] width 230 height 18
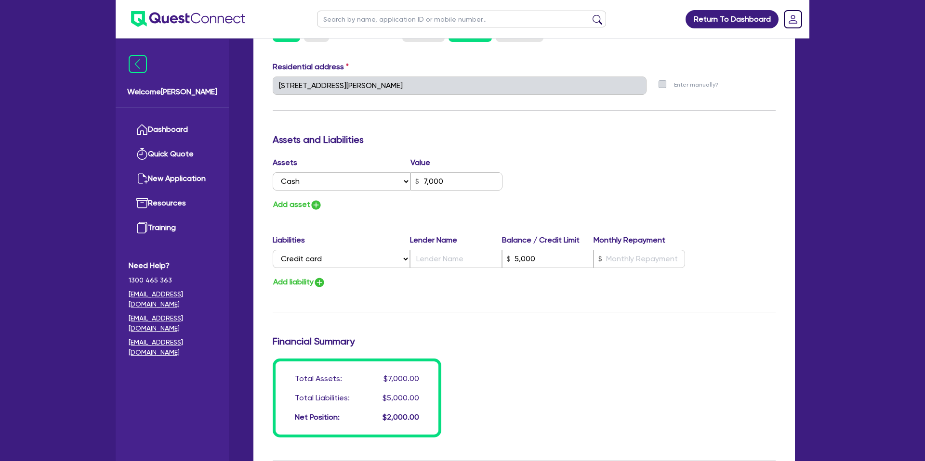
click at [575, 130] on div "Update residential status for Director #1 Boarding is only acceptable when the …" at bounding box center [524, 81] width 503 height 712
click at [527, 281] on div "Add liability" at bounding box center [523, 282] width 517 height 13
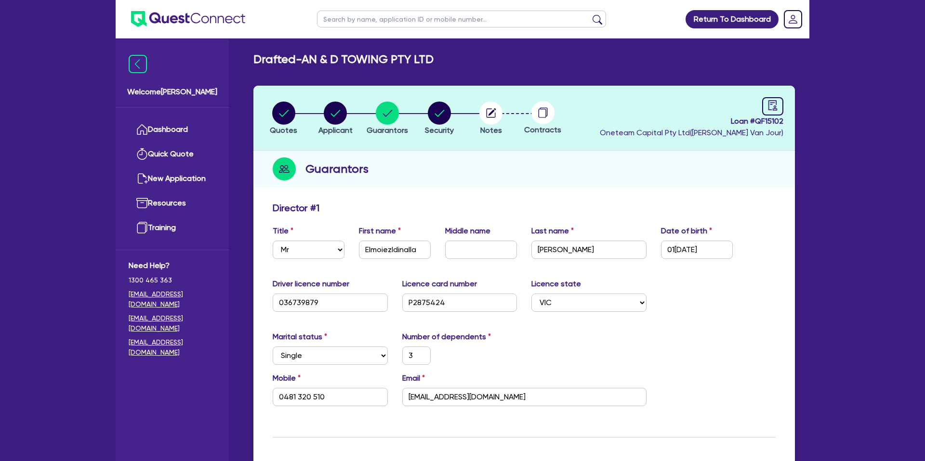
scroll to position [0, 0]
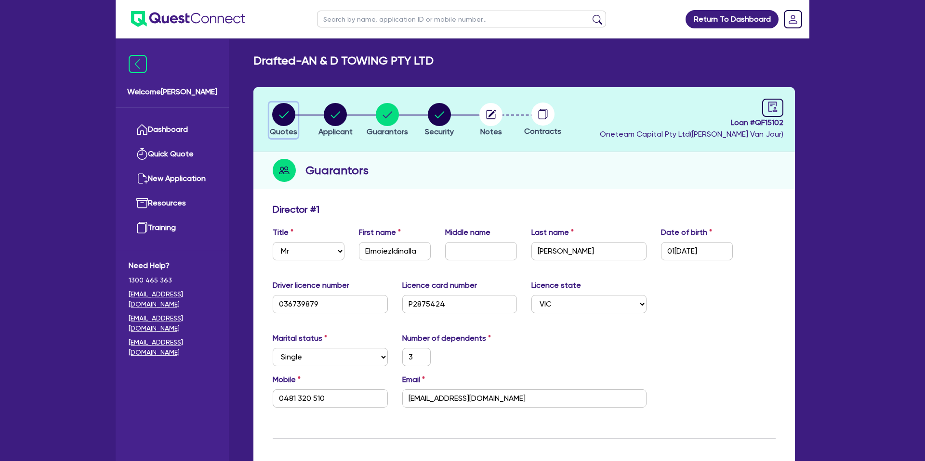
click at [288, 115] on circle "button" at bounding box center [283, 114] width 23 height 23
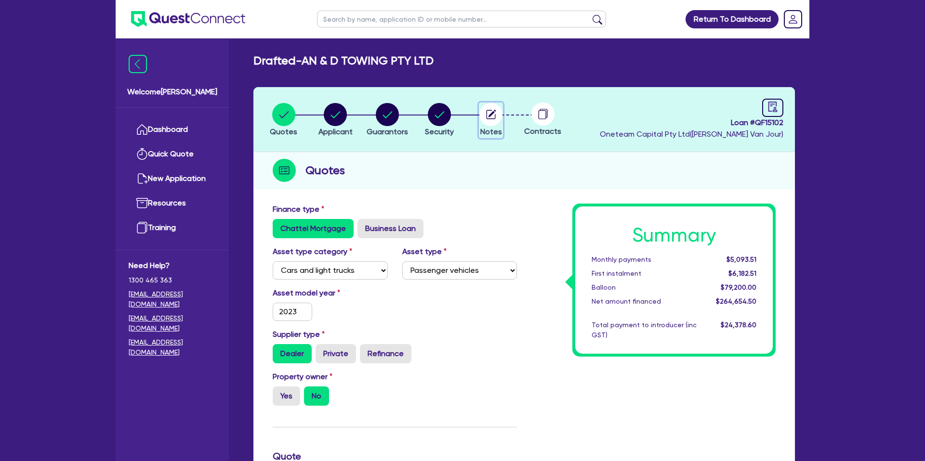
click at [497, 117] on circle "button" at bounding box center [490, 114] width 23 height 23
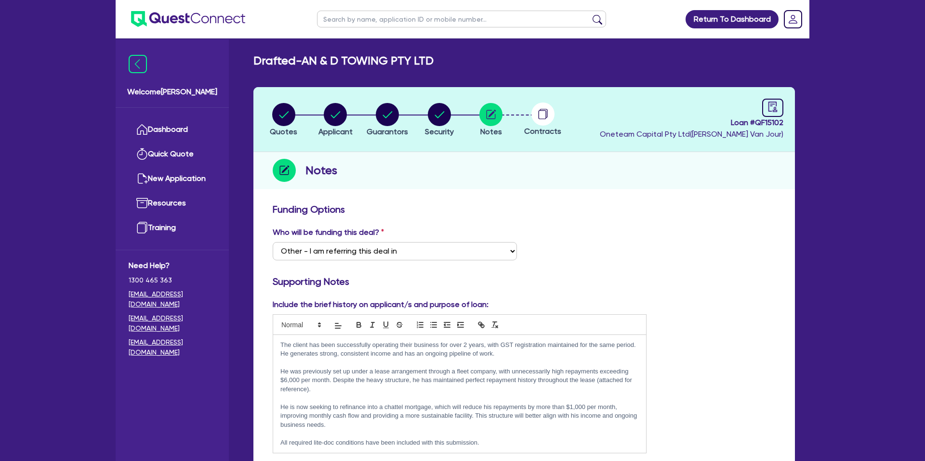
click at [738, 121] on span "Loan # QF15102" at bounding box center [692, 123] width 184 height 12
drag, startPoint x: 729, startPoint y: 123, endPoint x: 802, endPoint y: 127, distance: 72.4
copy span "Loan # QF15102"
click at [445, 119] on circle "button" at bounding box center [439, 114] width 23 height 23
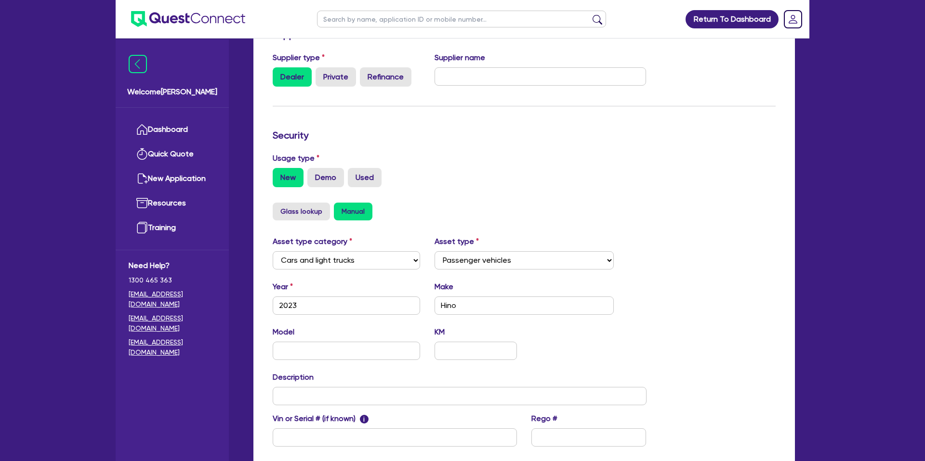
scroll to position [271, 0]
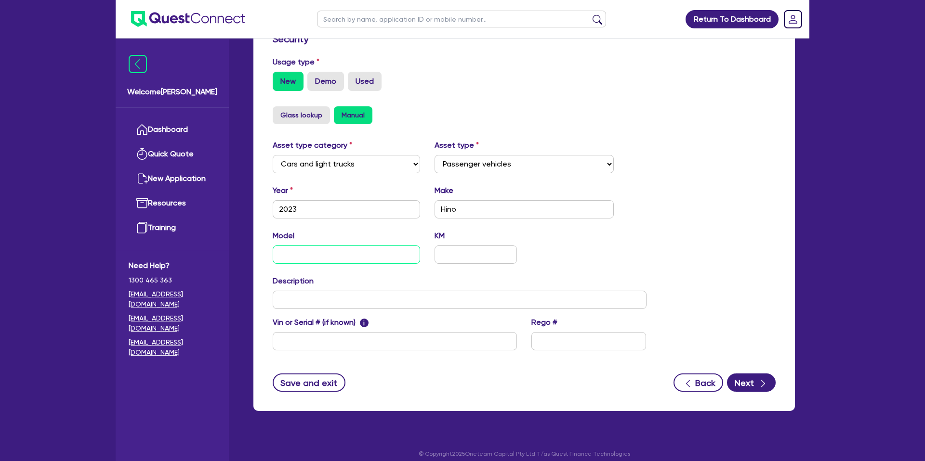
click at [345, 256] on input "text" at bounding box center [346, 255] width 147 height 18
drag, startPoint x: 810, startPoint y: 275, endPoint x: 696, endPoint y: 244, distance: 117.8
click at [809, 274] on div "Return To Dashboard Edit Profile Logout Welcome Gabriel Dashboard Quick Quote N…" at bounding box center [462, 99] width 708 height 741
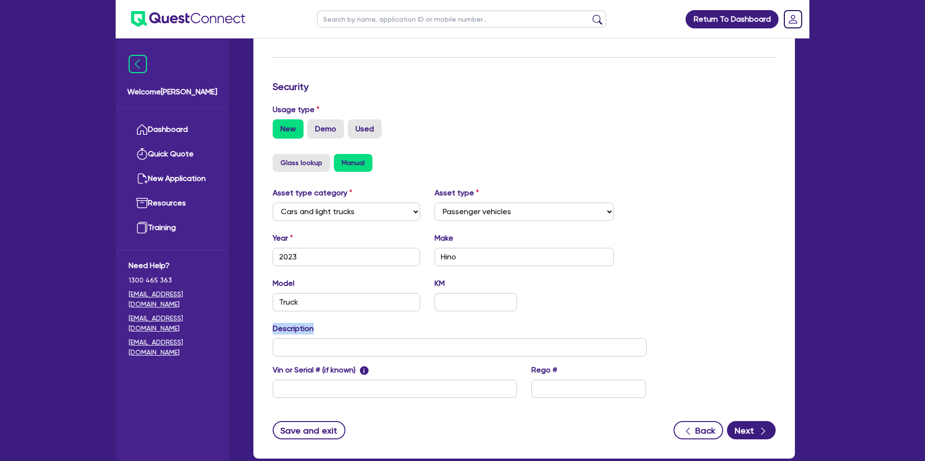
scroll to position [239, 0]
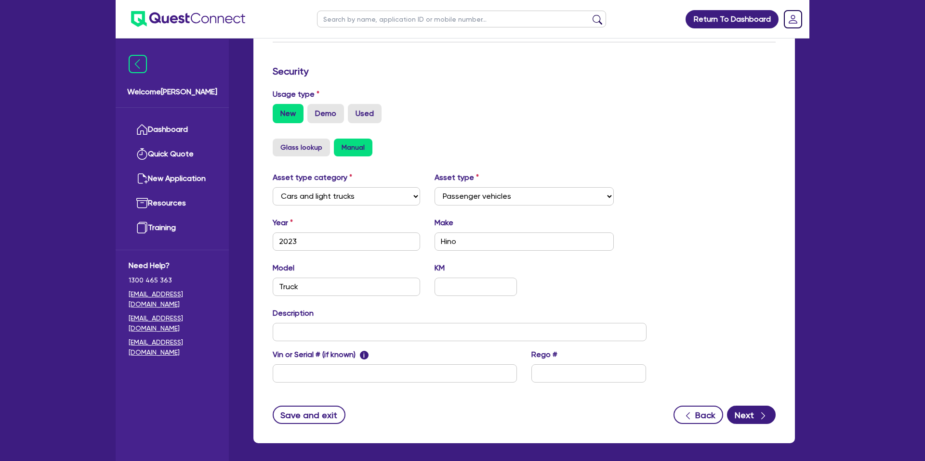
click at [660, 229] on div "Asset type category Select Cars and light trucks Primary assets Secondary asset…" at bounding box center [523, 283] width 517 height 223
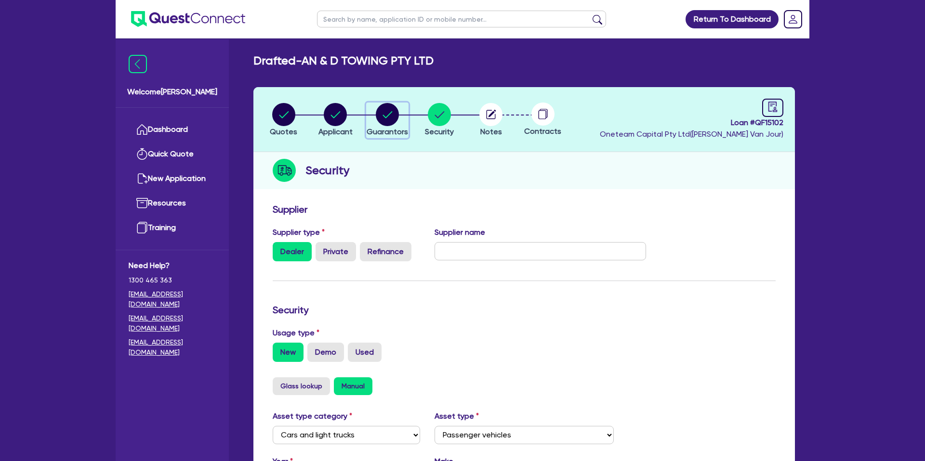
click at [390, 115] on circle "button" at bounding box center [387, 114] width 23 height 23
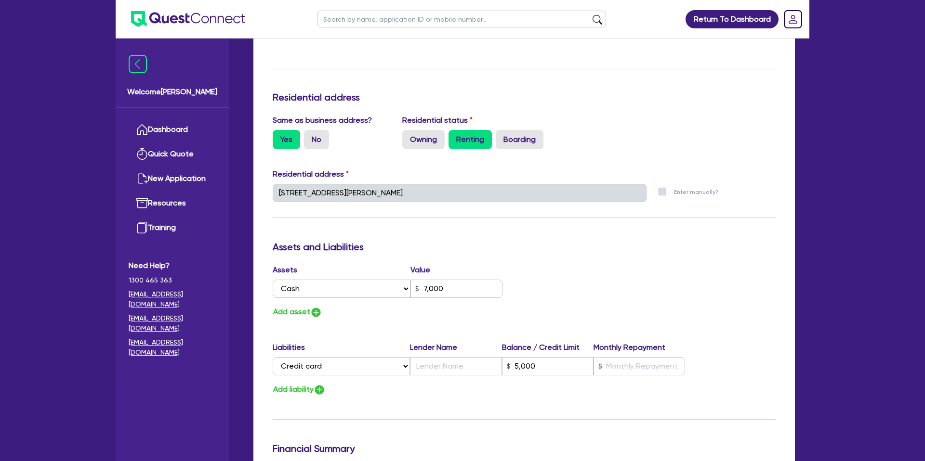
scroll to position [370, 0]
drag, startPoint x: 532, startPoint y: 248, endPoint x: 523, endPoint y: 250, distance: 9.5
click at [531, 248] on h3 "Assets and Liabilities" at bounding box center [524, 248] width 503 height 12
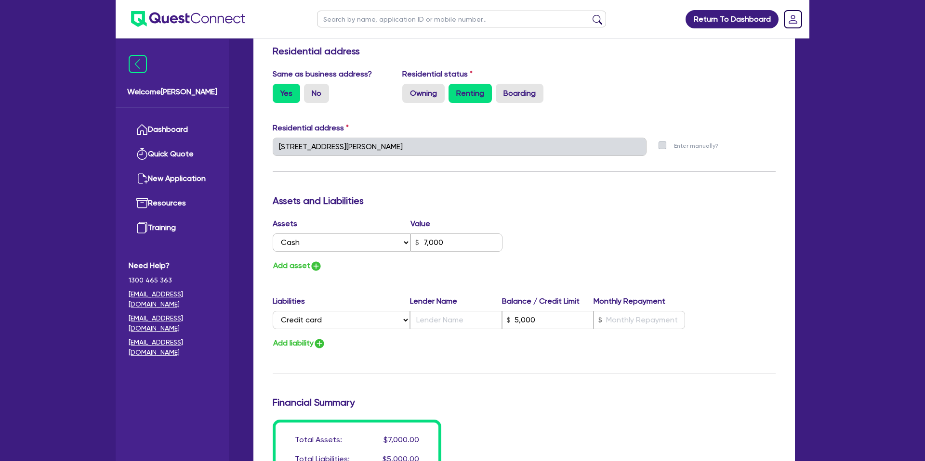
scroll to position [419, 0]
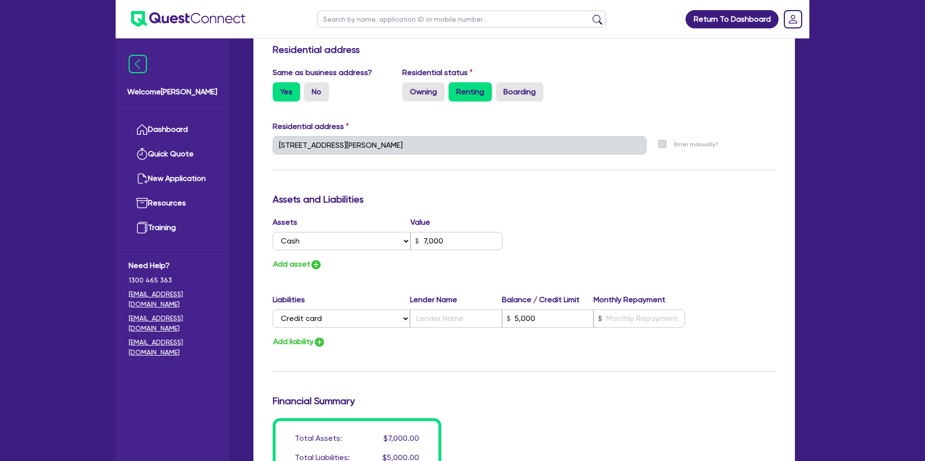
click at [546, 207] on div "Assets and Liabilities" at bounding box center [523, 201] width 517 height 15
click at [429, 239] on input "7,000" at bounding box center [456, 241] width 92 height 18
click at [426, 241] on input "7,000" at bounding box center [456, 241] width 92 height 18
drag, startPoint x: 578, startPoint y: 263, endPoint x: 541, endPoint y: 253, distance: 38.0
click at [577, 262] on div "Assets Value Select Asset Cash Property Investment property Vehicle Truck Trail…" at bounding box center [523, 244] width 517 height 54
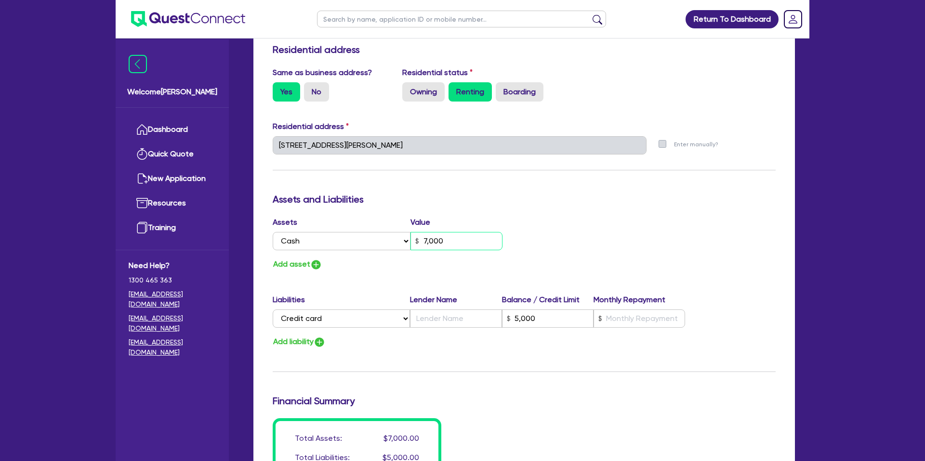
drag, startPoint x: 441, startPoint y: 241, endPoint x: 415, endPoint y: 240, distance: 26.5
click at [415, 240] on div "7,000" at bounding box center [456, 241] width 92 height 18
click at [632, 219] on div "Assets Value Select Asset Cash Property Investment property Vehicle Truck Trail…" at bounding box center [523, 244] width 517 height 54
drag, startPoint x: 429, startPoint y: 238, endPoint x: 535, endPoint y: 257, distance: 108.0
click at [527, 259] on div "Assets Value Select Asset Cash Property Investment property Vehicle Truck Trail…" at bounding box center [523, 244] width 517 height 54
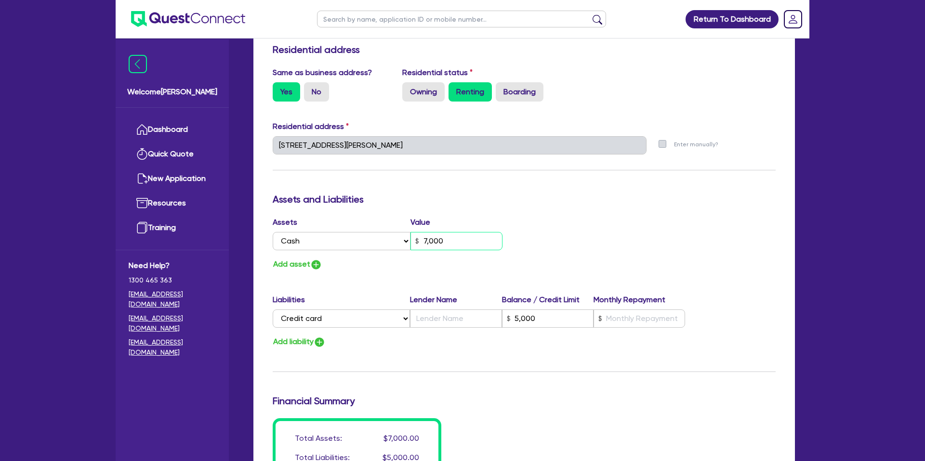
drag, startPoint x: 452, startPoint y: 239, endPoint x: 516, endPoint y: 224, distance: 66.4
click at [423, 236] on input "7,000" at bounding box center [456, 241] width 92 height 18
click at [617, 199] on h3 "Assets and Liabilities" at bounding box center [524, 200] width 503 height 12
drag, startPoint x: 442, startPoint y: 244, endPoint x: 552, endPoint y: 235, distance: 110.2
click at [419, 241] on div "7,000" at bounding box center [456, 241] width 92 height 18
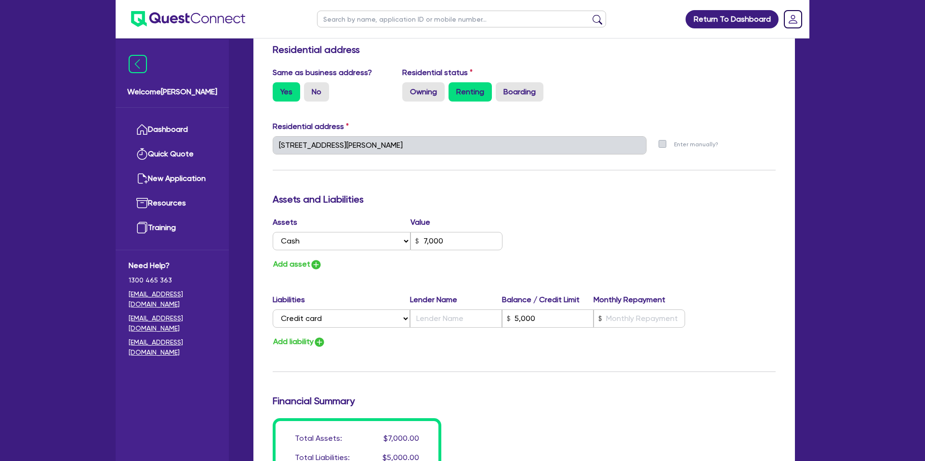
click at [602, 224] on div "Assets Value Select Asset Cash Property Investment property Vehicle Truck Trail…" at bounding box center [523, 244] width 517 height 54
drag, startPoint x: 449, startPoint y: 240, endPoint x: 418, endPoint y: 237, distance: 31.5
click at [416, 237] on div "7,000" at bounding box center [456, 241] width 92 height 18
drag, startPoint x: 624, startPoint y: 229, endPoint x: 615, endPoint y: 229, distance: 9.6
click at [623, 229] on div "Assets Value Select Asset Cash Property Investment property Vehicle Truck Trail…" at bounding box center [523, 244] width 517 height 54
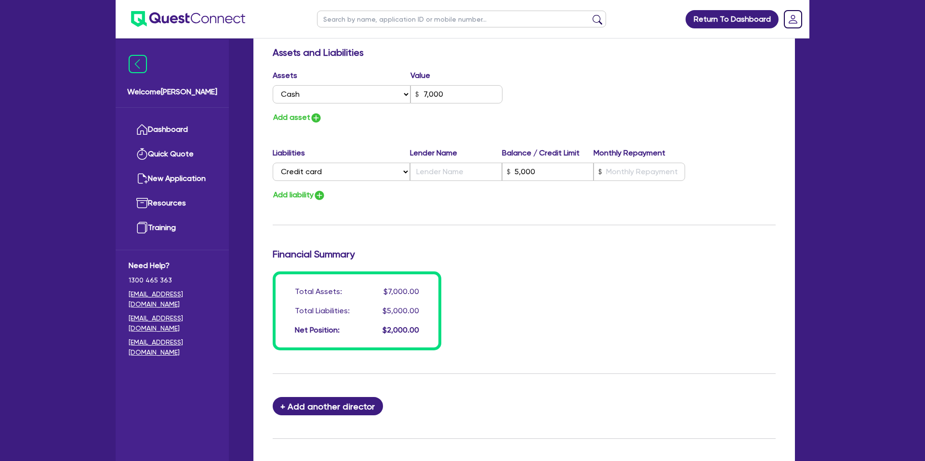
scroll to position [567, 0]
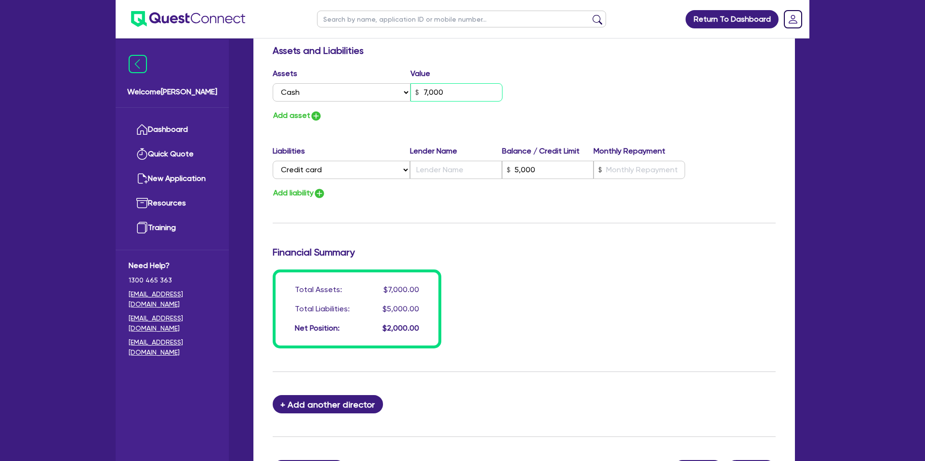
drag, startPoint x: 442, startPoint y: 92, endPoint x: 419, endPoint y: 92, distance: 22.6
click at [419, 92] on input "7,000" at bounding box center [456, 92] width 92 height 18
click at [545, 110] on div "Assets Value Select Asset Cash Property Investment property Vehicle Truck Trail…" at bounding box center [523, 95] width 517 height 54
click at [306, 119] on button "Add asset" at bounding box center [298, 115] width 50 height 13
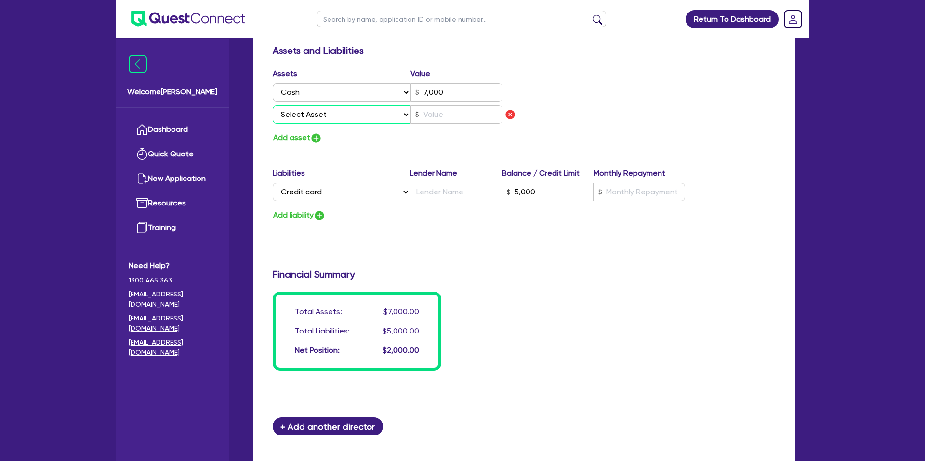
click at [317, 116] on select "Select Asset Cash Property Investment property Vehicle Truck Trailer Equipment …" at bounding box center [342, 114] width 138 height 18
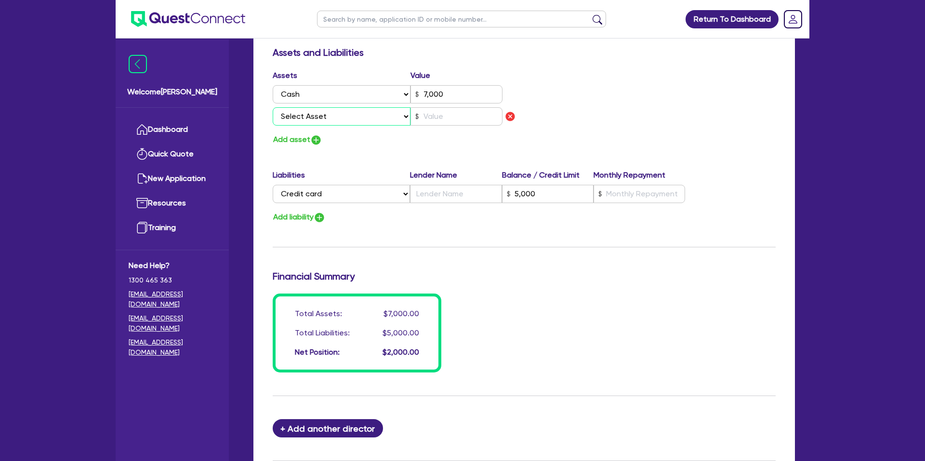
scroll to position [558, 0]
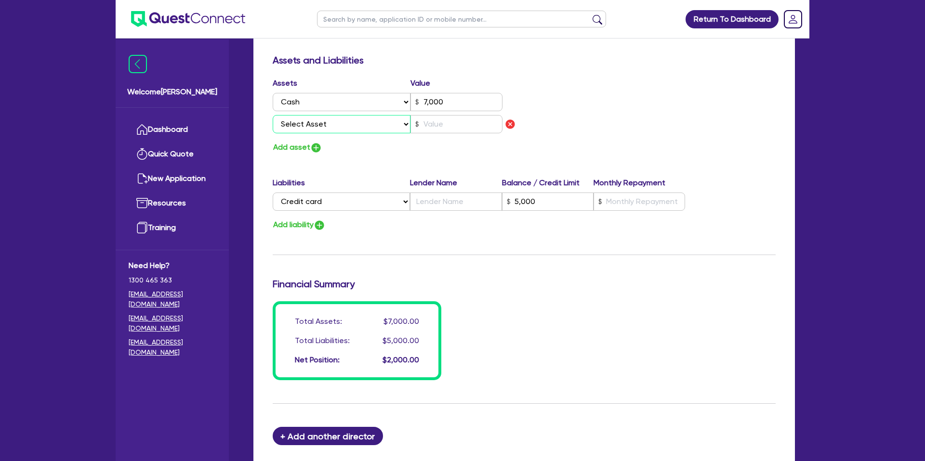
click at [331, 126] on select "Select Asset Cash Property Investment property Vehicle Truck Trailer Equipment …" at bounding box center [342, 124] width 138 height 18
click at [273, 115] on select "Select Asset Cash Property Investment property Vehicle Truck Trailer Equipment …" at bounding box center [342, 124] width 138 height 18
click at [445, 125] on input "text" at bounding box center [456, 124] width 92 height 18
click at [563, 109] on div "Assets Value Select Asset Cash Property Investment property Vehicle Truck Trail…" at bounding box center [523, 116] width 517 height 77
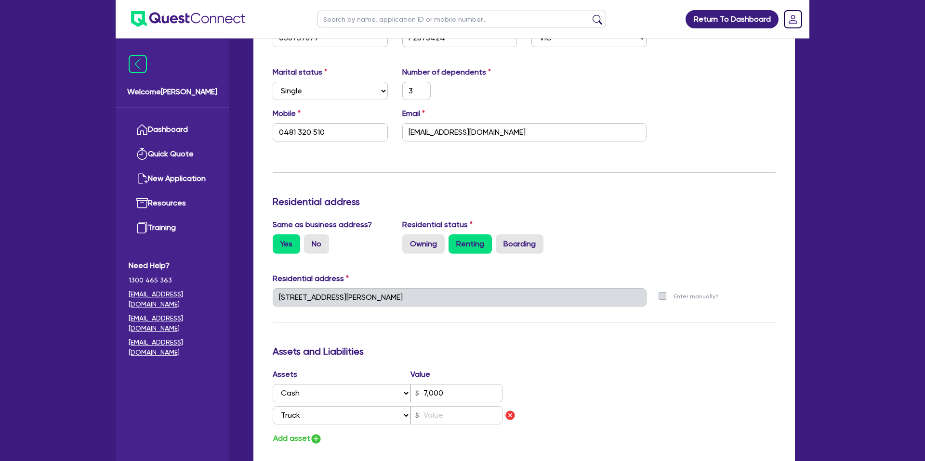
scroll to position [0, 0]
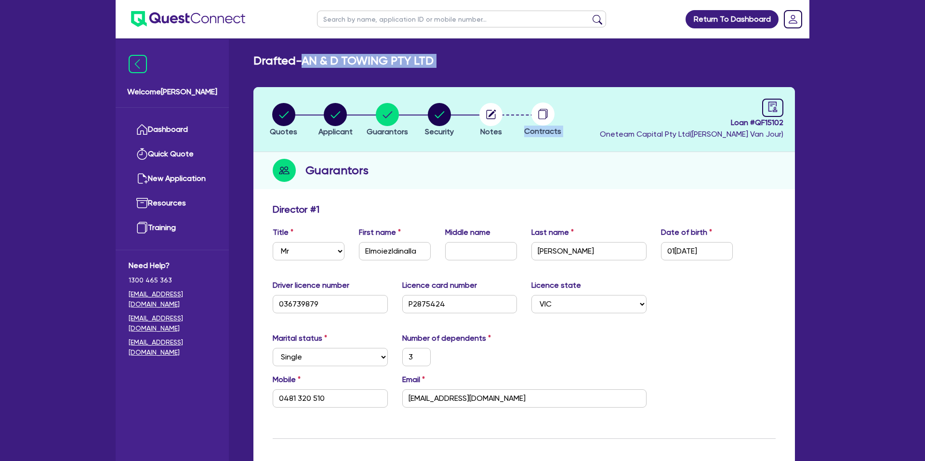
drag, startPoint x: 308, startPoint y: 59, endPoint x: 778, endPoint y: 96, distance: 471.7
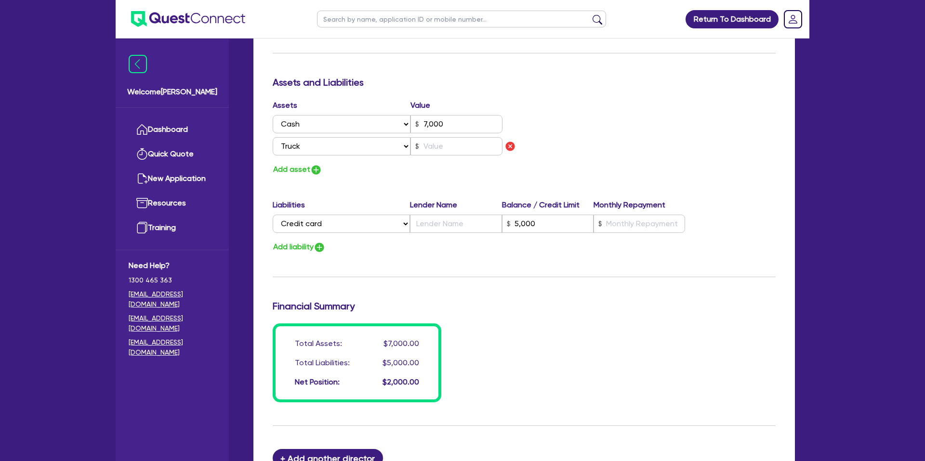
scroll to position [536, 0]
click at [426, 147] on input "text" at bounding box center [456, 146] width 92 height 18
click at [569, 133] on div "Assets Value Select Asset Cash Property Investment property Vehicle Truck Trail…" at bounding box center [523, 137] width 517 height 77
click at [460, 149] on input "text" at bounding box center [456, 146] width 92 height 18
click at [368, 147] on select "Select Asset Cash Property Investment property Vehicle Truck Trailer Equipment …" at bounding box center [342, 146] width 138 height 18
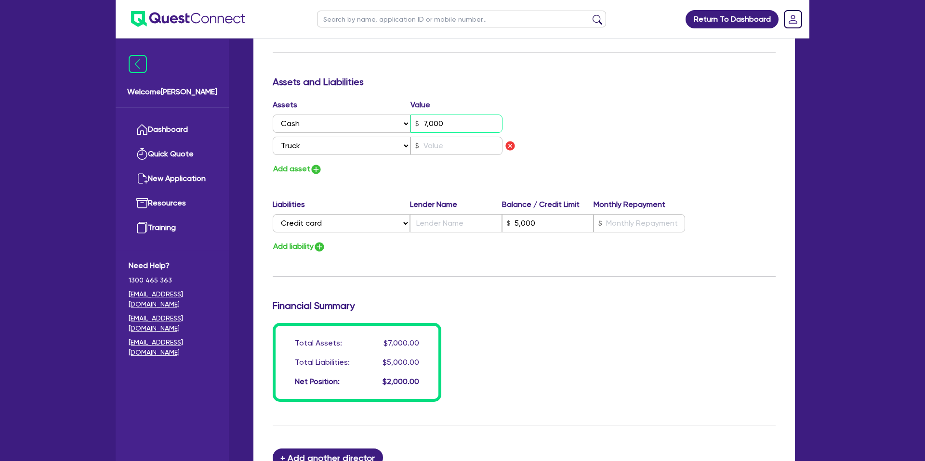
click at [446, 131] on input "7,000" at bounding box center [456, 124] width 92 height 18
drag, startPoint x: 596, startPoint y: 80, endPoint x: 612, endPoint y: 71, distance: 17.7
click at [608, 73] on div "Update residential status for Director #1 Boarding is only acceptable when the …" at bounding box center [524, 35] width 503 height 735
click at [444, 147] on input "text" at bounding box center [456, 146] width 92 height 18
click at [700, 123] on div "Assets Value Select Asset Cash Property Investment property Vehicle Truck Trail…" at bounding box center [523, 137] width 517 height 77
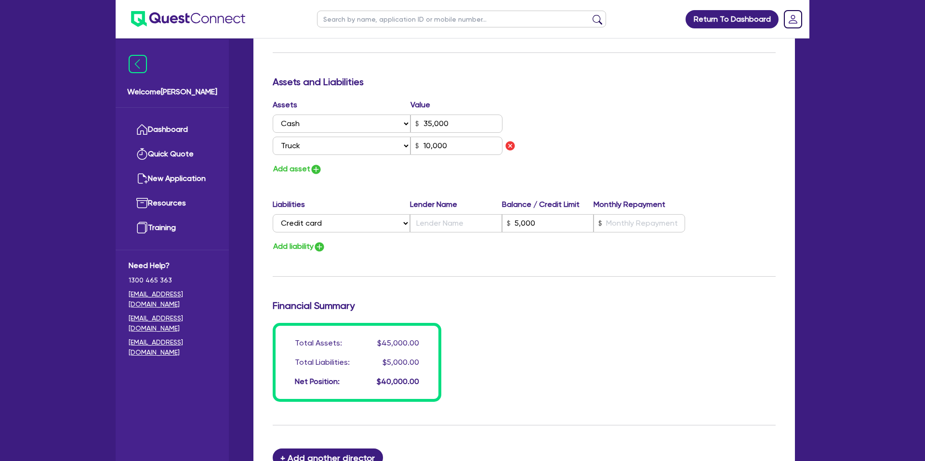
click at [337, 176] on div "Update residential status for Director #1 Boarding is only acceptable when the …" at bounding box center [524, 35] width 503 height 735
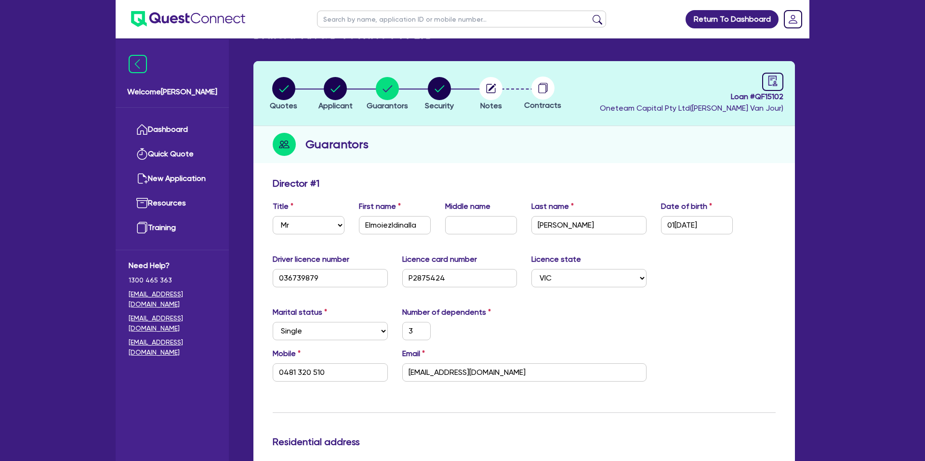
scroll to position [0, 0]
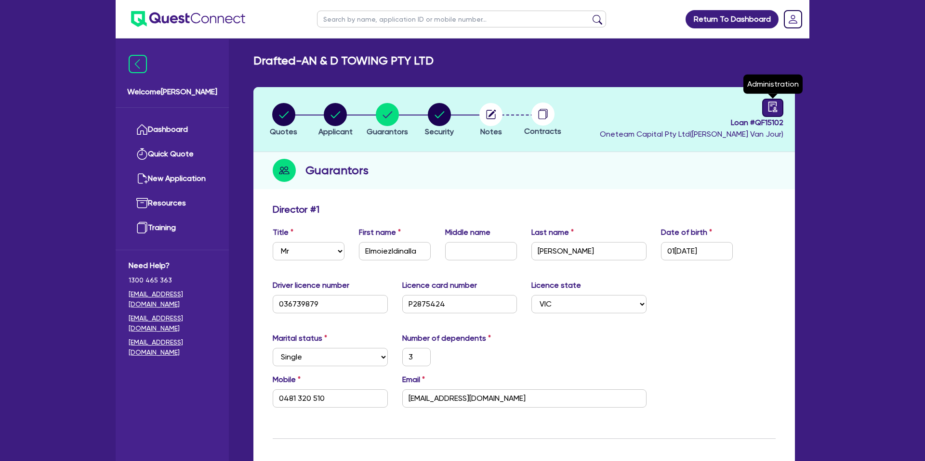
click at [774, 108] on icon "audit" at bounding box center [772, 107] width 9 height 10
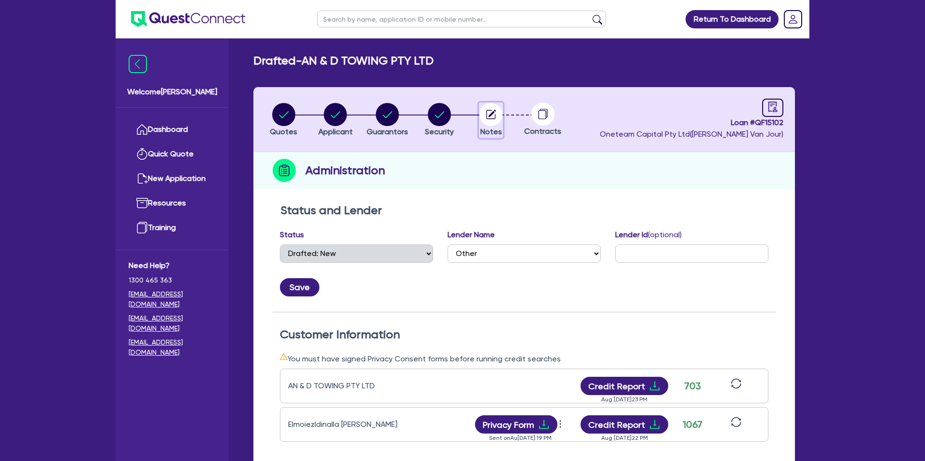
click at [494, 105] on circle "button" at bounding box center [490, 114] width 23 height 23
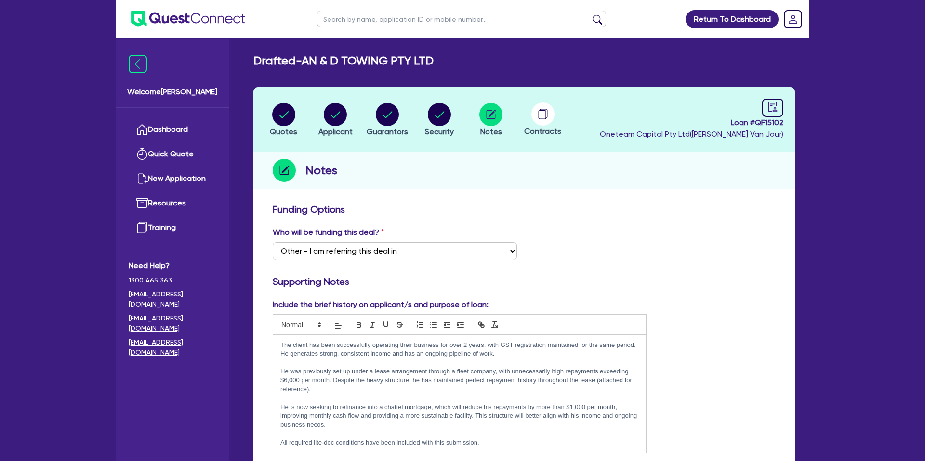
click at [630, 255] on div "Who will be funding this deal? Select I want Quest to fund 100% I will fund 100…" at bounding box center [523, 247] width 517 height 41
drag, startPoint x: 303, startPoint y: 64, endPoint x: 468, endPoint y: 63, distance: 164.7
click at [474, 65] on div "Drafted - AN & D TOWING PTY LTD" at bounding box center [524, 61] width 556 height 14
click at [464, 63] on div "Drafted - AN & D TOWING PTY LTD" at bounding box center [524, 61] width 556 height 14
click at [540, 208] on h3 "Funding Options" at bounding box center [524, 210] width 503 height 12
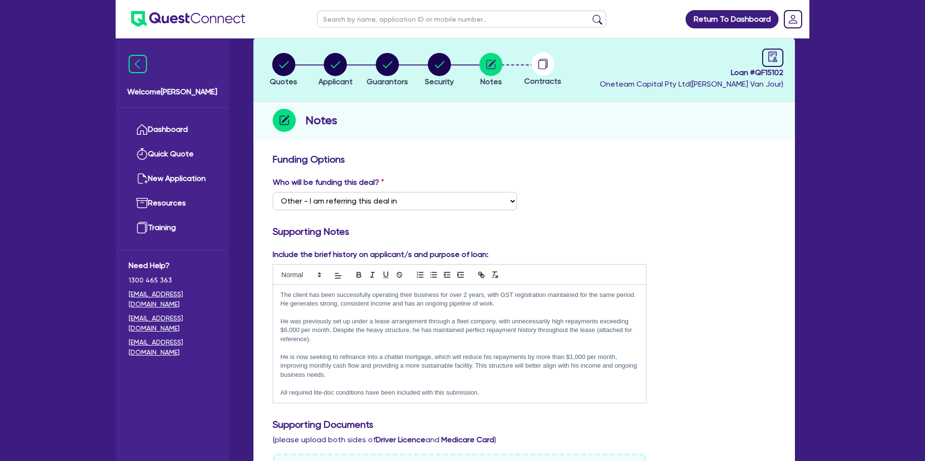
scroll to position [52, 0]
click at [447, 59] on circle "button" at bounding box center [439, 63] width 23 height 23
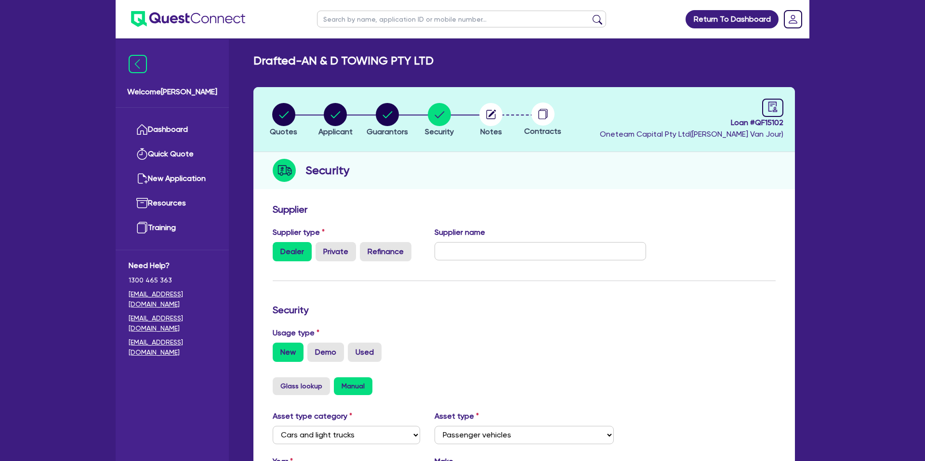
click at [537, 164] on div "Security" at bounding box center [523, 170] width 541 height 37
click at [380, 113] on circle "button" at bounding box center [387, 114] width 23 height 23
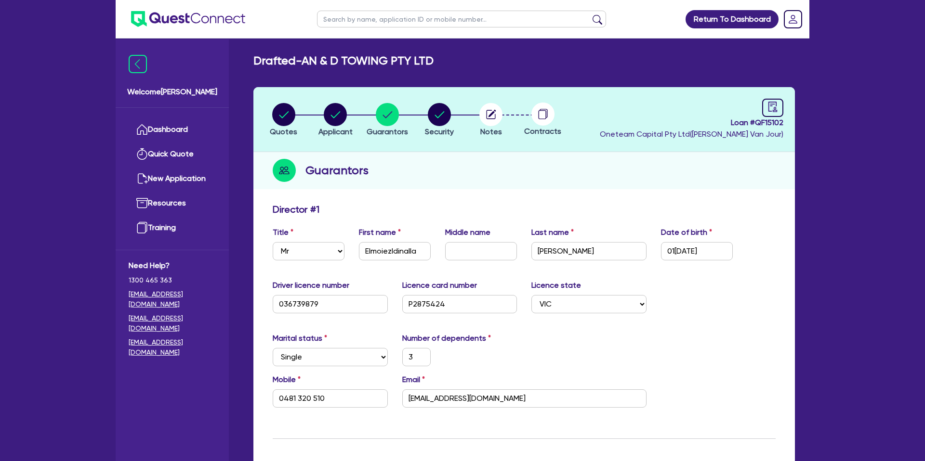
click at [482, 172] on div "Guarantors" at bounding box center [523, 170] width 541 height 37
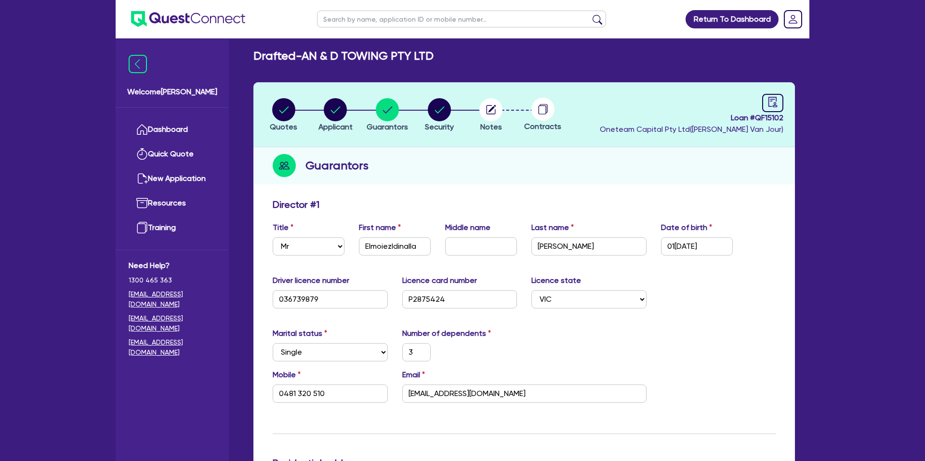
scroll to position [4, 0]
drag, startPoint x: 669, startPoint y: 107, endPoint x: 699, endPoint y: 109, distance: 30.9
click at [673, 107] on div "Loan # QF15102 Oneteam Capital Pty Ltd ( Gabriel Van Jour )" at bounding box center [692, 114] width 184 height 41
drag, startPoint x: 746, startPoint y: 114, endPoint x: 796, endPoint y: 119, distance: 50.4
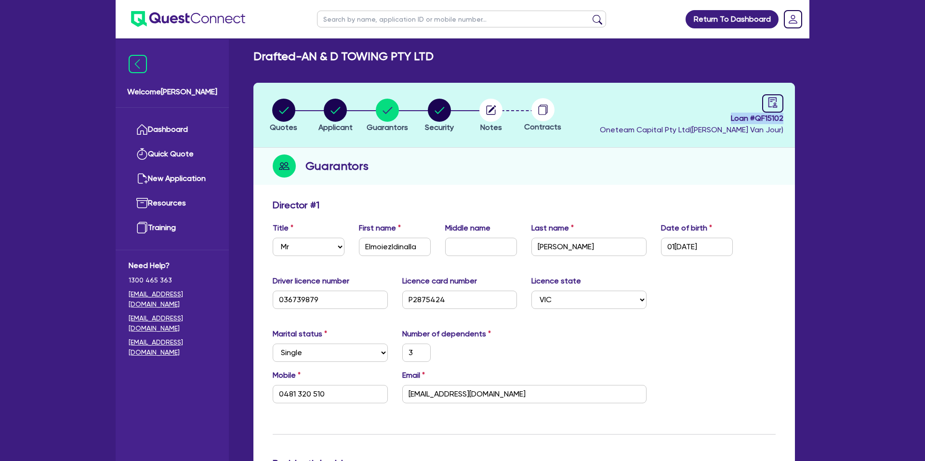
copy span "Loan # QF15102"
click at [279, 108] on circle "button" at bounding box center [283, 110] width 23 height 23
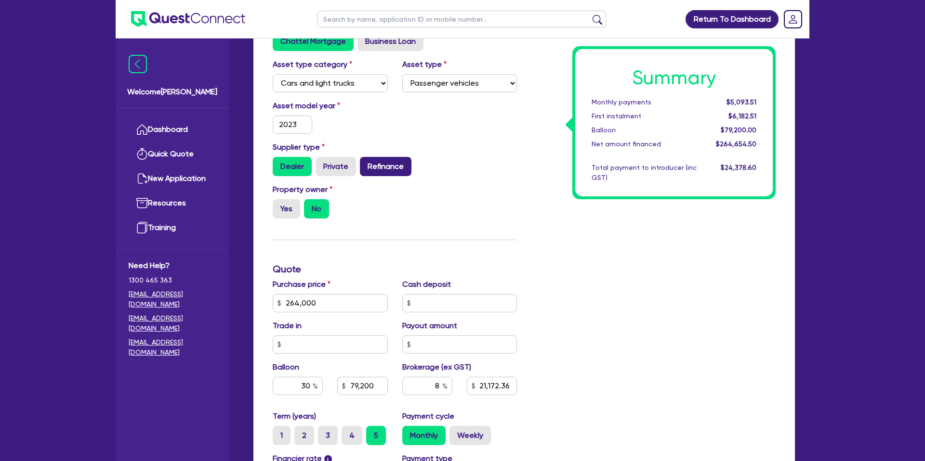
scroll to position [197, 0]
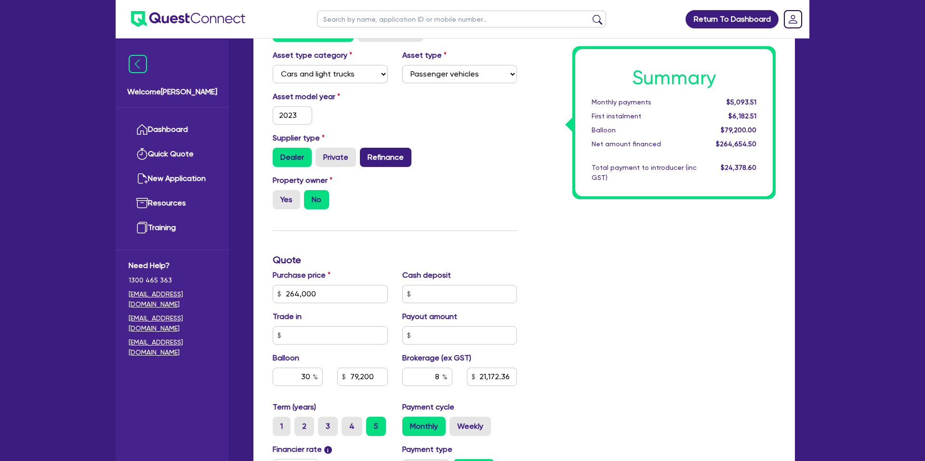
click at [400, 156] on label "Refinance" at bounding box center [386, 157] width 52 height 19
click at [366, 154] on input "Refinance" at bounding box center [363, 151] width 6 height 6
click at [471, 145] on div "Supplier type Dealer Private Refinance" at bounding box center [394, 149] width 259 height 35
click at [644, 235] on div "Summary Monthly payments $5,093.51 First instalment $6,182.51 Balloon $79,200.0…" at bounding box center [653, 288] width 259 height 563
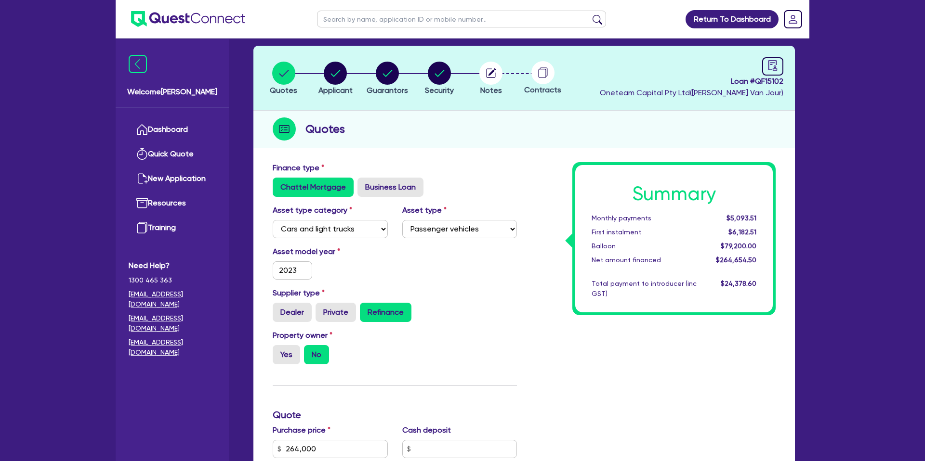
scroll to position [0, 0]
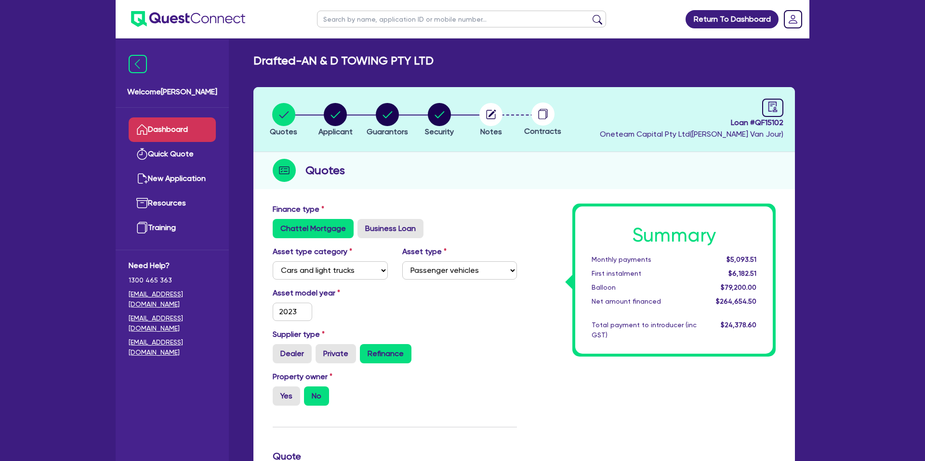
click at [170, 126] on link "Dashboard" at bounding box center [172, 130] width 87 height 25
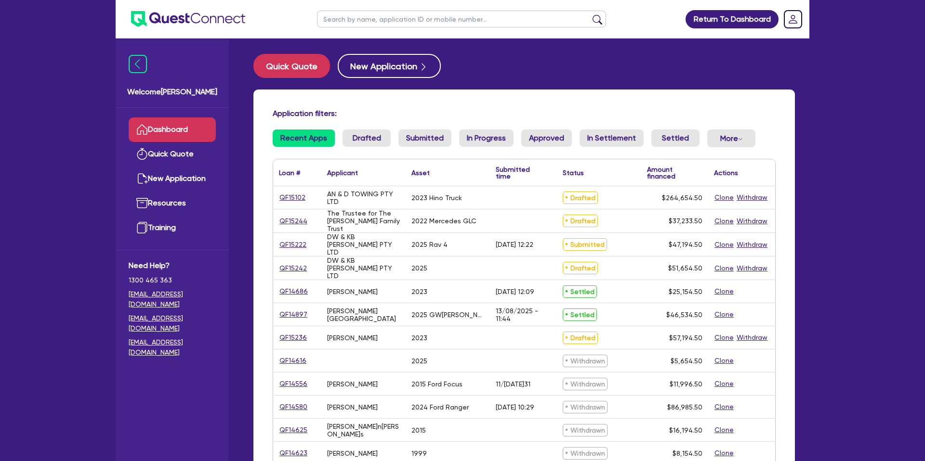
scroll to position [12, 0]
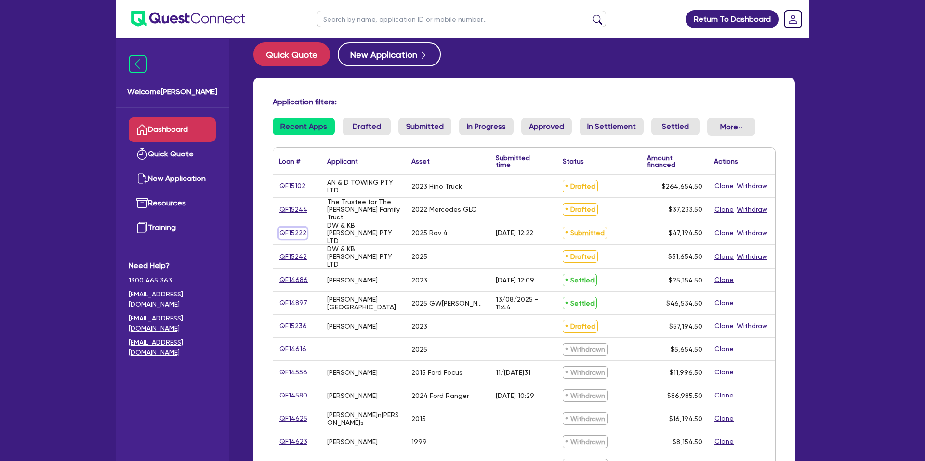
click at [300, 232] on link "QF15222" at bounding box center [293, 233] width 28 height 11
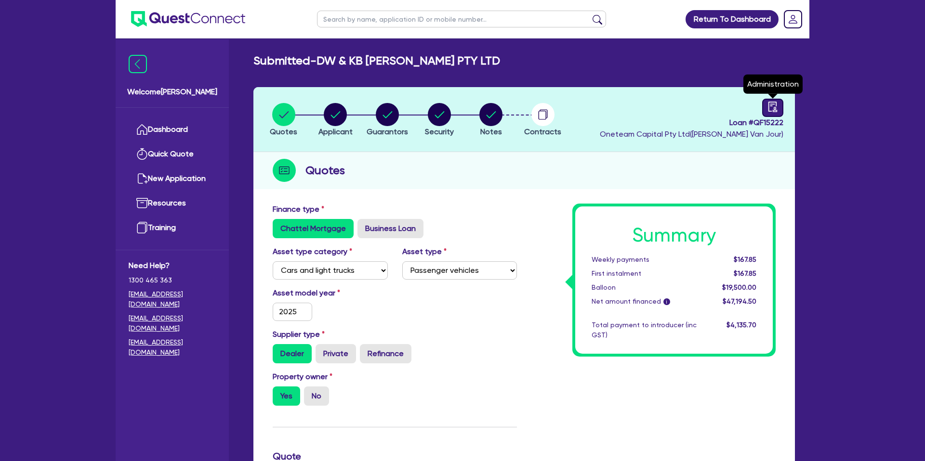
click at [772, 110] on icon "audit" at bounding box center [772, 107] width 11 height 11
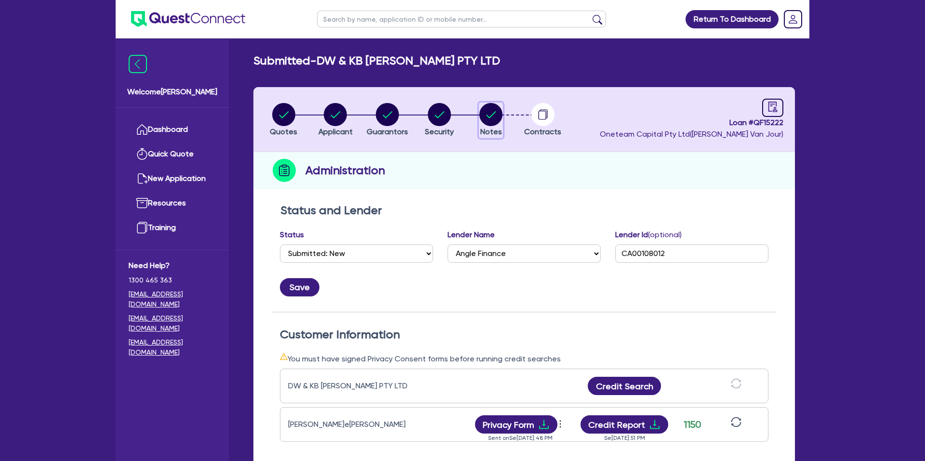
click at [499, 114] on circle "button" at bounding box center [490, 114] width 23 height 23
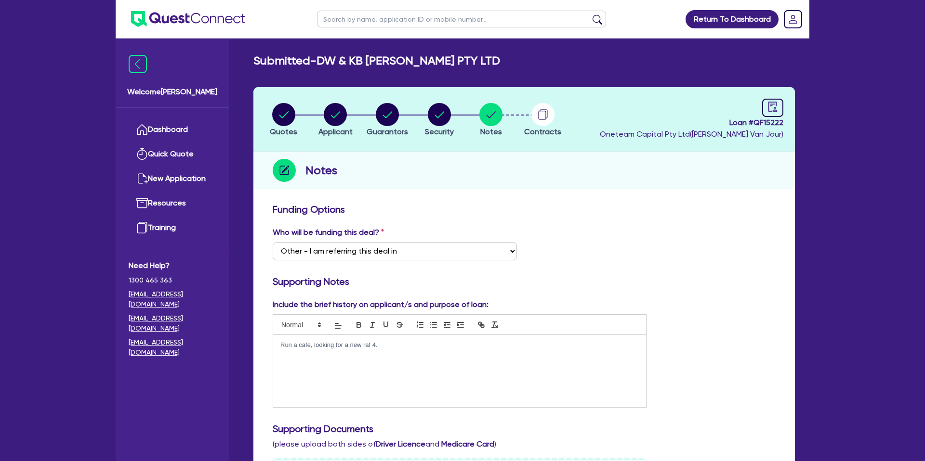
drag, startPoint x: 733, startPoint y: 236, endPoint x: 608, endPoint y: 192, distance: 132.5
click at [732, 233] on div "Who will be funding this deal? Select I want Quest to fund 100% I will fund 100…" at bounding box center [523, 247] width 517 height 41
click at [201, 127] on link "Dashboard" at bounding box center [172, 130] width 87 height 25
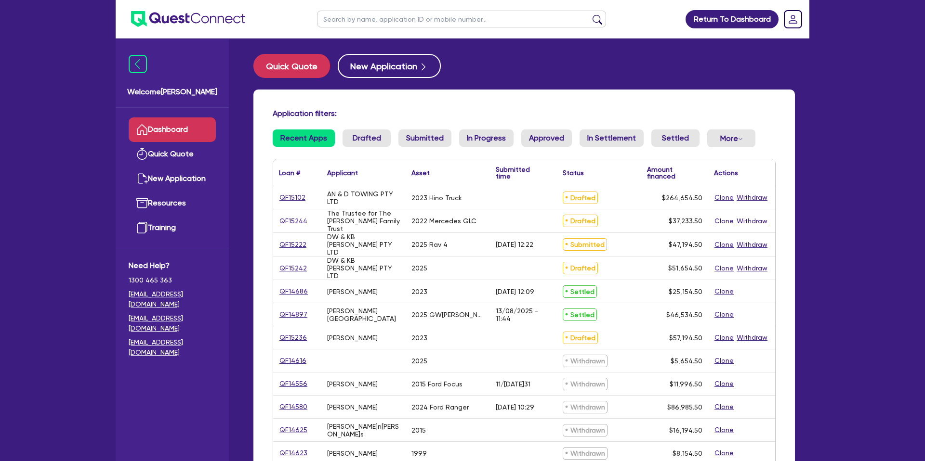
drag, startPoint x: 361, startPoint y: 8, endPoint x: 375, endPoint y: 3, distance: 14.6
click at [375, 3] on ul at bounding box center [461, 19] width 308 height 38
click at [362, 16] on input "text" at bounding box center [461, 19] width 289 height 17
click at [590, 14] on button "submit" at bounding box center [597, 20] width 15 height 13
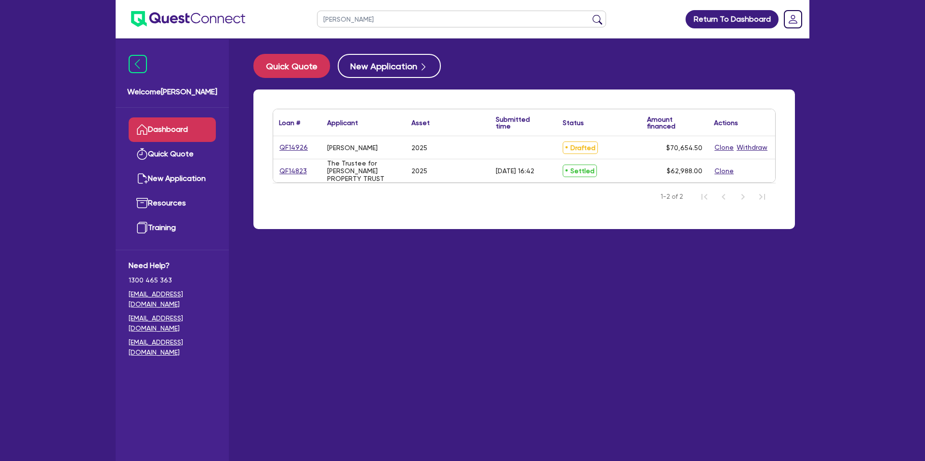
click at [590, 14] on button "submit" at bounding box center [597, 20] width 15 height 13
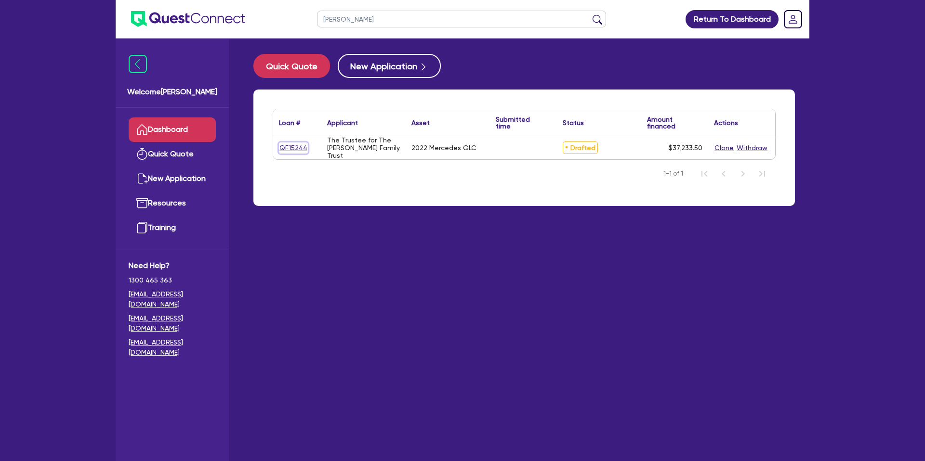
click at [280, 146] on link "QF15244" at bounding box center [293, 148] width 29 height 11
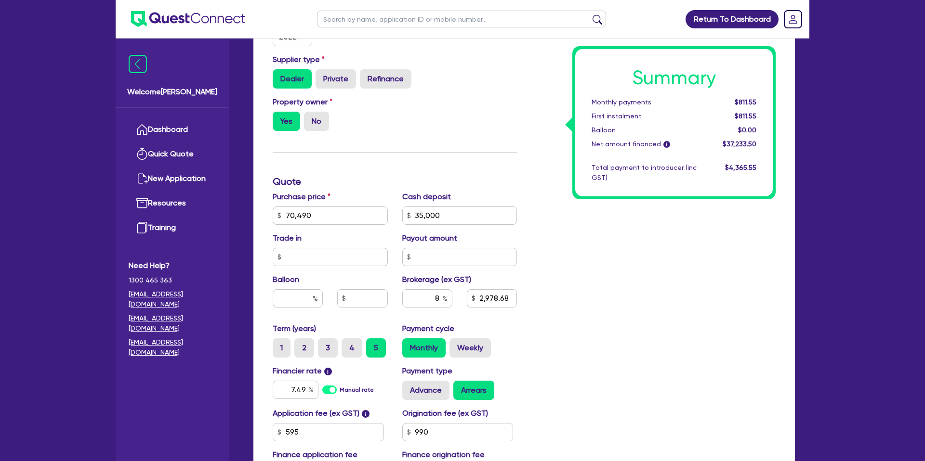
scroll to position [283, 0]
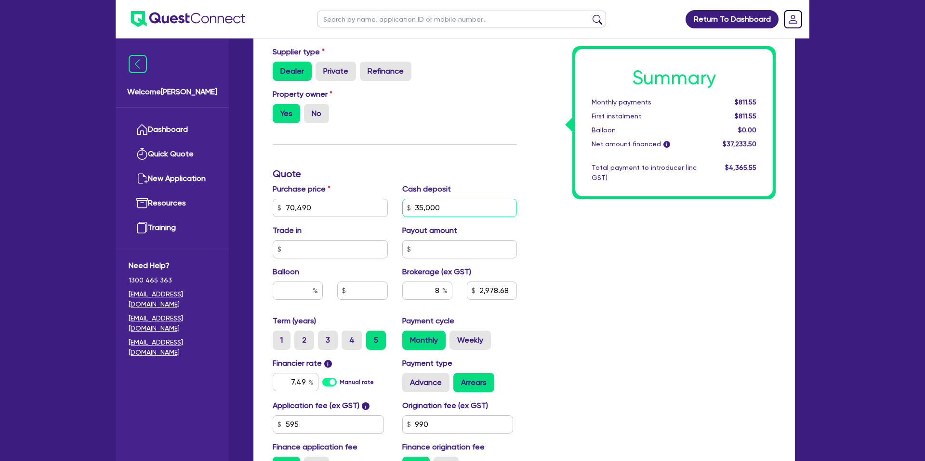
click at [458, 204] on input "35,000" at bounding box center [459, 208] width 115 height 18
click at [314, 206] on input "70,490" at bounding box center [330, 208] width 115 height 18
drag, startPoint x: 312, startPoint y: 208, endPoint x: 268, endPoint y: 208, distance: 43.8
click at [251, 208] on div "Quotes Applicant Guarantors Security Notes Contracts Loan # QF15244 Oneteam Cap…" at bounding box center [524, 174] width 556 height 740
drag, startPoint x: 481, startPoint y: 103, endPoint x: 501, endPoint y: 92, distance: 22.8
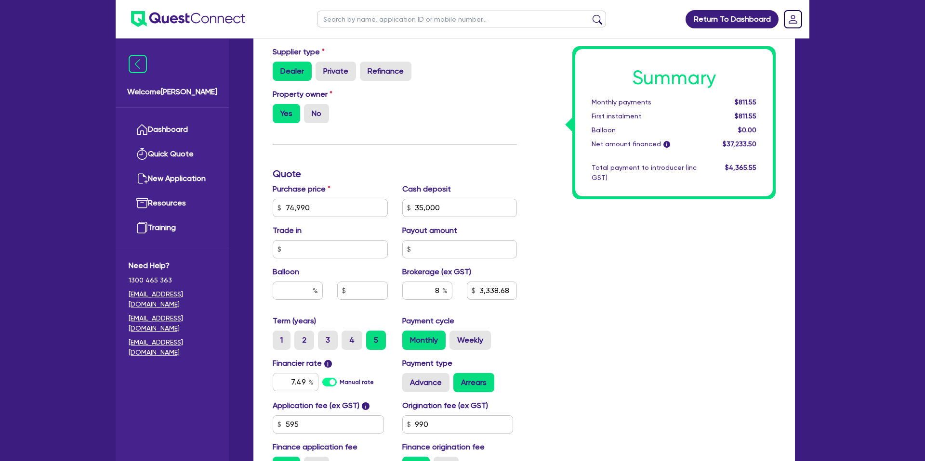
click at [481, 102] on div "Property owner Yes No" at bounding box center [394, 110] width 259 height 42
click at [629, 253] on div "Summary Monthly payments $909.63 First instalment $909.63 Balloon $0.00 Net amo…" at bounding box center [653, 202] width 259 height 563
drag, startPoint x: 429, startPoint y: 209, endPoint x: 387, endPoint y: 208, distance: 41.9
click at [384, 208] on div "Purchase price 74,990 Cash deposit 35,000 Trade in Payout amount Balloon Broker…" at bounding box center [394, 250] width 259 height 132
drag, startPoint x: 313, startPoint y: 247, endPoint x: 320, endPoint y: 247, distance: 7.2
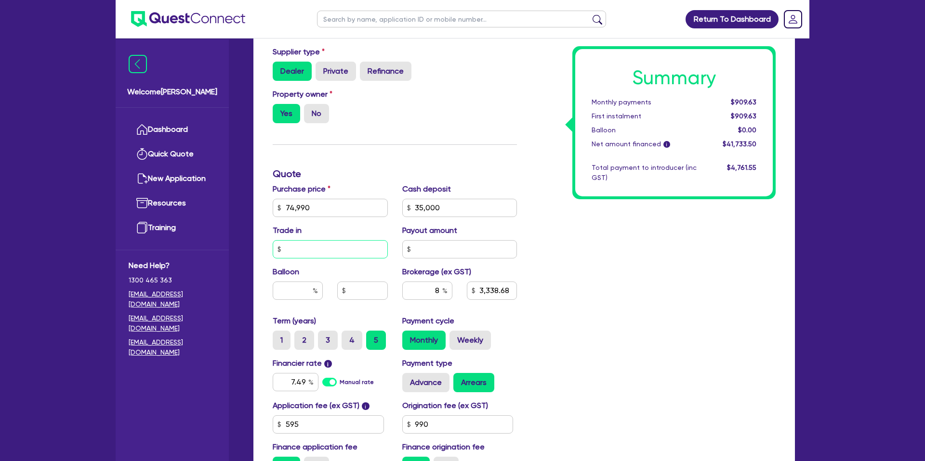
click at [316, 247] on input "text" at bounding box center [330, 249] width 115 height 18
click at [445, 255] on input "text" at bounding box center [459, 249] width 115 height 18
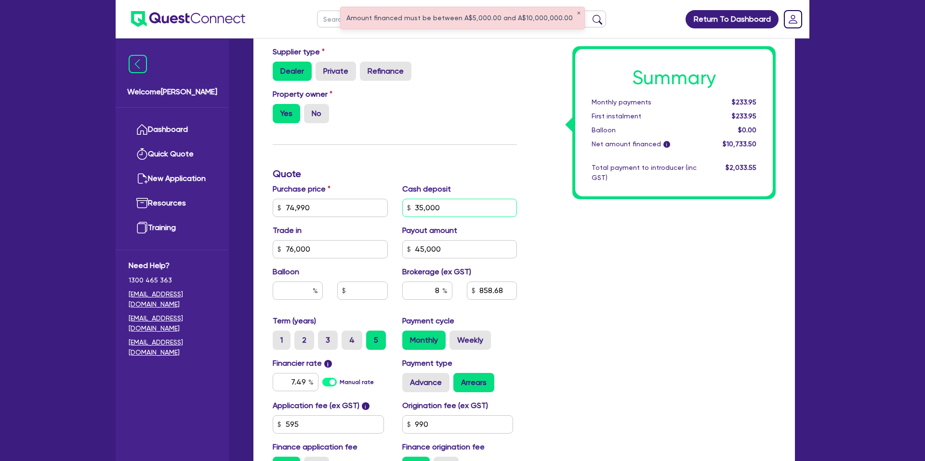
drag, startPoint x: 442, startPoint y: 210, endPoint x: 390, endPoint y: 200, distance: 53.4
click at [382, 202] on div "Purchase price 74,990 Cash deposit 35,000 Trade in 76,000 Payout amount 45,000 …" at bounding box center [394, 250] width 259 height 132
click at [543, 176] on div "Summary Monthly payments $233.95 First instalment $233.95 Balloon $0.00 Net amo…" at bounding box center [653, 202] width 259 height 563
click at [646, 244] on div "Summary Monthly payments $996.82 First instalment $996.82 Balloon $0.00 Net amo…" at bounding box center [653, 202] width 259 height 563
click at [262, 198] on div "Finance type Chattel Mortgage Business Loan Asset type category Select Cars and…" at bounding box center [523, 224] width 541 height 617
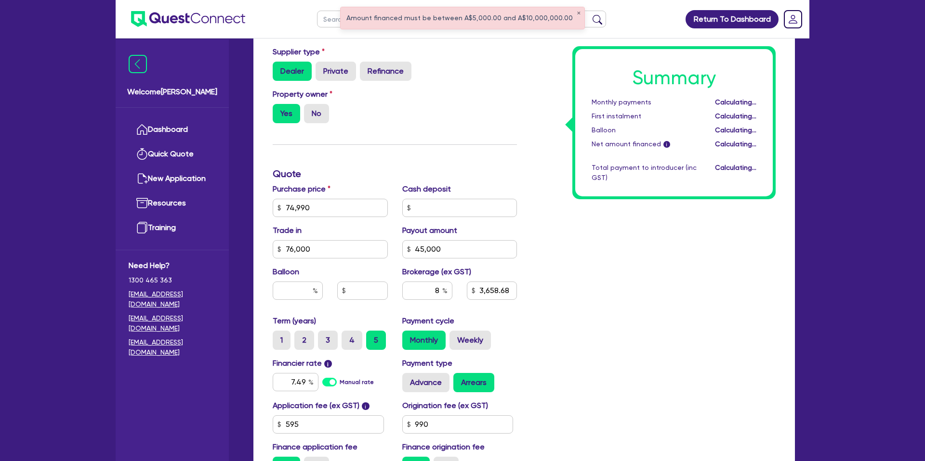
click at [709, 269] on div "Summary Monthly payments Calculating... First instalment Calculating... Balloon…" at bounding box center [653, 202] width 259 height 563
click at [610, 245] on div "Summary Monthly payments $996.82 First instalment $996.82 Balloon $0.00 Net amo…" at bounding box center [653, 202] width 259 height 563
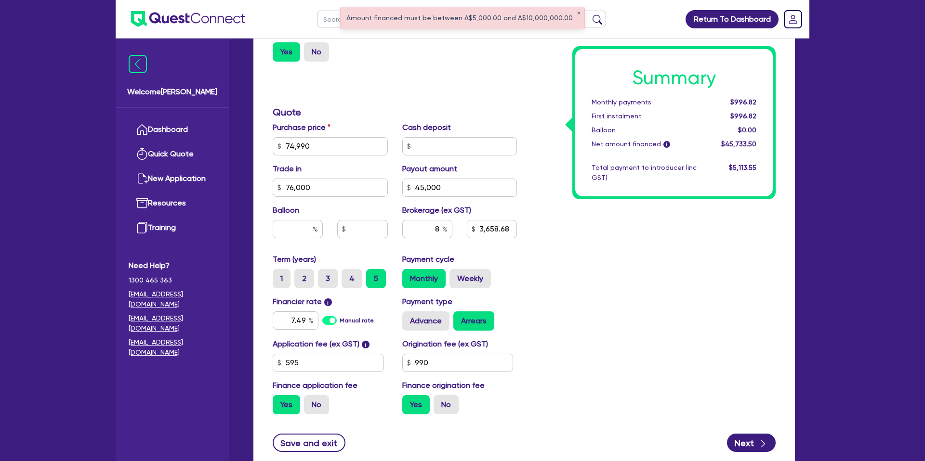
scroll to position [343, 0]
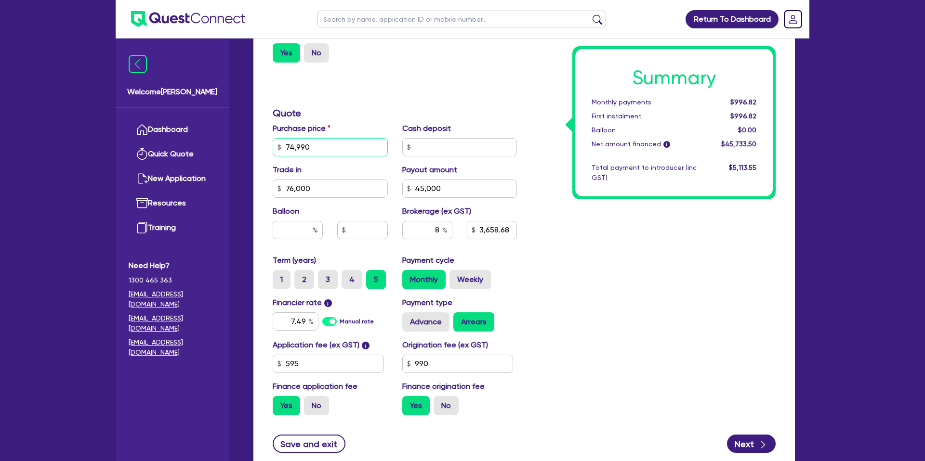
drag, startPoint x: 312, startPoint y: 148, endPoint x: 285, endPoint y: 148, distance: 27.5
click at [282, 148] on input "74,990" at bounding box center [330, 147] width 115 height 18
click at [465, 190] on input "45,000" at bounding box center [459, 189] width 115 height 18
drag, startPoint x: 311, startPoint y: 190, endPoint x: 284, endPoint y: 185, distance: 27.3
click at [278, 187] on div "76,000" at bounding box center [330, 189] width 115 height 18
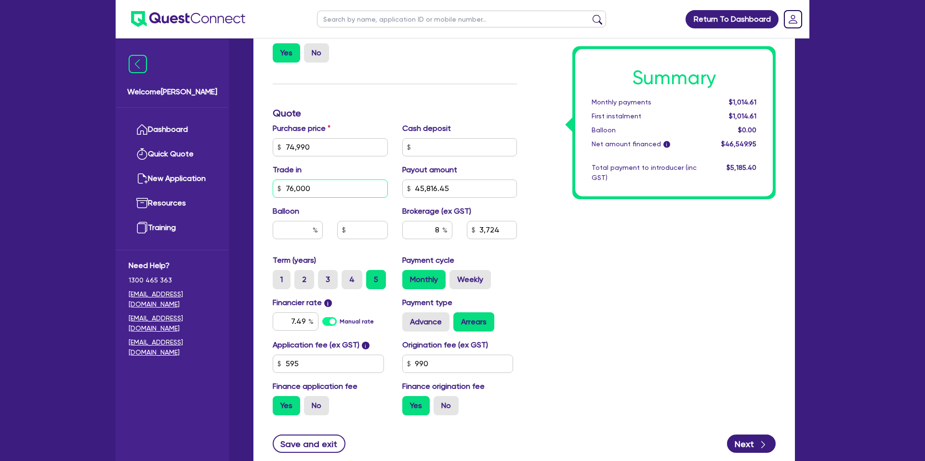
click at [328, 190] on input "76,000" at bounding box center [330, 189] width 115 height 18
click at [635, 246] on div "Summary Monthly payments Calculating... First instalment Calculating... Balloon…" at bounding box center [653, 141] width 259 height 563
drag, startPoint x: 288, startPoint y: 145, endPoint x: 297, endPoint y: 148, distance: 10.1
click at [279, 146] on div "74,990" at bounding box center [330, 147] width 115 height 18
click at [454, 89] on div "Finance type Chattel Mortgage Business Loan Asset type category Select Cars and…" at bounding box center [394, 141] width 259 height 563
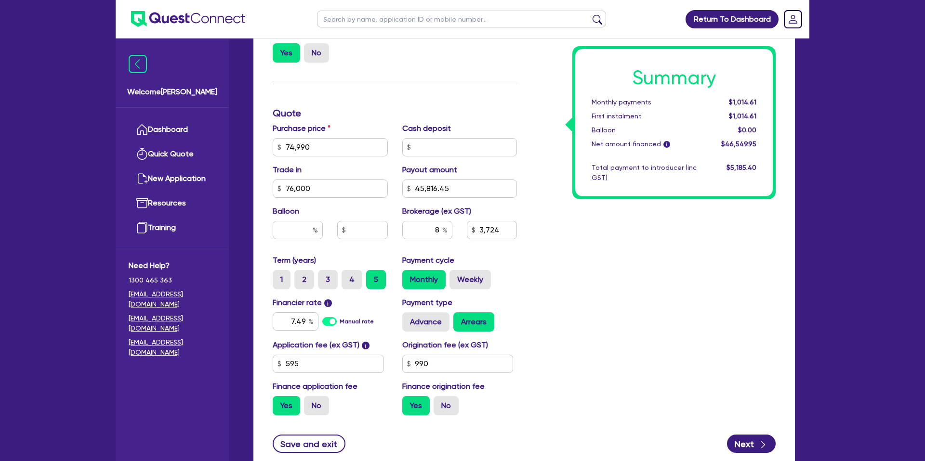
click at [559, 172] on div "Summary Monthly payments $1,014.61 First instalment $1,014.61 Balloon $0.00 Net…" at bounding box center [653, 141] width 259 height 563
drag, startPoint x: 414, startPoint y: 186, endPoint x: 457, endPoint y: 188, distance: 42.9
click at [457, 188] on input "45,816.45" at bounding box center [459, 189] width 115 height 18
click at [429, 151] on input "text" at bounding box center [459, 147] width 115 height 18
click at [758, 344] on div "Summary Monthly payments Calculating... First instalment Calculating... Balloon…" at bounding box center [653, 141] width 259 height 563
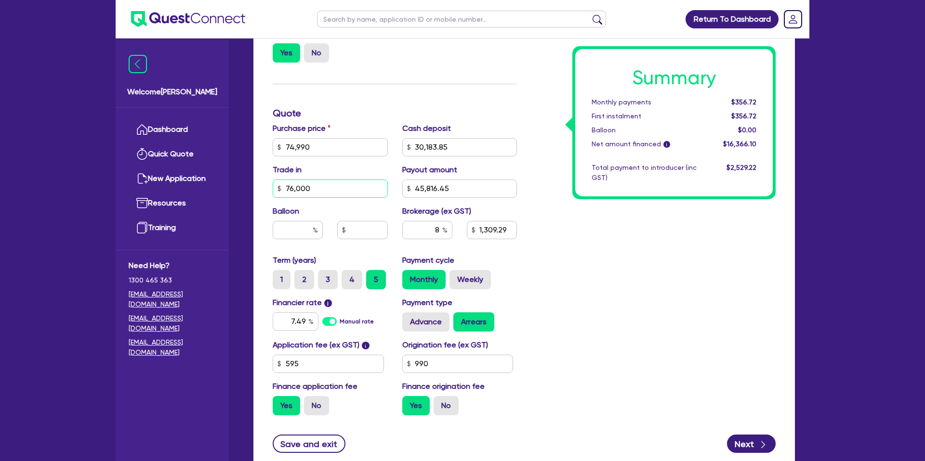
drag, startPoint x: 318, startPoint y: 192, endPoint x: 275, endPoint y: 189, distance: 43.5
click at [275, 189] on input "76,000" at bounding box center [330, 189] width 115 height 18
click at [433, 191] on input "45,816.45" at bounding box center [459, 189] width 115 height 18
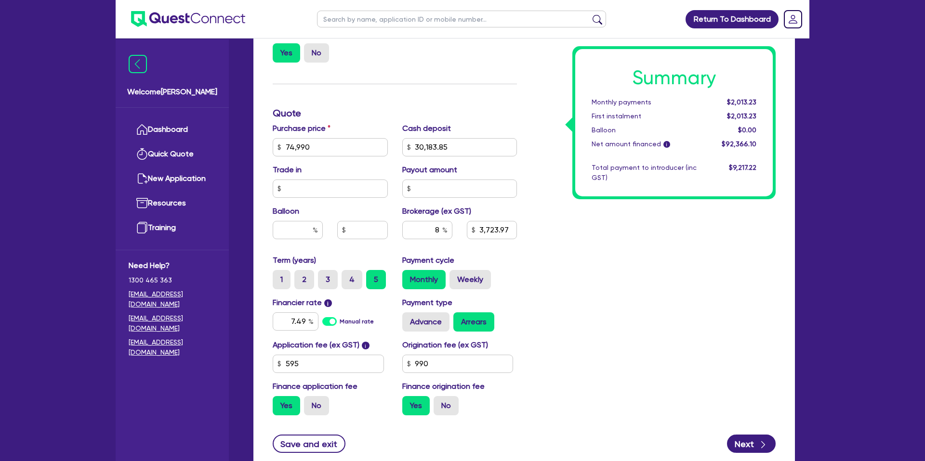
click at [782, 312] on div "Finance type Chattel Mortgage Business Loan Asset type category Select Cars and…" at bounding box center [523, 163] width 541 height 617
click at [488, 94] on div "Finance type Chattel Mortgage Business Loan Asset type category Select Cars and…" at bounding box center [394, 141] width 259 height 563
click at [436, 149] on input "30,183.85" at bounding box center [459, 147] width 115 height 18
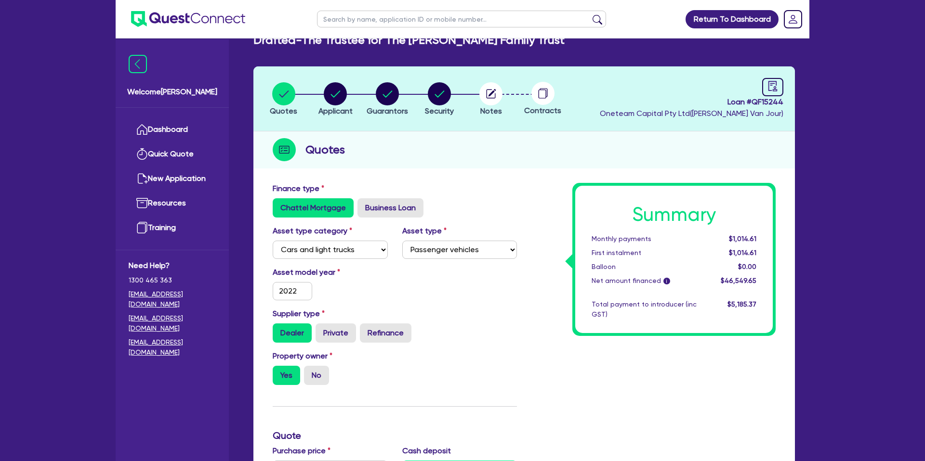
scroll to position [0, 0]
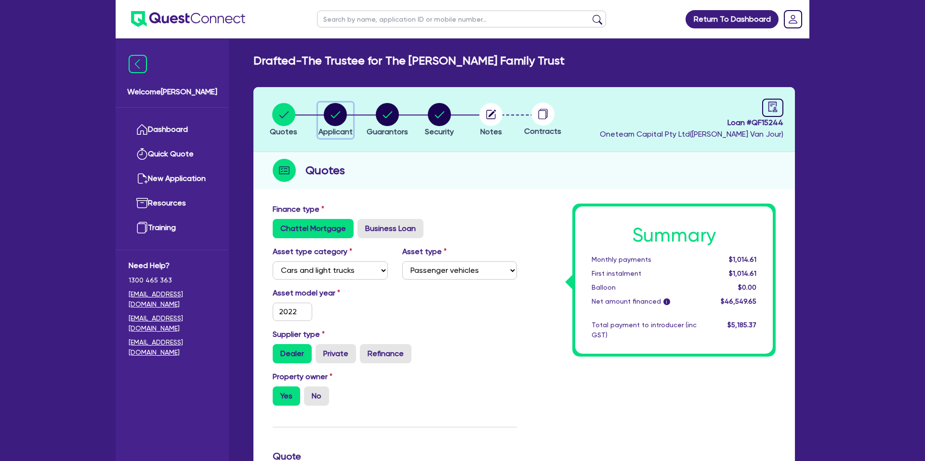
click at [341, 115] on circle "button" at bounding box center [335, 114] width 23 height 23
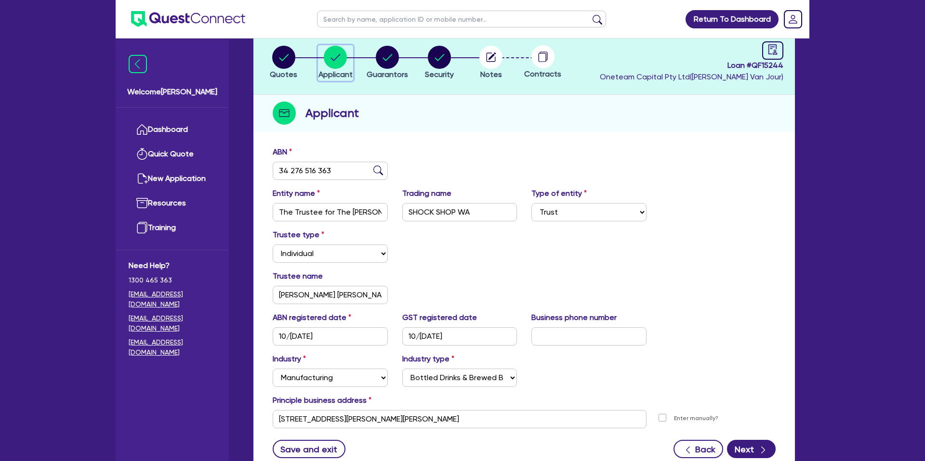
scroll to position [62, 0]
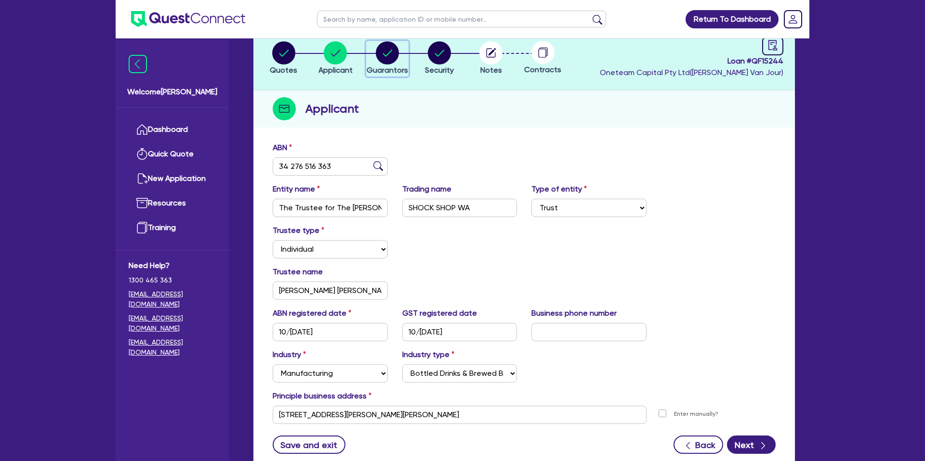
drag, startPoint x: 386, startPoint y: 61, endPoint x: 389, endPoint y: 73, distance: 12.0
click at [385, 58] on circle "button" at bounding box center [387, 52] width 23 height 23
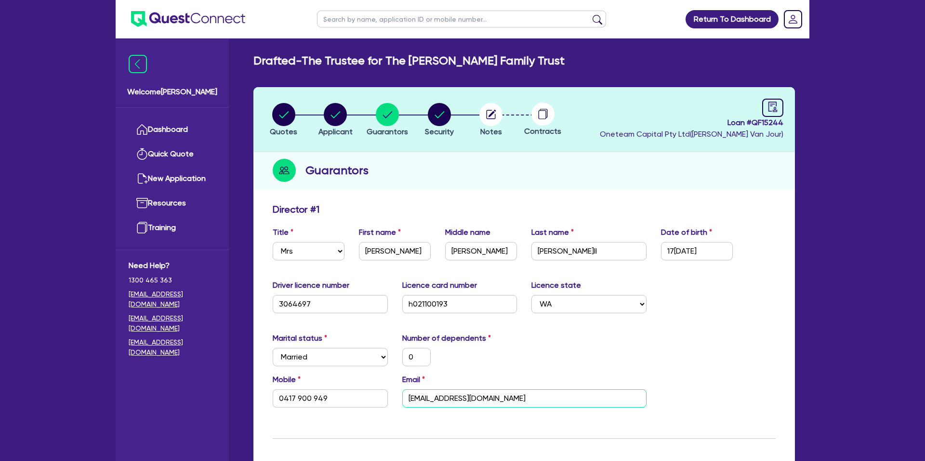
click at [442, 396] on input "accounts@shocks.au" at bounding box center [524, 399] width 244 height 18
click at [443, 397] on input "accounts@shocks.au" at bounding box center [524, 399] width 244 height 18
click at [382, 252] on input "Kimberly" at bounding box center [395, 251] width 72 height 18
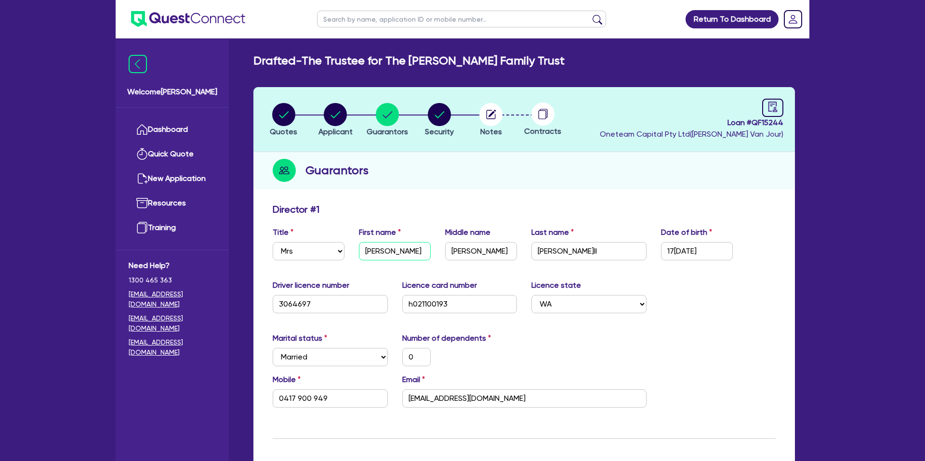
click at [382, 252] on input "Kimberly" at bounding box center [395, 251] width 72 height 18
drag, startPoint x: 492, startPoint y: 165, endPoint x: 317, endPoint y: 16, distance: 229.6
click at [490, 163] on div "Guarantors" at bounding box center [523, 170] width 541 height 37
drag, startPoint x: 636, startPoint y: 160, endPoint x: 399, endPoint y: 119, distance: 240.1
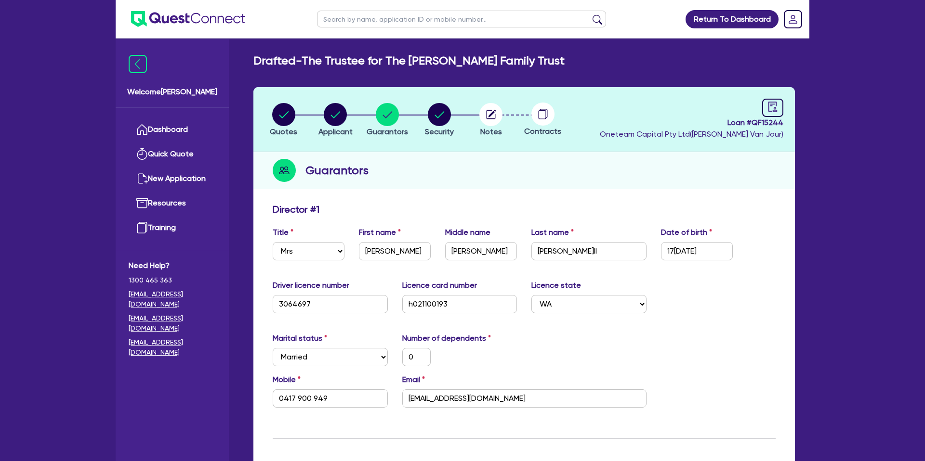
click at [636, 160] on div "Guarantors" at bounding box center [523, 170] width 541 height 37
click at [166, 138] on link "Dashboard" at bounding box center [172, 130] width 87 height 25
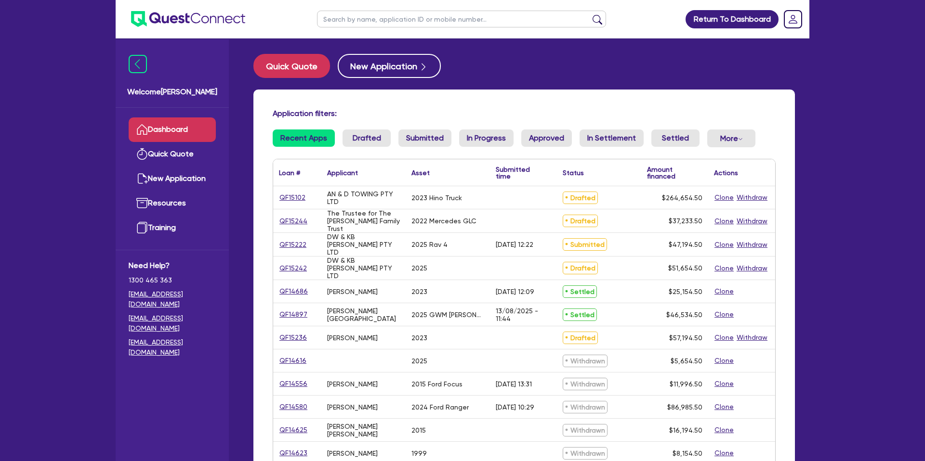
click at [352, 13] on input "text" at bounding box center [461, 19] width 289 height 17
type input "AN & D TOWING PTY LTD"
click at [590, 14] on button "submit" at bounding box center [597, 20] width 15 height 13
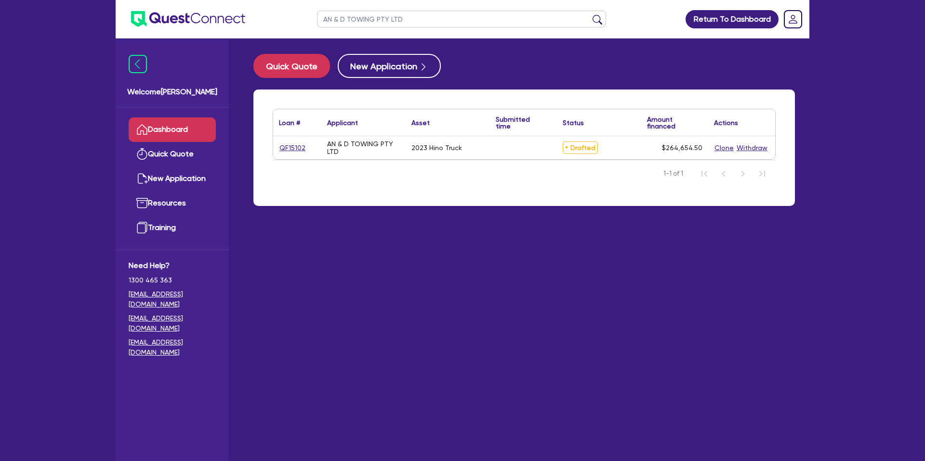
click at [182, 129] on link "Dashboard" at bounding box center [172, 130] width 87 height 25
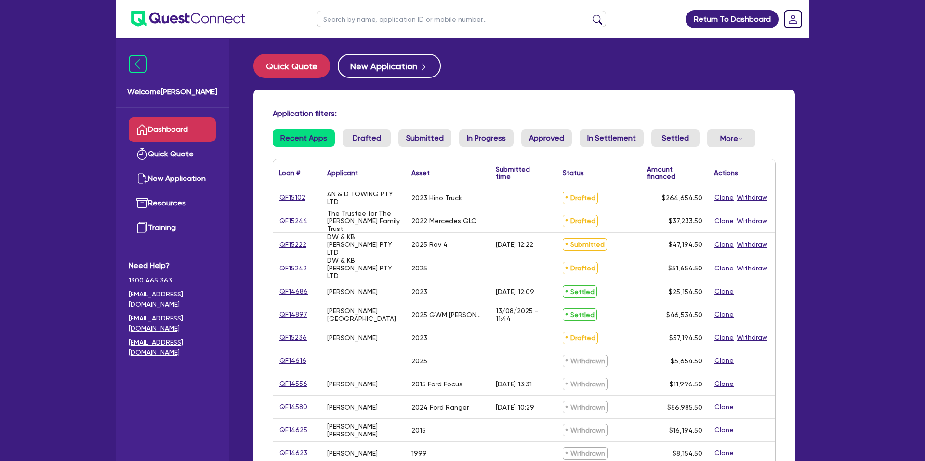
click at [455, 28] on ul at bounding box center [461, 19] width 308 height 38
click at [458, 21] on input "text" at bounding box center [461, 19] width 289 height 17
type input "Karen"
click at [590, 14] on button "submit" at bounding box center [597, 20] width 15 height 13
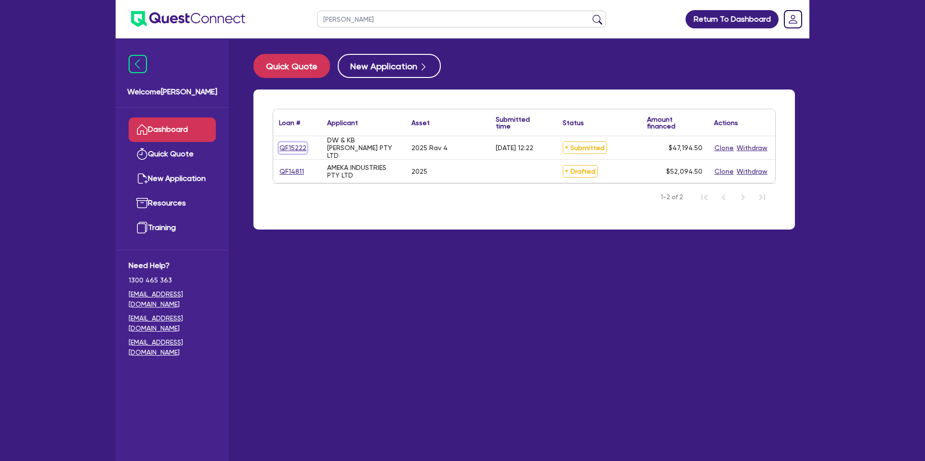
click at [290, 149] on link "QF15222" at bounding box center [293, 148] width 28 height 11
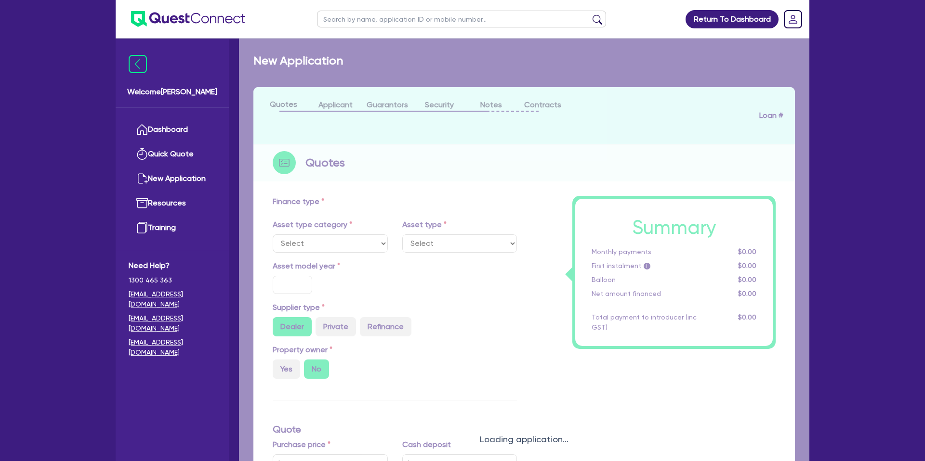
select select "CARS_AND_LIGHT_TRUCKS"
type input "2025"
radio input "true"
type input "65,000"
type input "20,000"
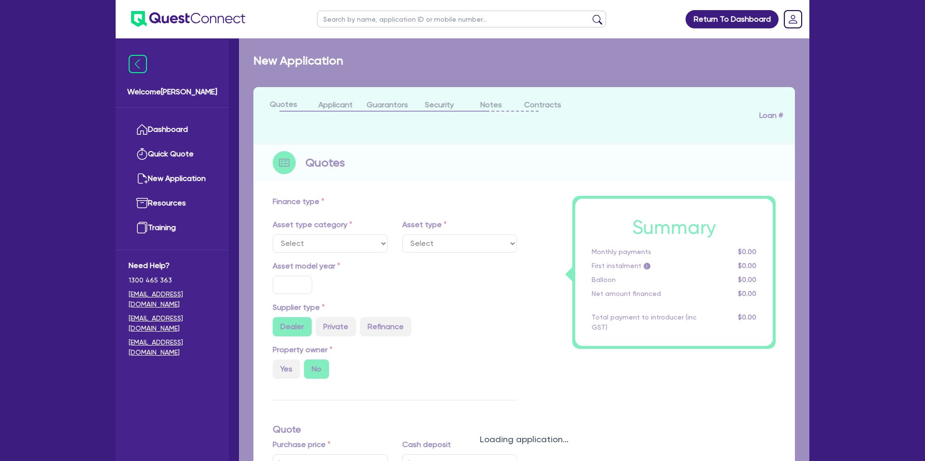
type input "30"
type input "19,500"
type input "5"
type input "2,359.73"
type input "7.49"
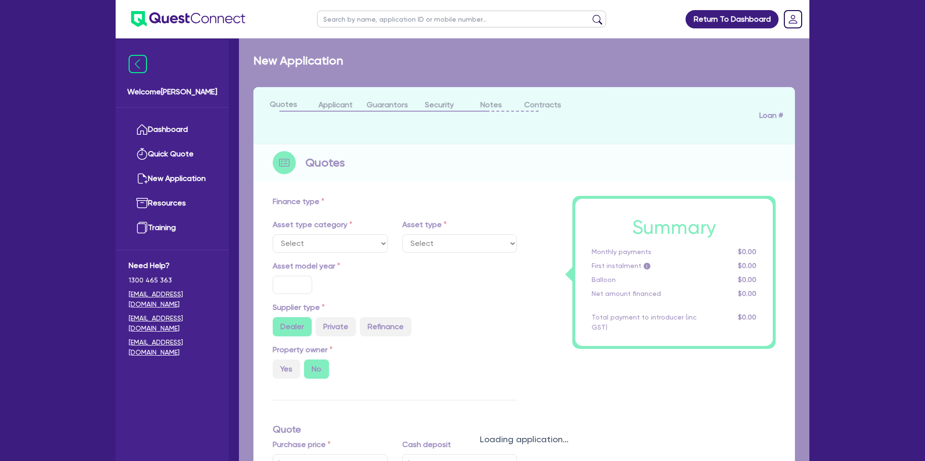
type input "1,400"
select select "PASSENGER_VEHICLES"
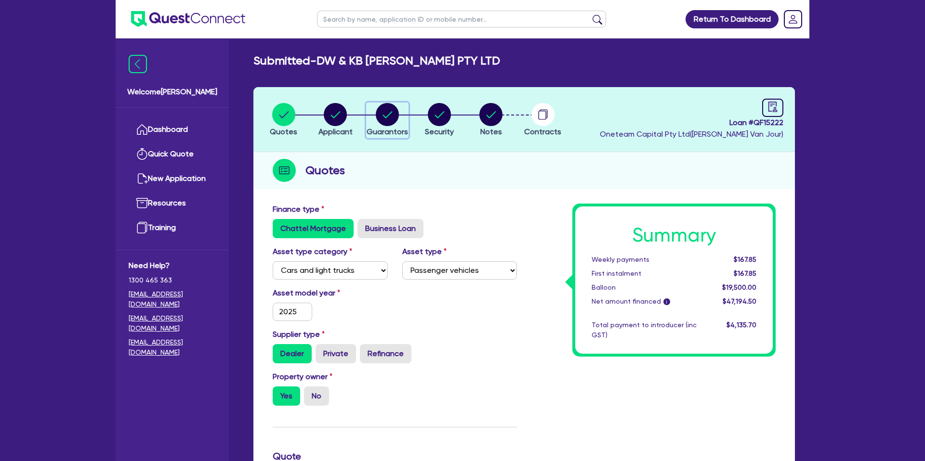
drag, startPoint x: 383, startPoint y: 113, endPoint x: 413, endPoint y: 132, distance: 35.5
click at [383, 114] on circle "button" at bounding box center [387, 114] width 23 height 23
select select "MRS"
select select "[GEOGRAPHIC_DATA]"
select select "MARRIED"
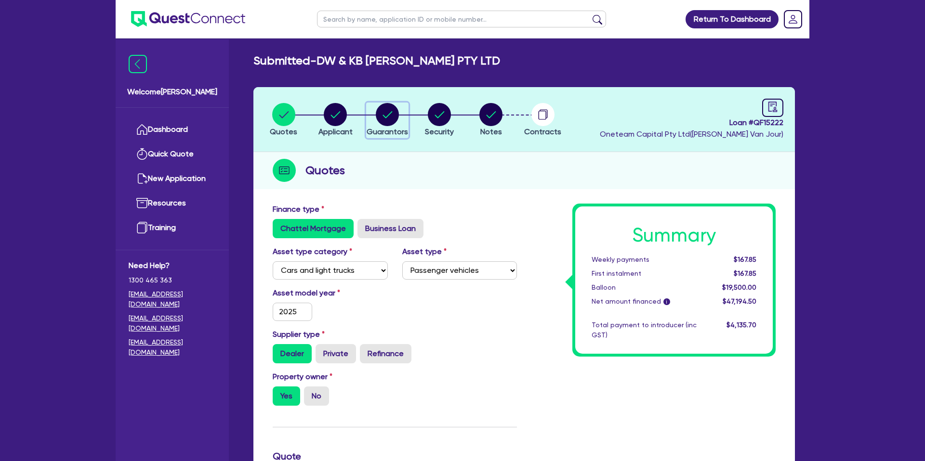
select select "CASH"
select select "PROPERTY"
select select "VEHICLE"
select select "CREDIT_CARD"
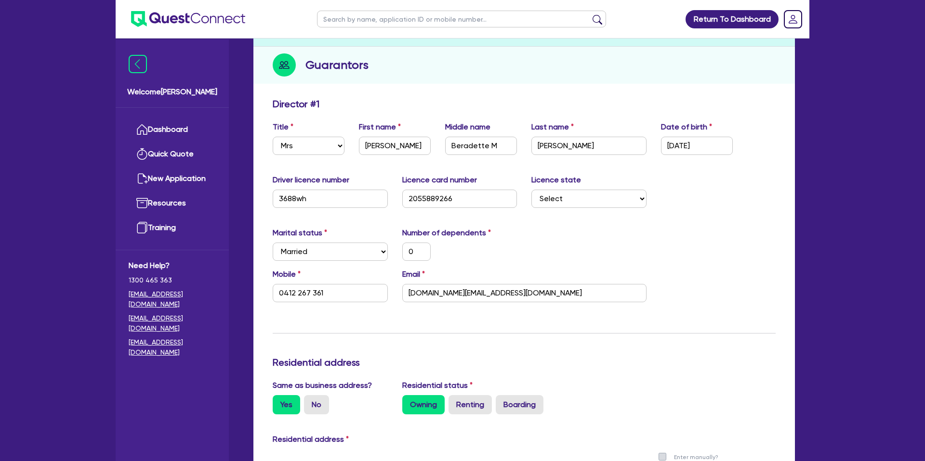
scroll to position [110, 0]
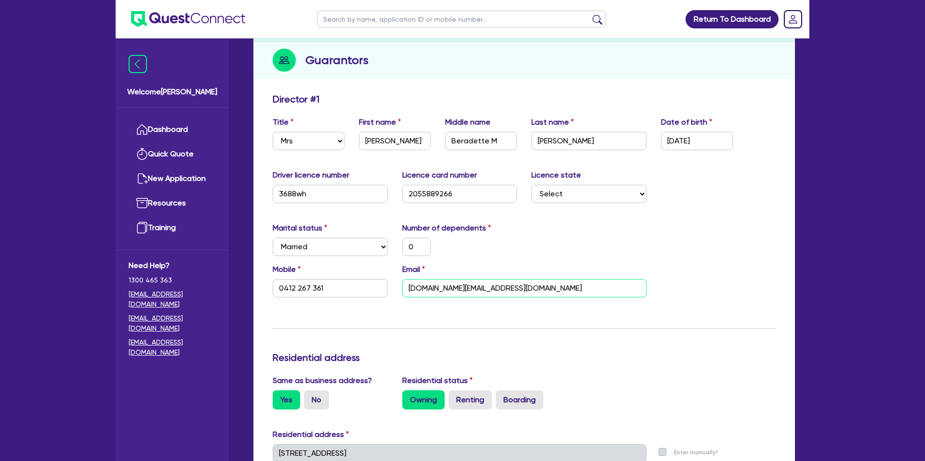
click at [447, 286] on input "stirling.property@outlook.com" at bounding box center [524, 288] width 244 height 18
drag, startPoint x: 564, startPoint y: 83, endPoint x: 563, endPoint y: 90, distance: 6.8
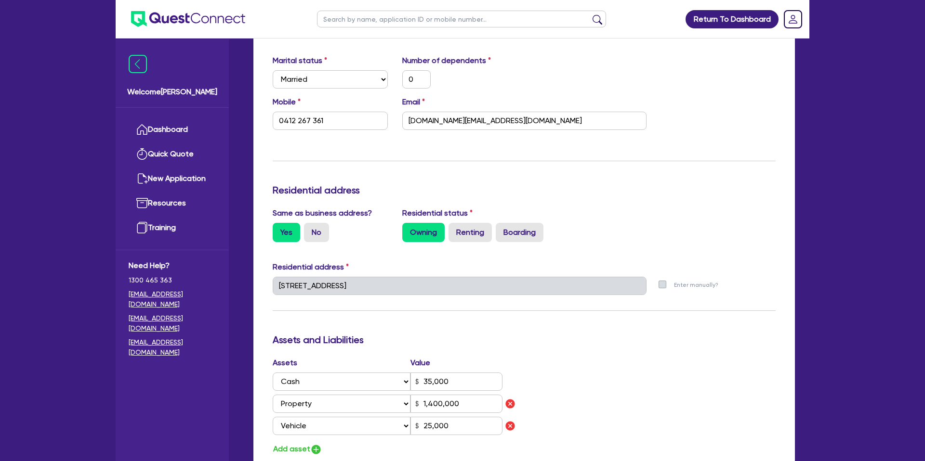
scroll to position [264, 0]
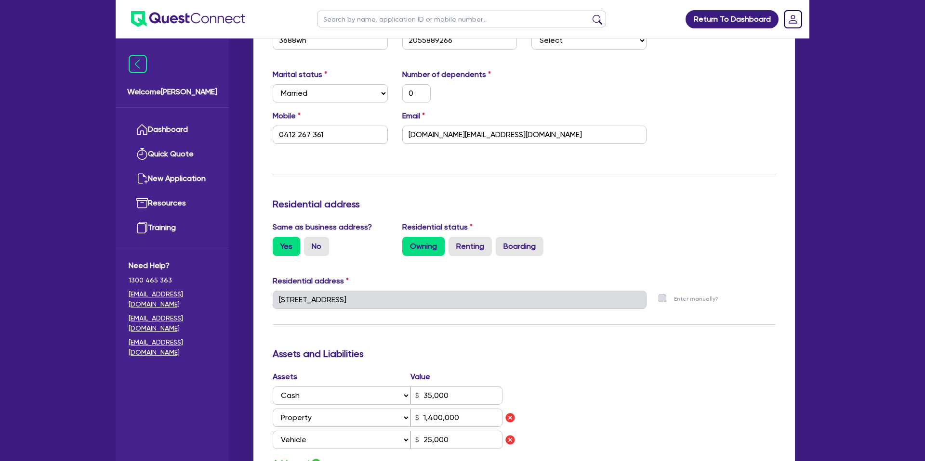
click at [672, 112] on div "Mobile 0412 267 361 Email stirling.property@outlook.com" at bounding box center [523, 130] width 517 height 41
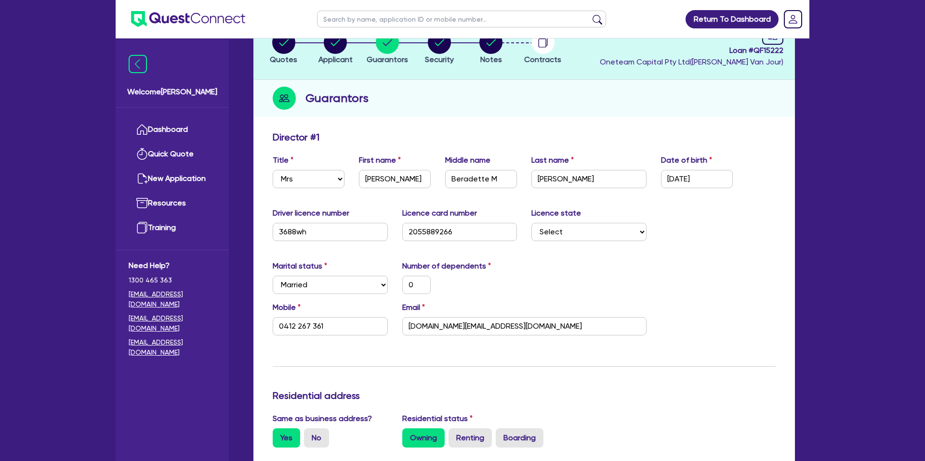
scroll to position [0, 0]
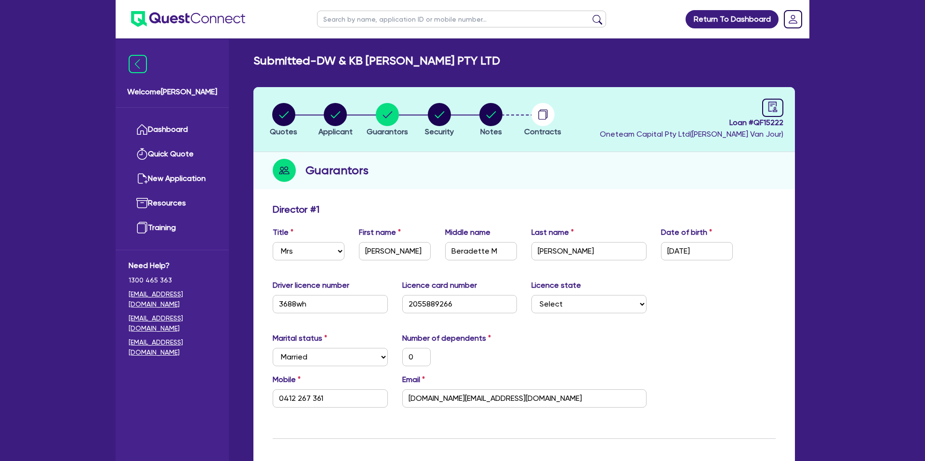
click at [653, 115] on div "Loan # QF15222 Oneteam Capital Pty Ltd ( Gabriel Van Jour )" at bounding box center [692, 119] width 184 height 41
drag, startPoint x: 536, startPoint y: 136, endPoint x: 546, endPoint y: 138, distance: 9.7
click at [537, 136] on button "Contracts" at bounding box center [543, 121] width 38 height 36
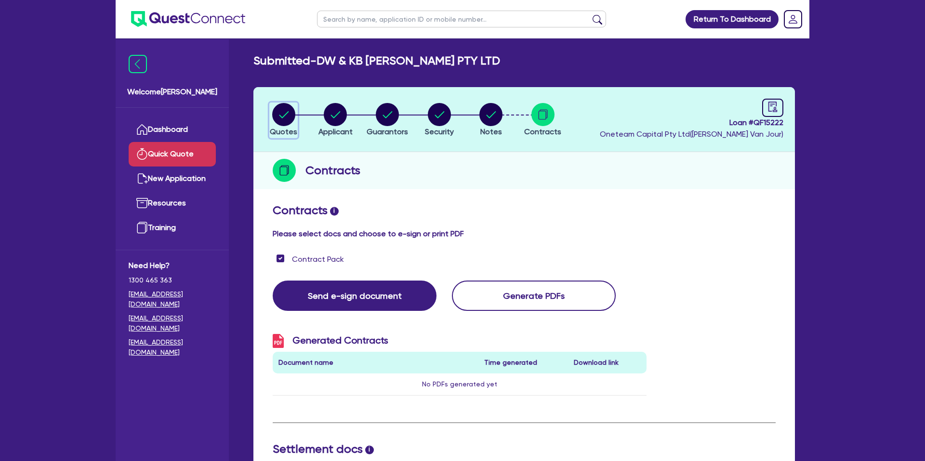
drag, startPoint x: 288, startPoint y: 117, endPoint x: 195, endPoint y: 144, distance: 96.8
click at [273, 121] on icon "button" at bounding box center [283, 114] width 23 height 23
select select "CARS_AND_LIGHT_TRUCKS"
select select "PASSENGER_VEHICLES"
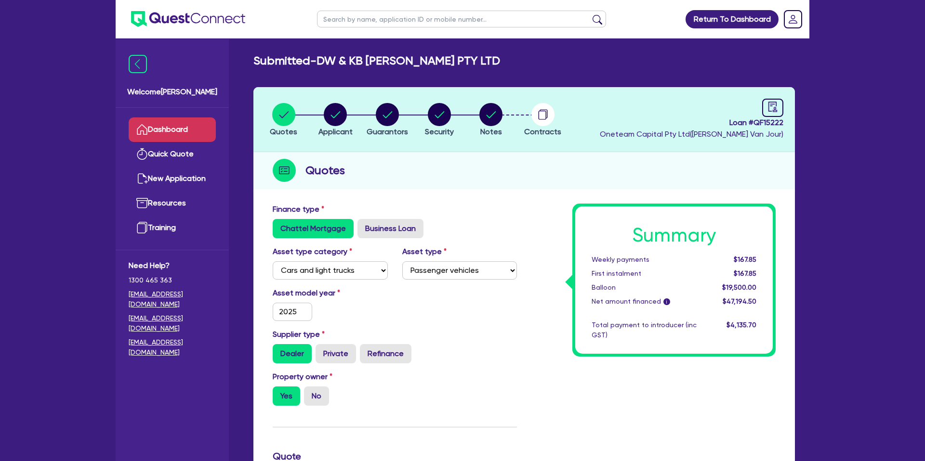
click at [192, 134] on link "Dashboard" at bounding box center [172, 130] width 87 height 25
